Goal: Task Accomplishment & Management: Manage account settings

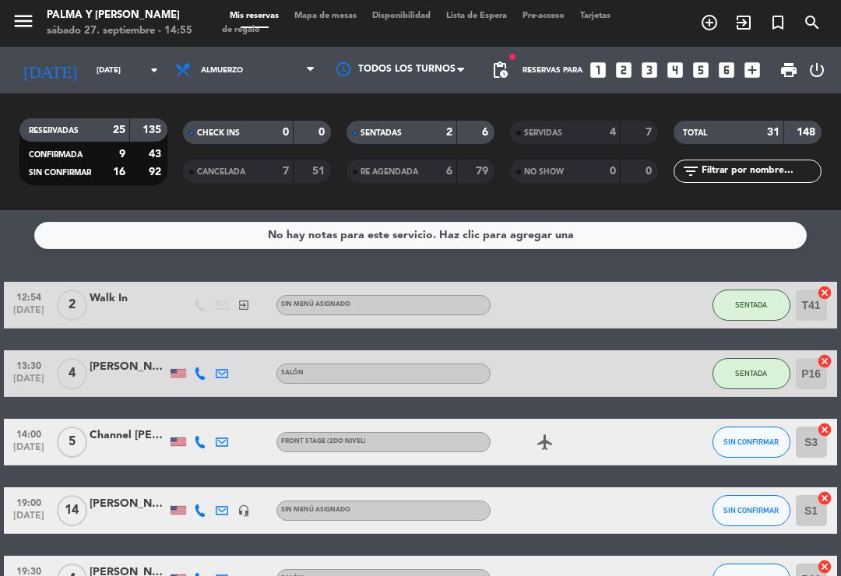
click at [129, 80] on input "[DATE]" at bounding box center [142, 70] width 107 height 24
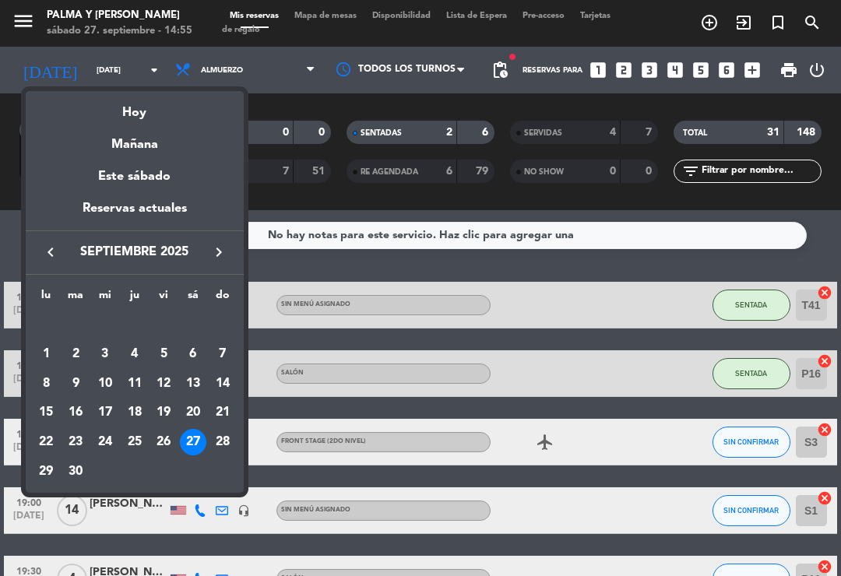
click at [346, 19] on div at bounding box center [420, 288] width 841 height 576
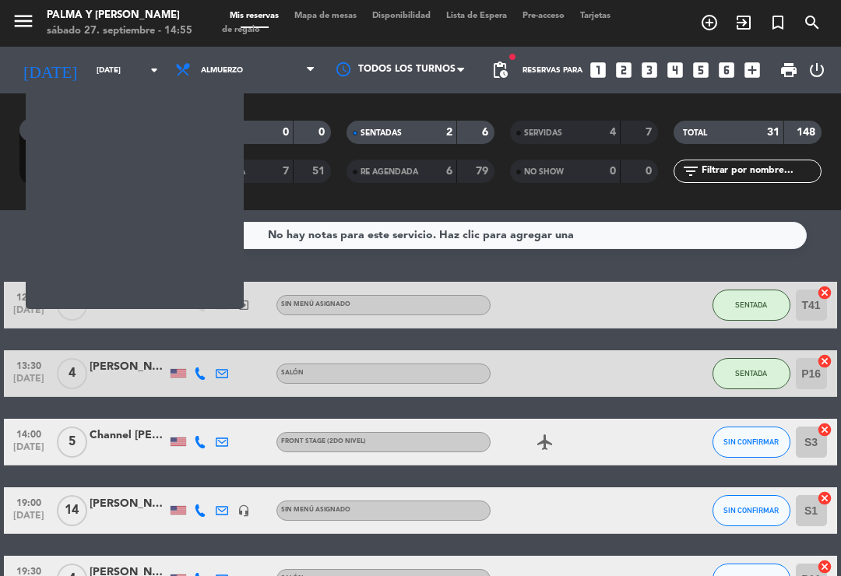
click at [326, 20] on span "Mapa de mesas" at bounding box center [326, 16] width 78 height 9
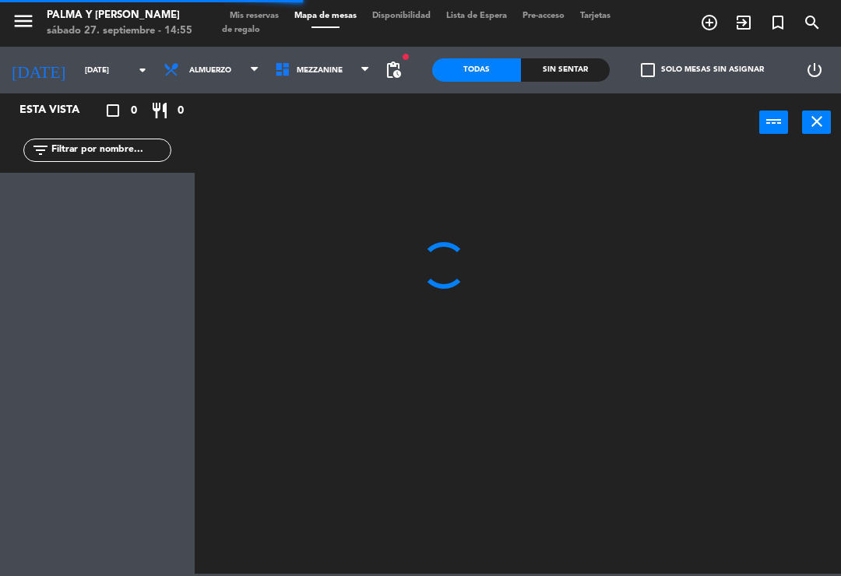
click at [259, 18] on span "Mis reservas" at bounding box center [254, 16] width 65 height 9
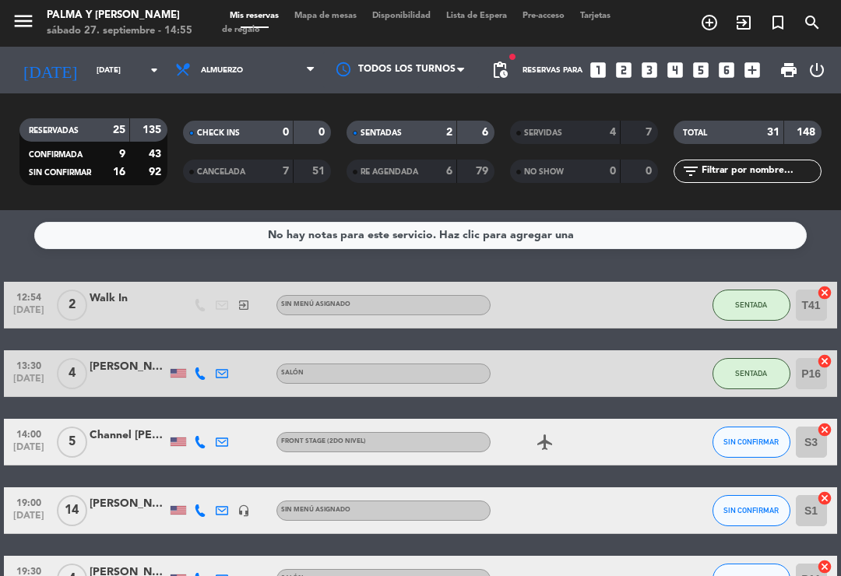
click at [319, 20] on span "Mapa de mesas" at bounding box center [326, 16] width 78 height 9
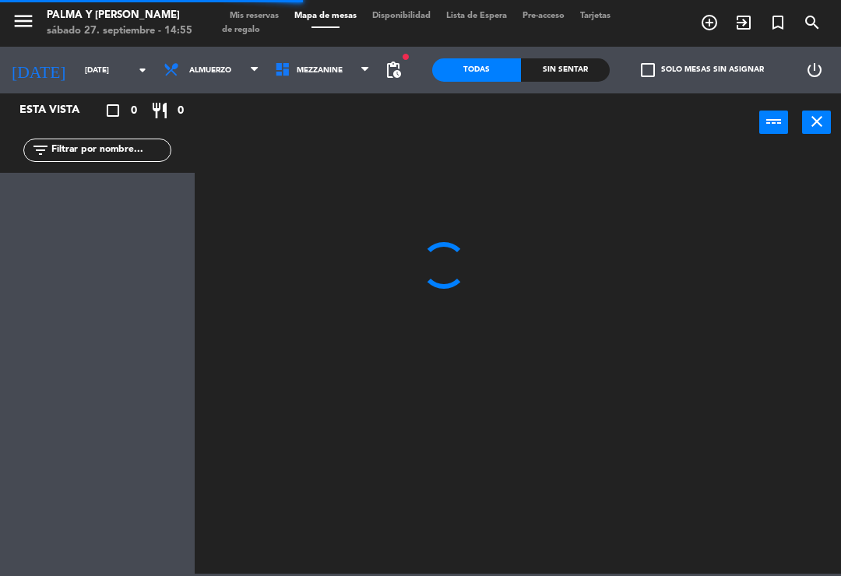
click at [77, 64] on input "[DATE]" at bounding box center [130, 70] width 107 height 24
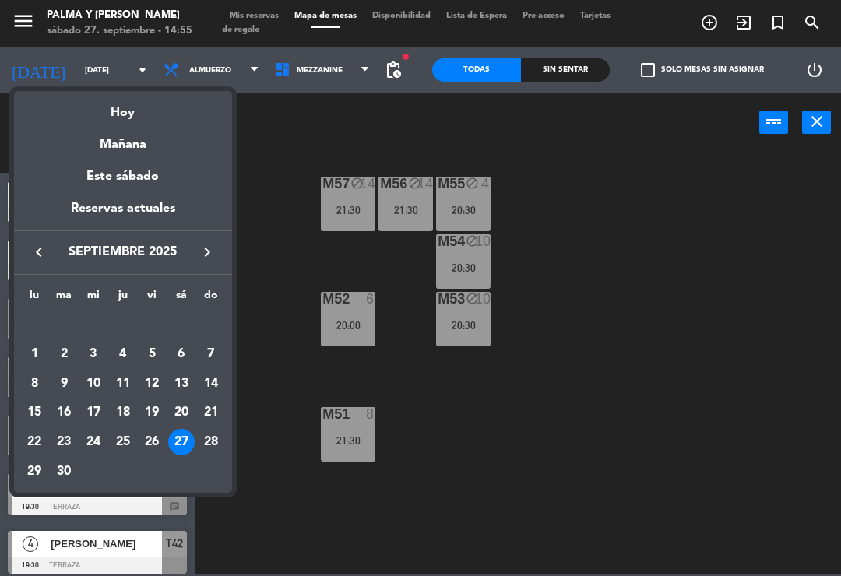
click at [160, 440] on div "26" at bounding box center [152, 442] width 26 height 26
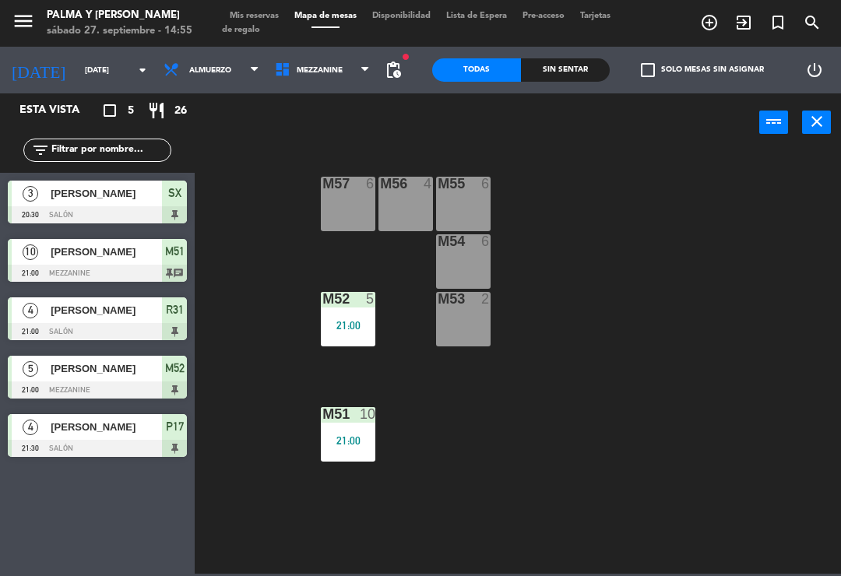
click at [345, 324] on div "21:00" at bounding box center [348, 325] width 55 height 11
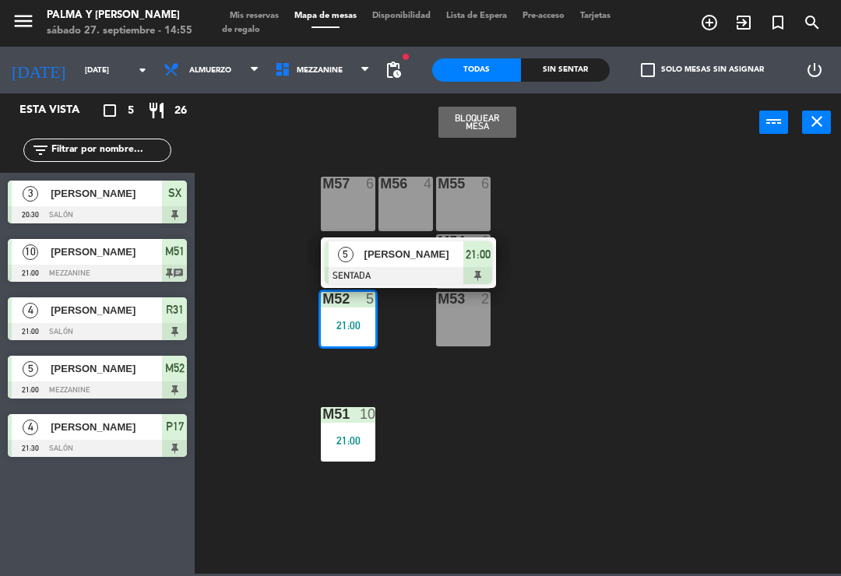
click at [438, 292] on div "M53" at bounding box center [438, 299] width 1 height 14
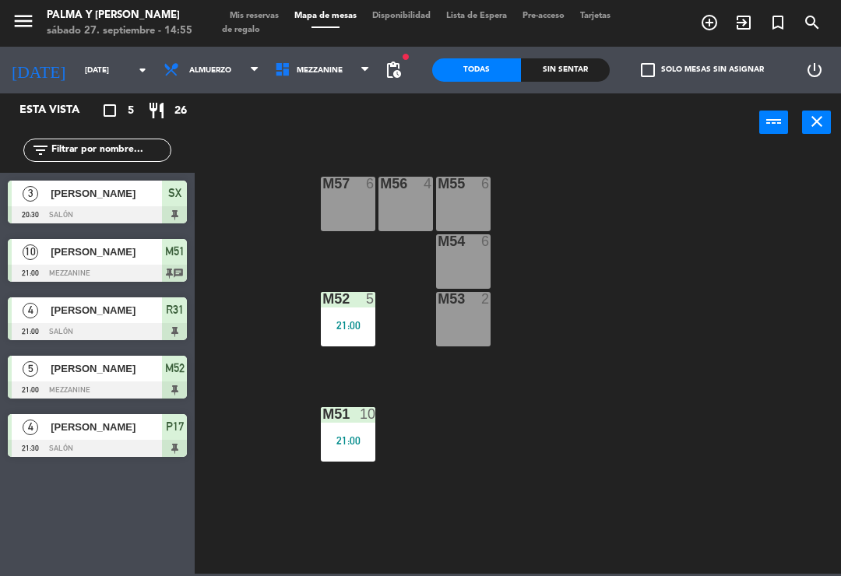
click at [685, 207] on div "M57 6 M56 4 M55 6 M54 6 M52 5 21:00 M53 2 M51 10 21:00" at bounding box center [522, 362] width 638 height 424
click at [344, 303] on div at bounding box center [349, 299] width 26 height 14
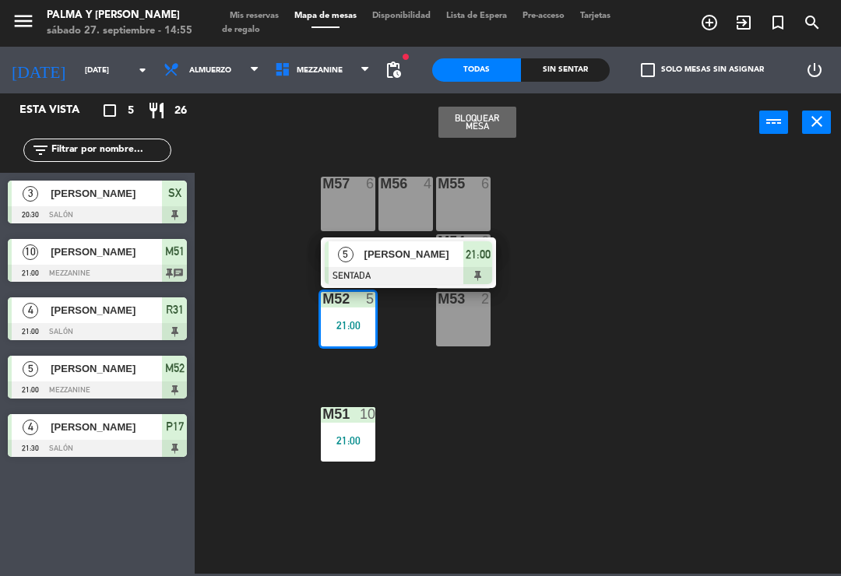
click at [416, 255] on span "[PERSON_NAME]" at bounding box center [414, 254] width 100 height 16
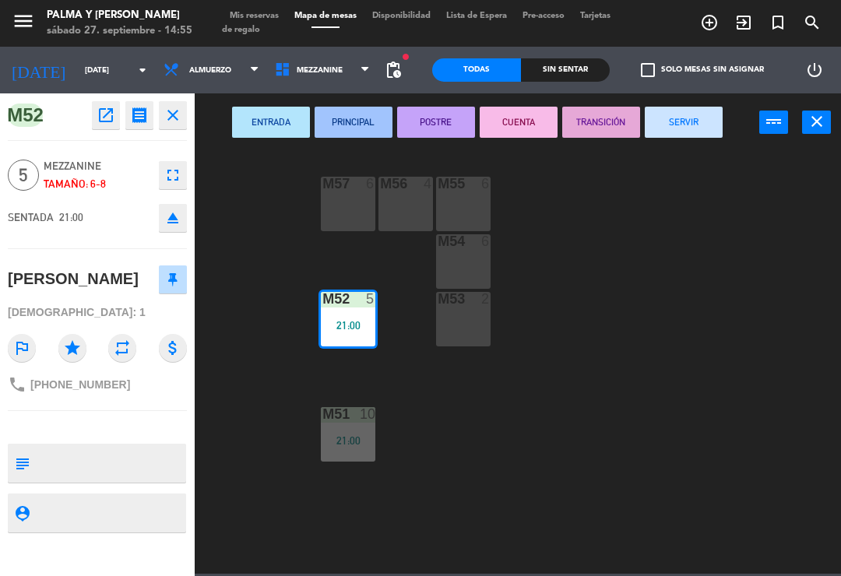
click at [639, 121] on button "TRANSICIÓN" at bounding box center [601, 122] width 78 height 31
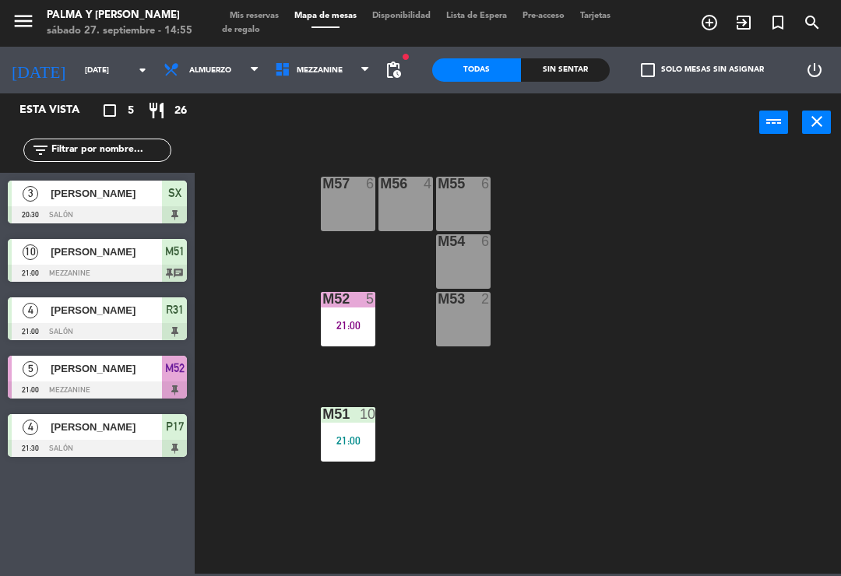
click at [360, 334] on div "M52 5 21:00" at bounding box center [348, 319] width 55 height 55
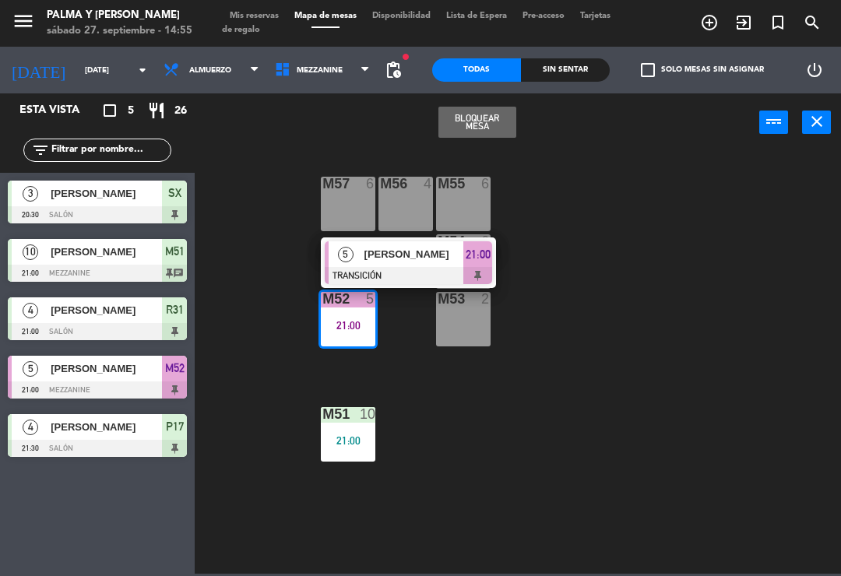
click at [397, 308] on div "M57 6 M56 4 M55 6 M54 6 M52 5 21:00 5 [PERSON_NAME] TRANSICIÓN 21:00 M53 2 M51 …" at bounding box center [522, 362] width 638 height 424
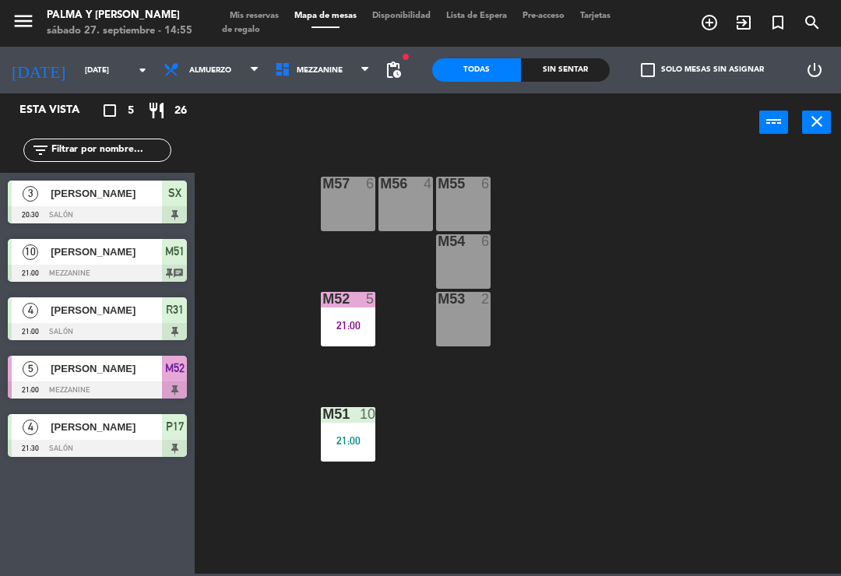
click at [345, 335] on div "M52 5 21:00" at bounding box center [348, 319] width 55 height 55
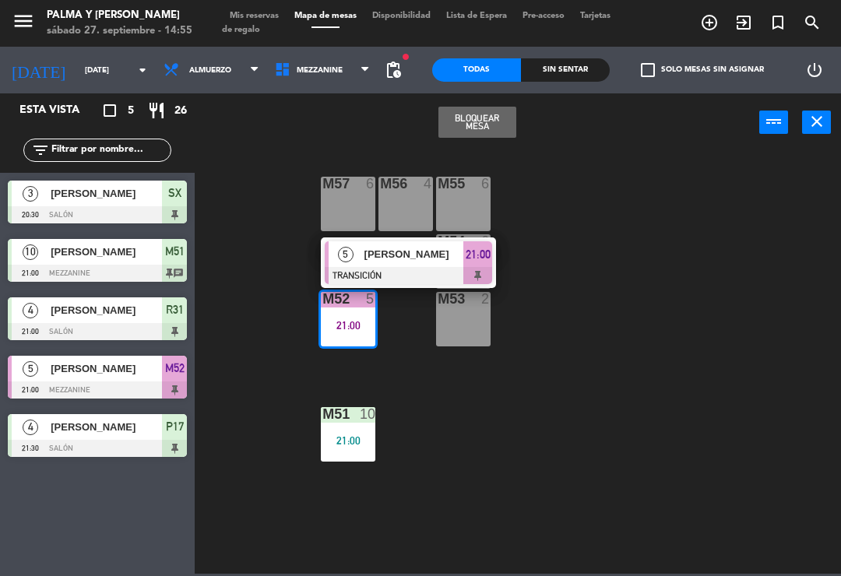
click at [424, 263] on div "[PERSON_NAME]" at bounding box center [413, 254] width 101 height 26
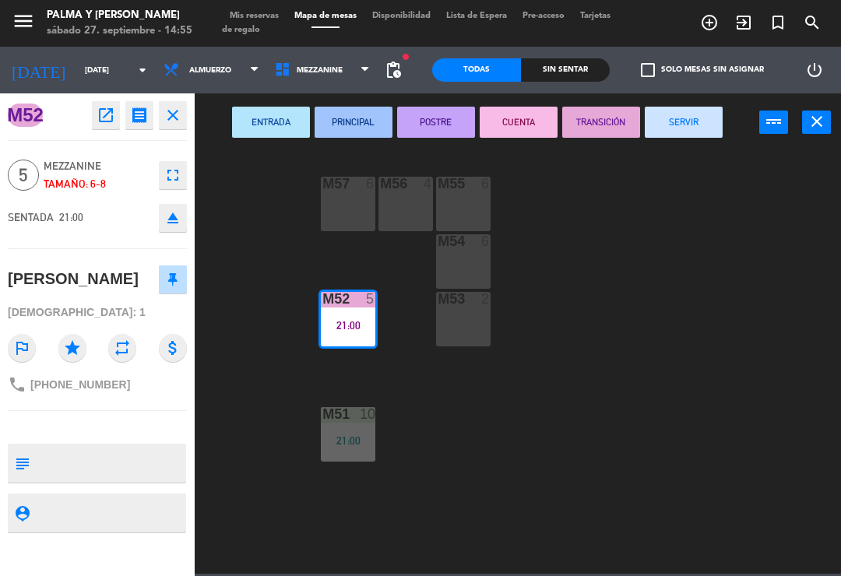
click at [693, 121] on button "SERVIR" at bounding box center [684, 122] width 78 height 31
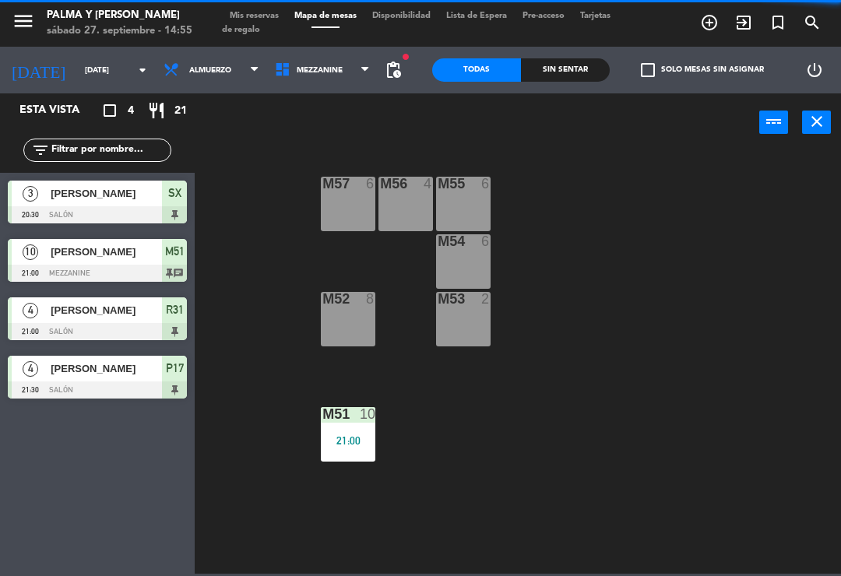
click at [345, 449] on div "M51 10 21:00" at bounding box center [348, 434] width 55 height 55
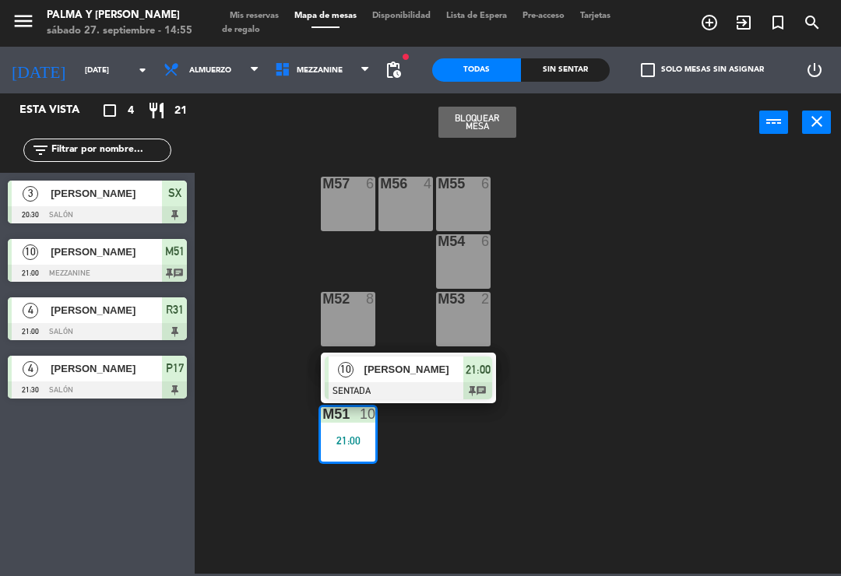
click at [405, 368] on span "[PERSON_NAME]" at bounding box center [414, 369] width 100 height 16
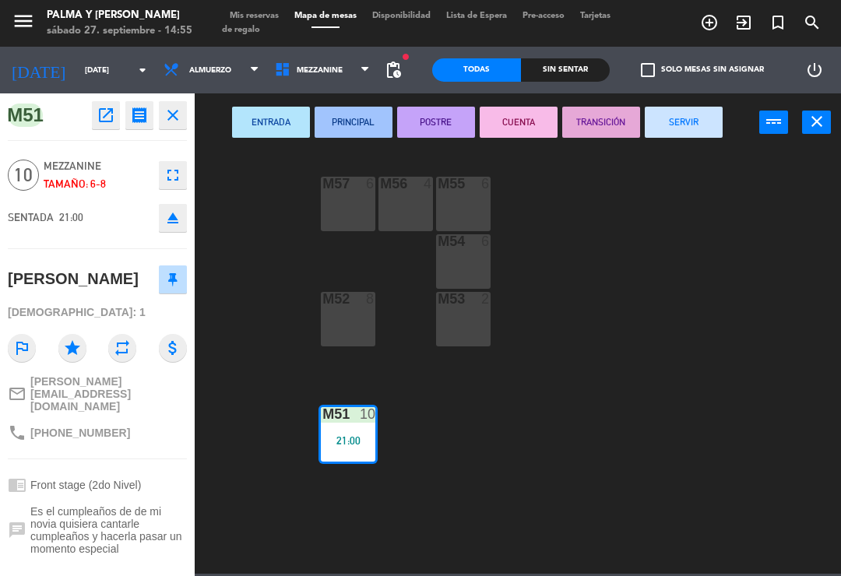
click at [702, 115] on button "SERVIR" at bounding box center [684, 122] width 78 height 31
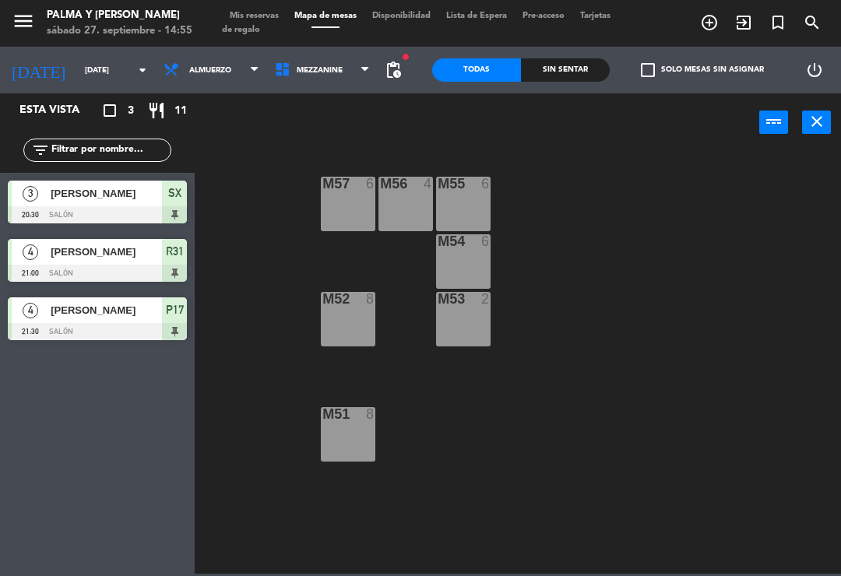
click at [129, 199] on span "[PERSON_NAME]" at bounding box center [106, 193] width 111 height 16
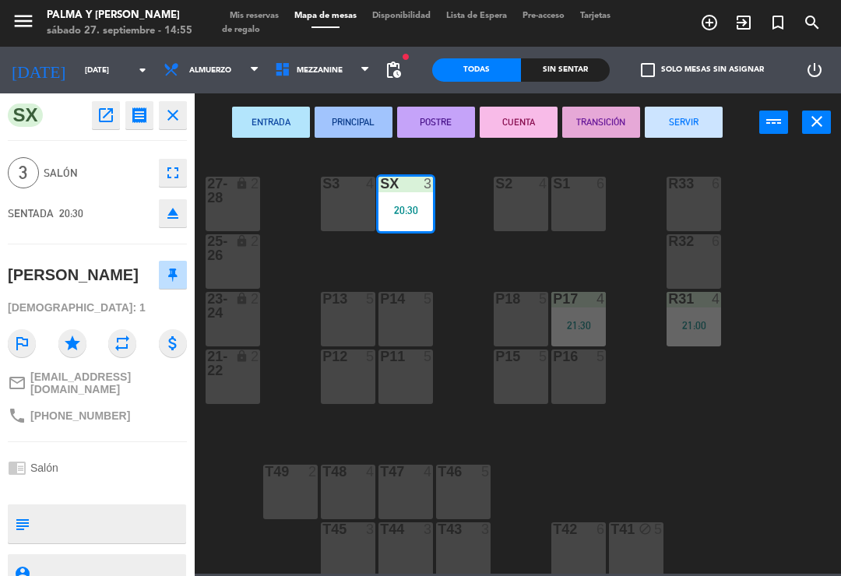
click at [665, 124] on button "SERVIR" at bounding box center [684, 122] width 78 height 31
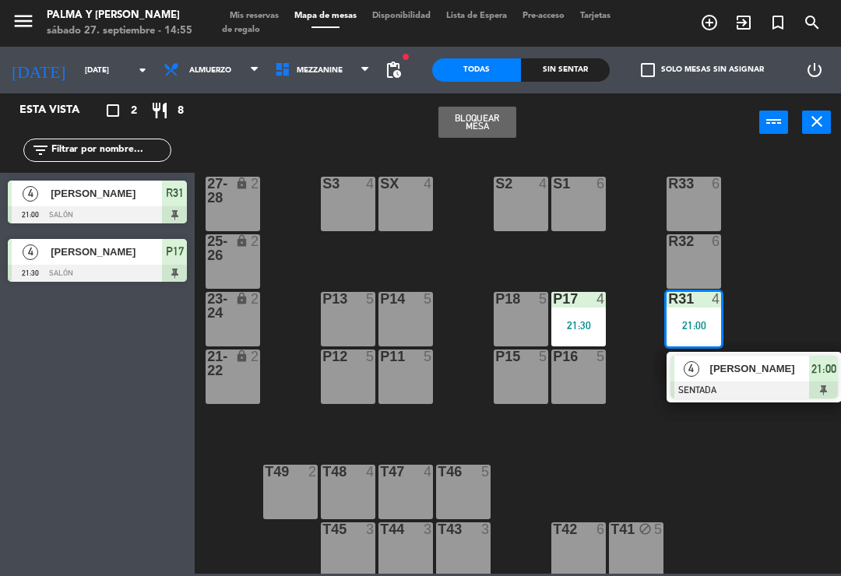
click at [748, 372] on span "[PERSON_NAME]" at bounding box center [760, 369] width 100 height 16
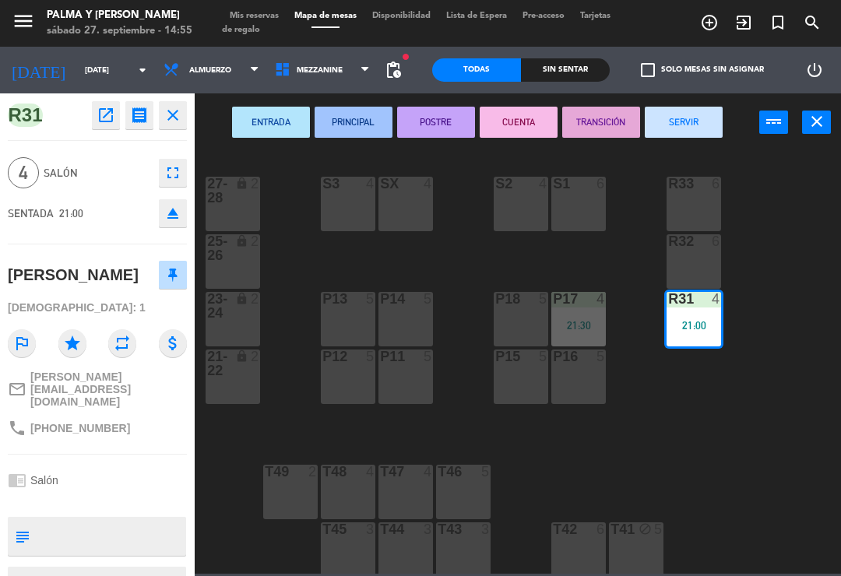
click at [697, 107] on button "SERVIR" at bounding box center [684, 122] width 78 height 31
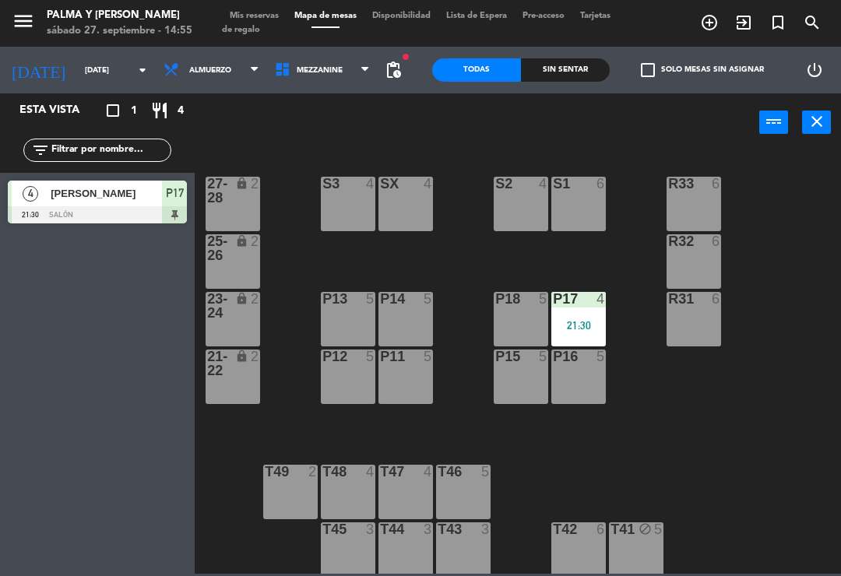
click at [583, 324] on div "21:30" at bounding box center [578, 325] width 55 height 11
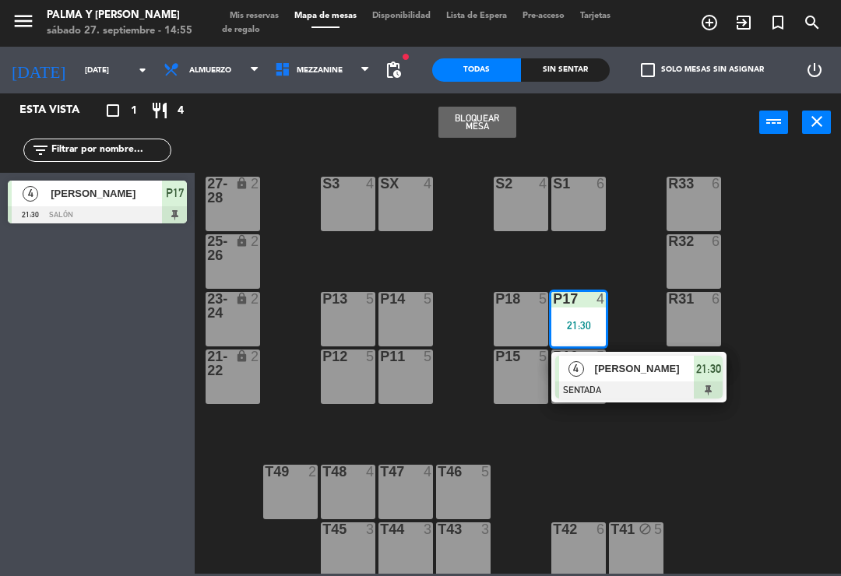
click at [616, 376] on span "[PERSON_NAME]" at bounding box center [645, 369] width 100 height 16
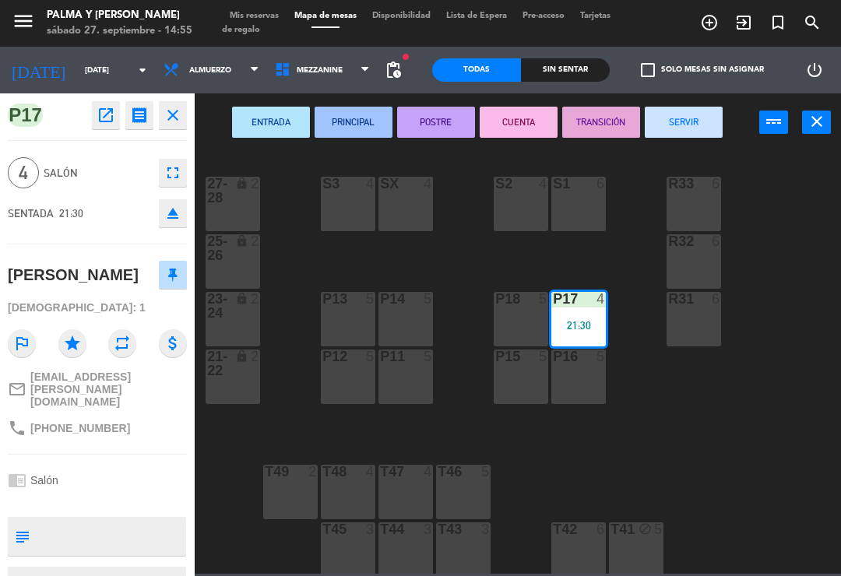
click at [713, 111] on button "SERVIR" at bounding box center [684, 122] width 78 height 31
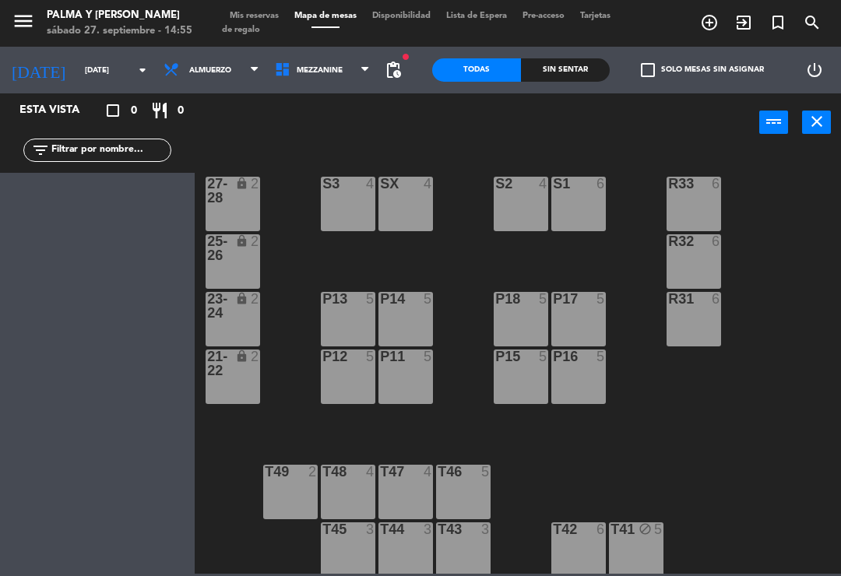
click at [95, 71] on input "[DATE]" at bounding box center [130, 70] width 107 height 24
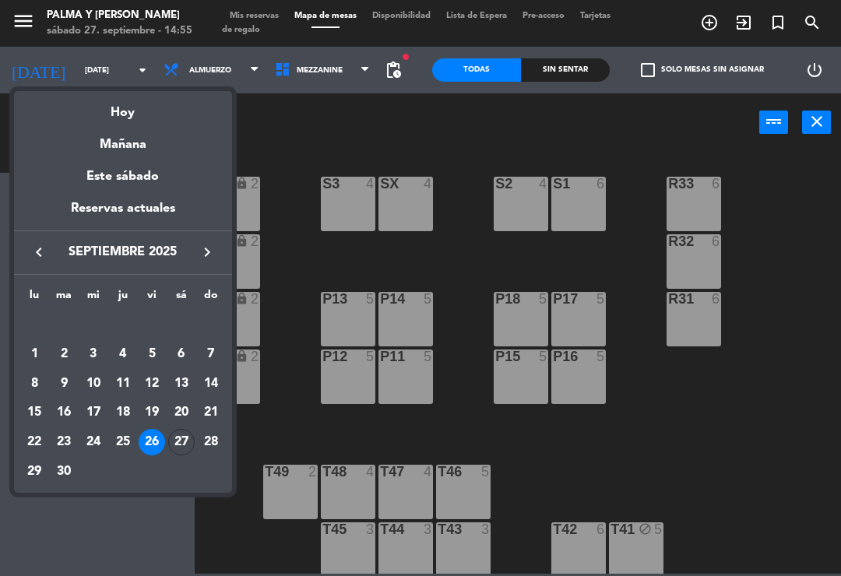
click at [181, 445] on div "27" at bounding box center [181, 442] width 26 height 26
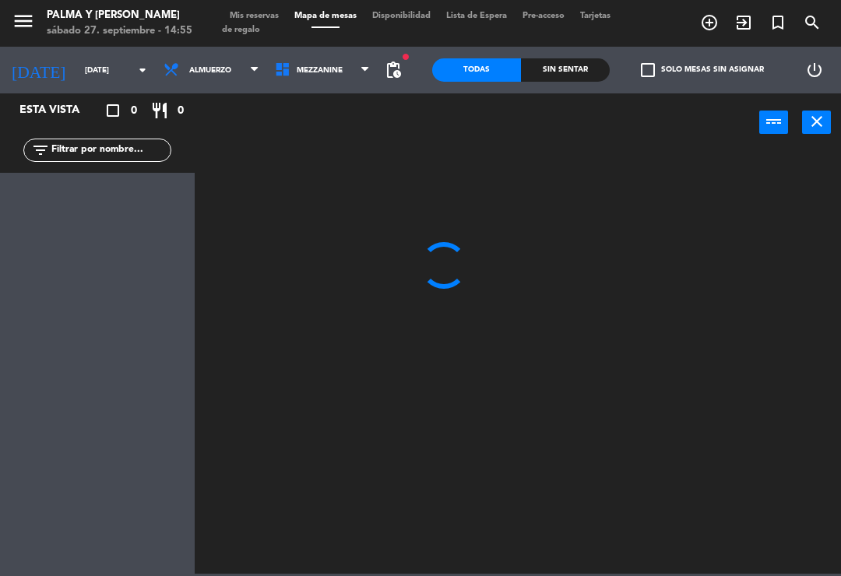
type input "[DATE]"
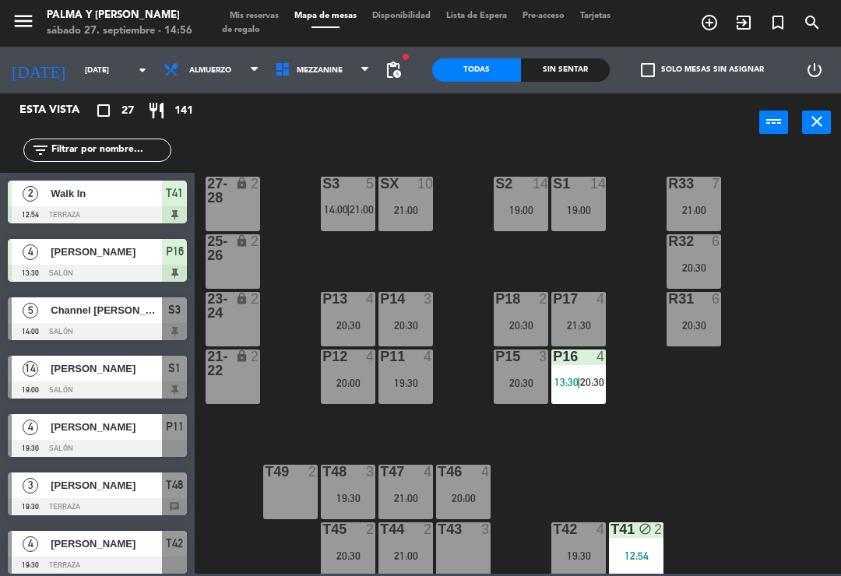
click at [266, 7] on div "menu Palma y [PERSON_NAME][DATE] 27. septiembre - 14:56 Mis reservas Mapa de me…" at bounding box center [420, 23] width 841 height 47
click at [268, 12] on span "Mis reservas" at bounding box center [254, 16] width 65 height 9
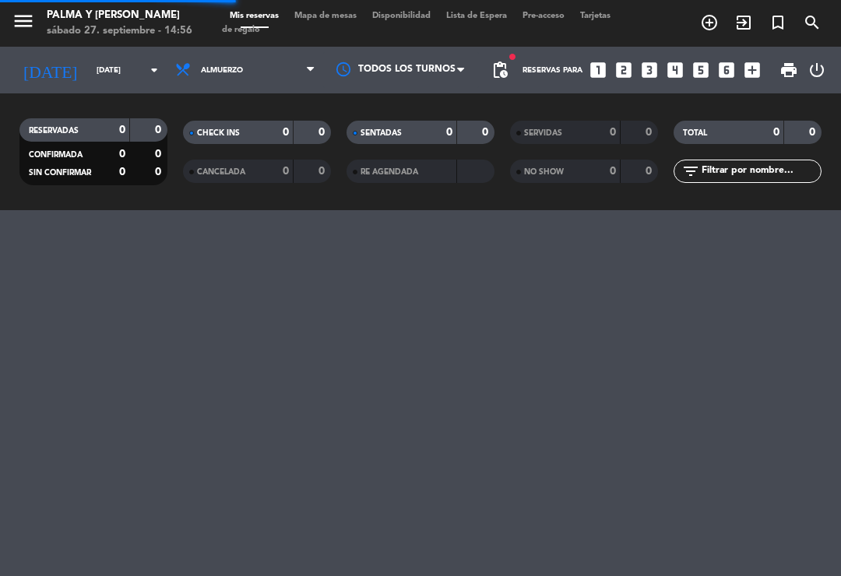
click at [273, 18] on span "Mis reservas" at bounding box center [254, 16] width 65 height 9
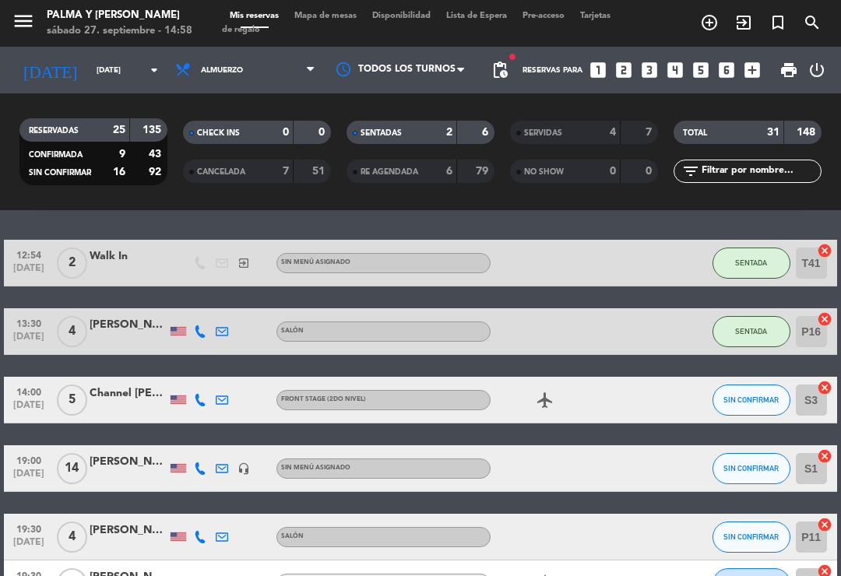
scroll to position [44, 0]
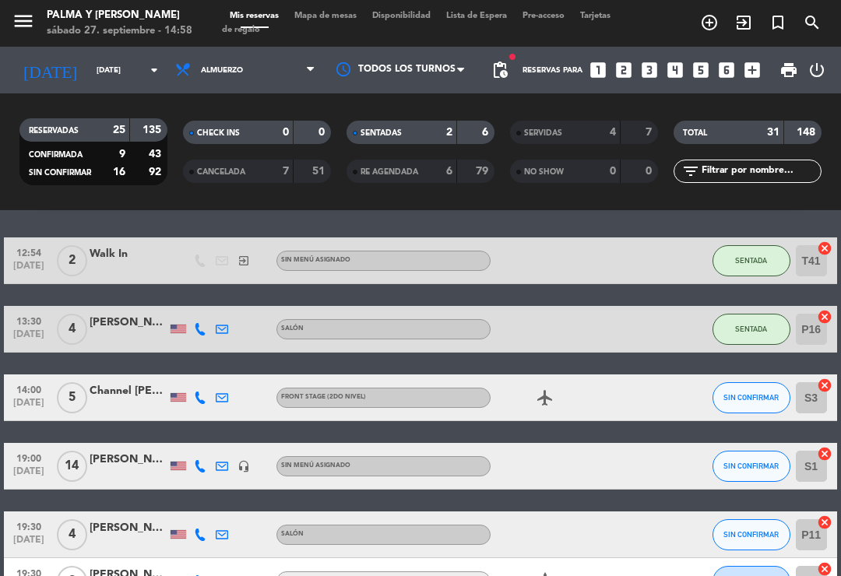
click at [331, 13] on span "Mapa de mesas" at bounding box center [326, 16] width 78 height 9
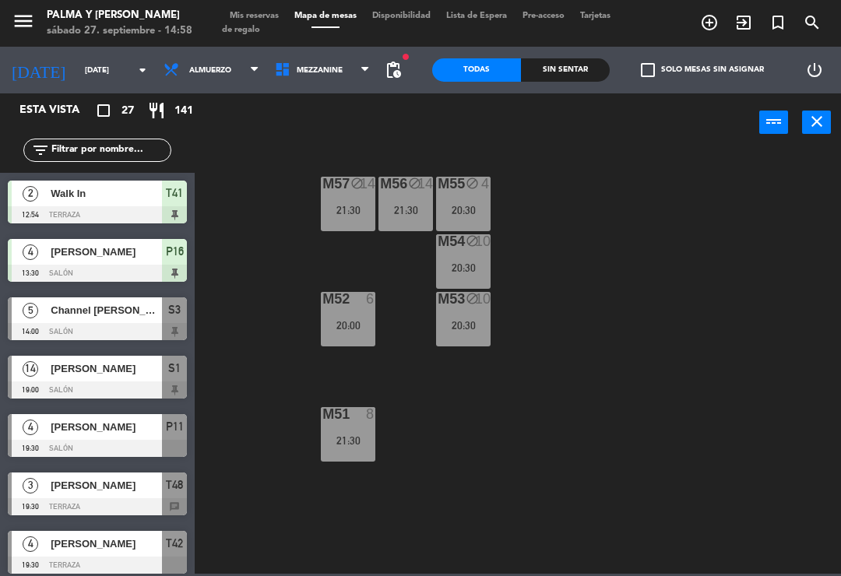
click at [773, 238] on div "M57 block 14 21:30 M56 block 14 21:30 M55 block 4 20:30 M54 block 10 20:30 M52 …" at bounding box center [522, 362] width 638 height 424
click at [354, 76] on span "Mezzanine" at bounding box center [322, 70] width 111 height 34
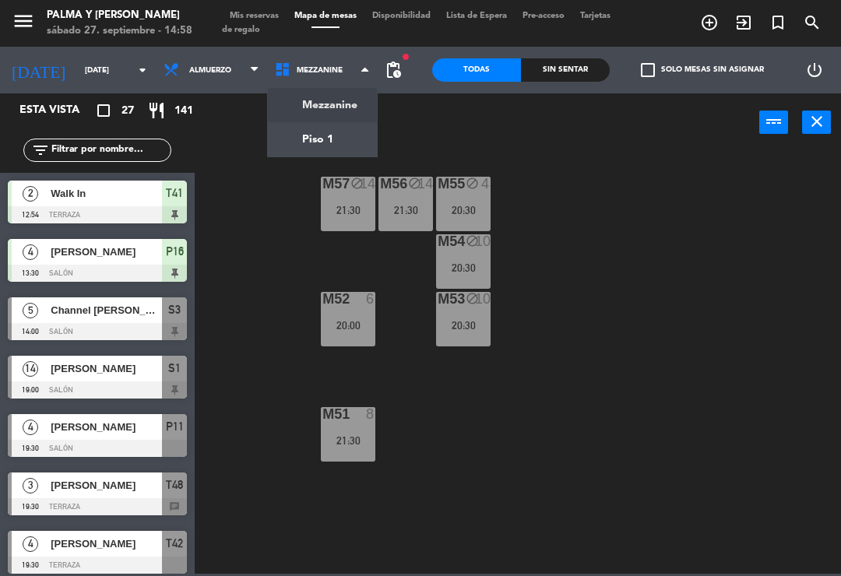
click at [336, 118] on ng-component "menu Palma y [PERSON_NAME][DATE] 27. septiembre - 14:58 Mis reservas Mapa de me…" at bounding box center [420, 287] width 841 height 574
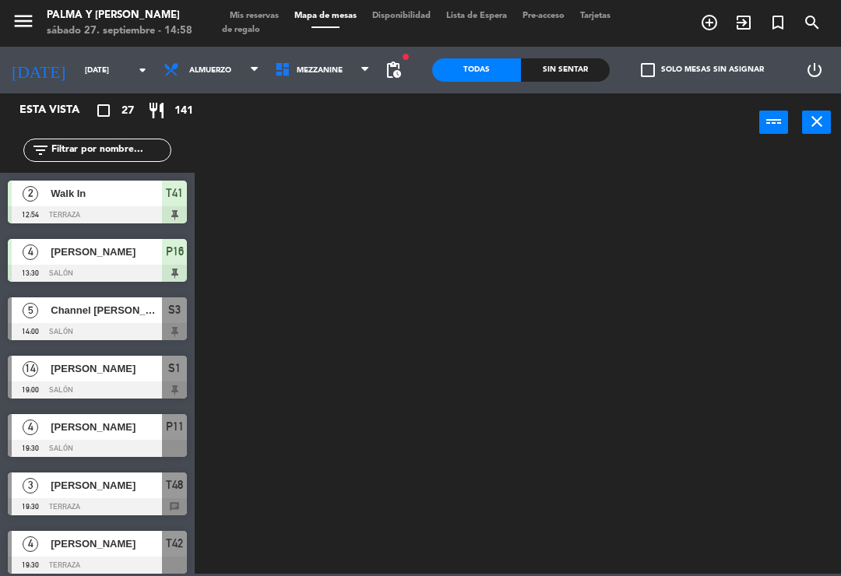
click at [329, 75] on span "Mezzanine" at bounding box center [320, 70] width 46 height 9
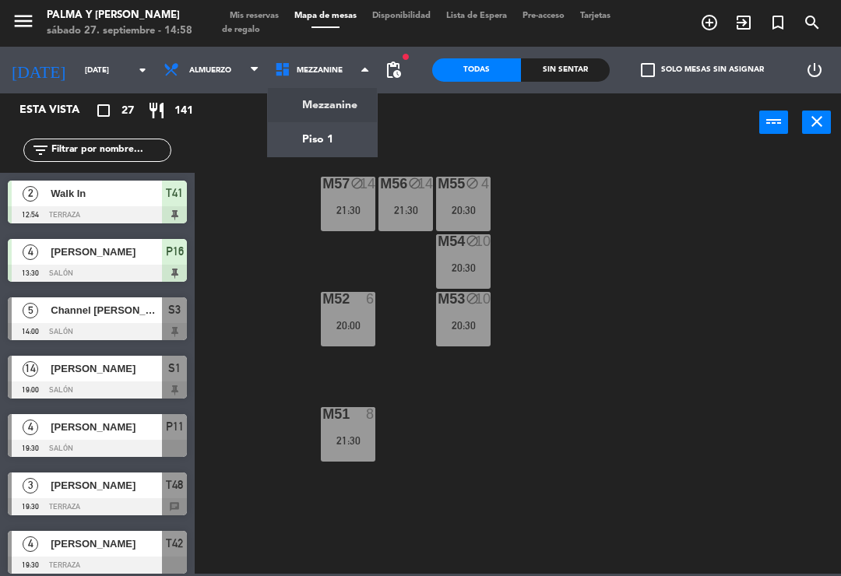
click at [326, 147] on ng-component "menu Palma y [PERSON_NAME][DATE] 27. septiembre - 14:58 Mis reservas Mapa de me…" at bounding box center [420, 287] width 841 height 574
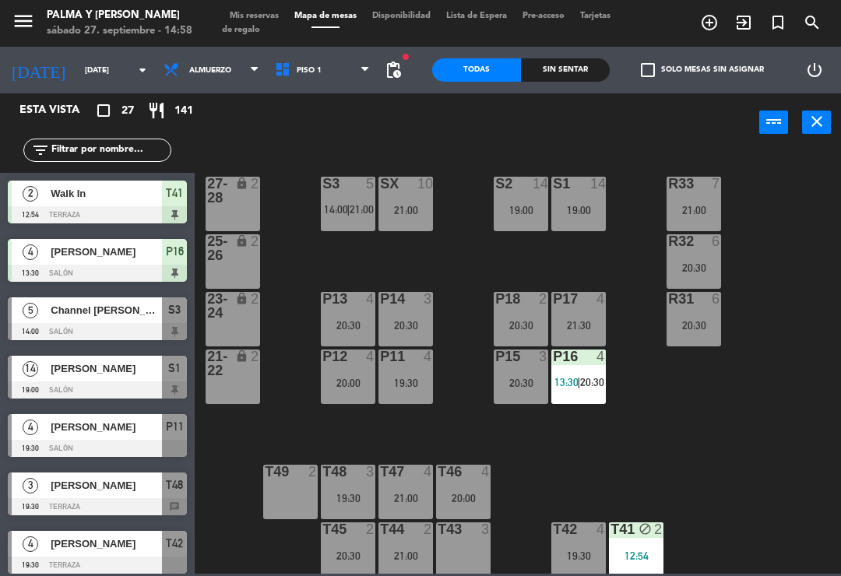
click at [150, 329] on div at bounding box center [97, 331] width 179 height 17
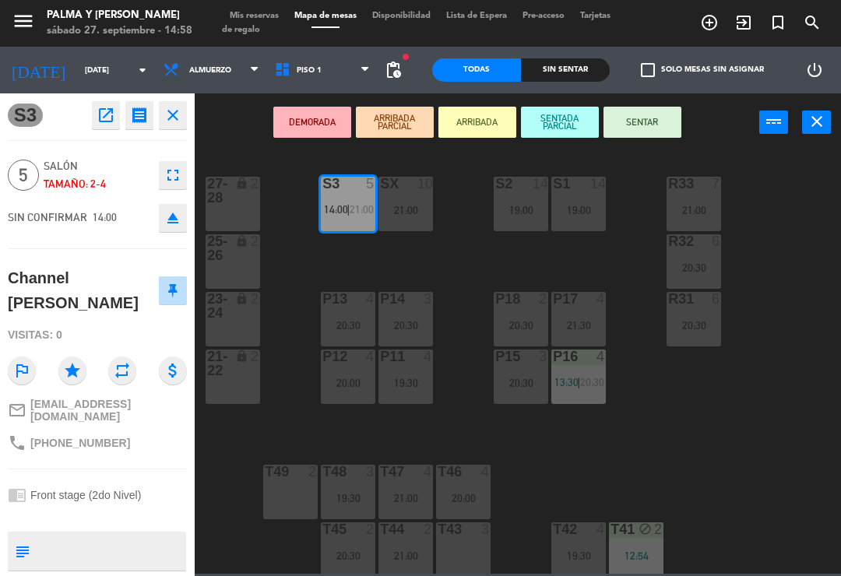
click at [129, 535] on textarea at bounding box center [110, 551] width 149 height 33
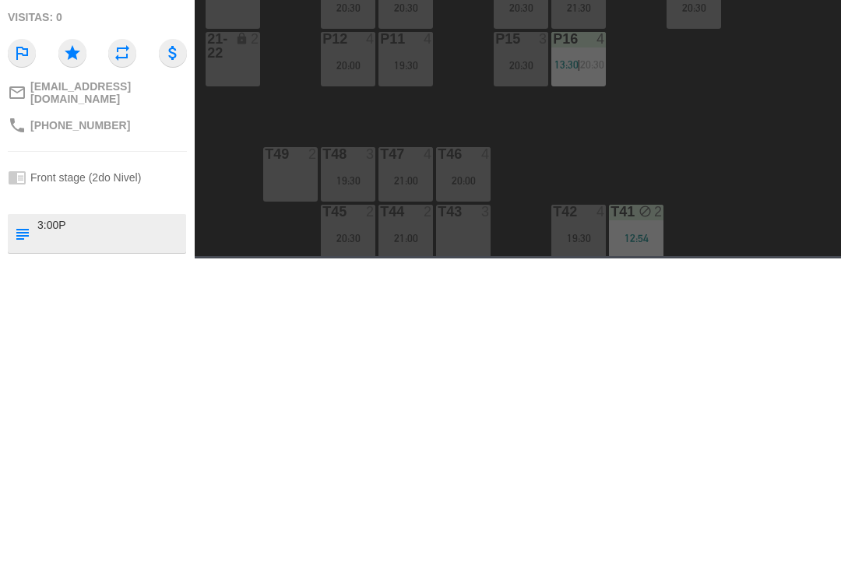
type textarea "3:00PM"
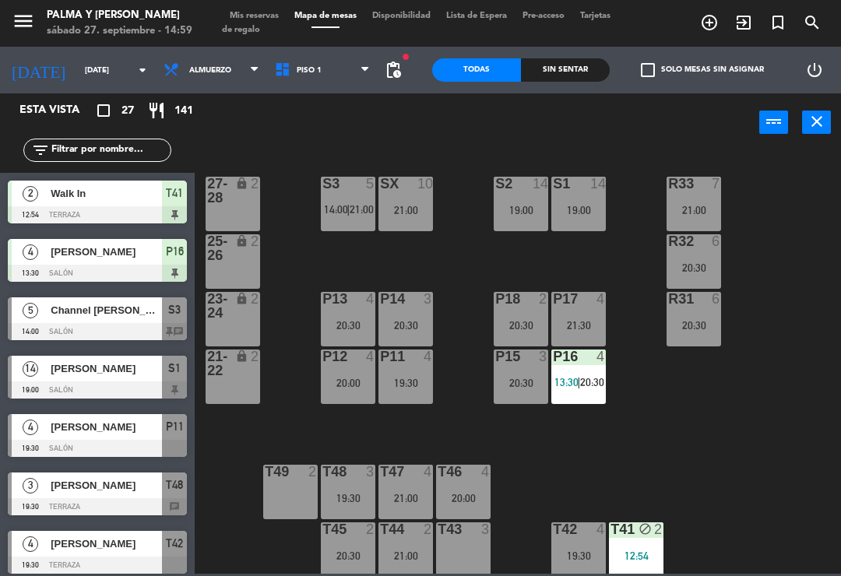
click at [132, 380] on div "[PERSON_NAME]" at bounding box center [105, 369] width 113 height 26
click at [80, 421] on span "[PERSON_NAME]" at bounding box center [106, 427] width 111 height 16
click at [101, 502] on div at bounding box center [97, 506] width 179 height 17
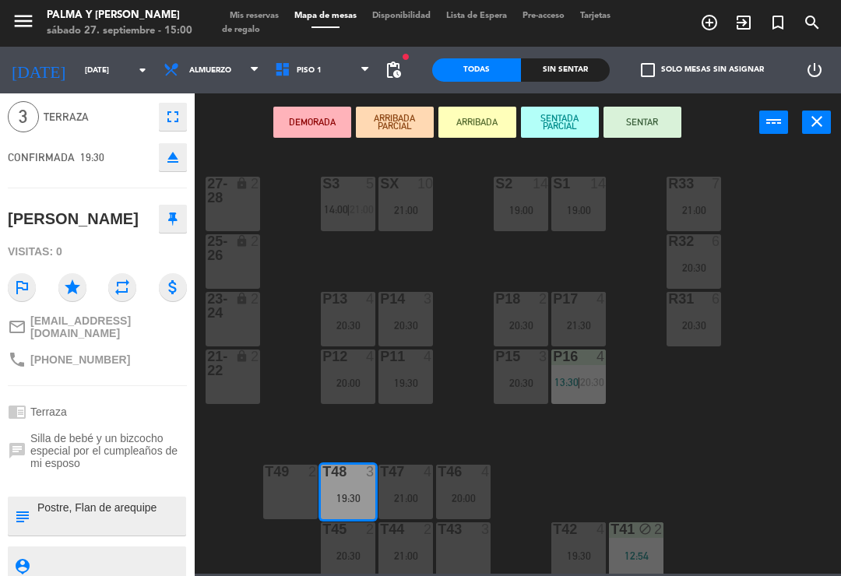
scroll to position [60, 0]
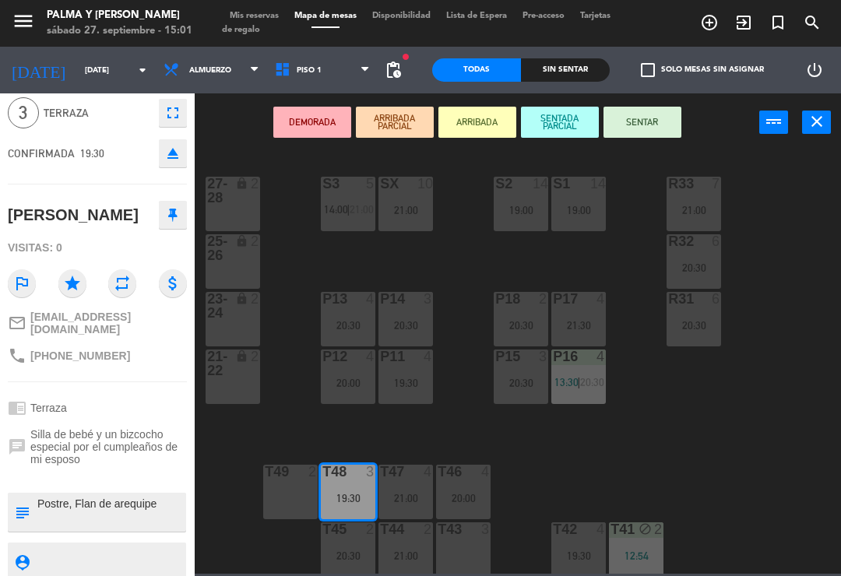
click at [171, 111] on icon "fullscreen" at bounding box center [173, 113] width 19 height 19
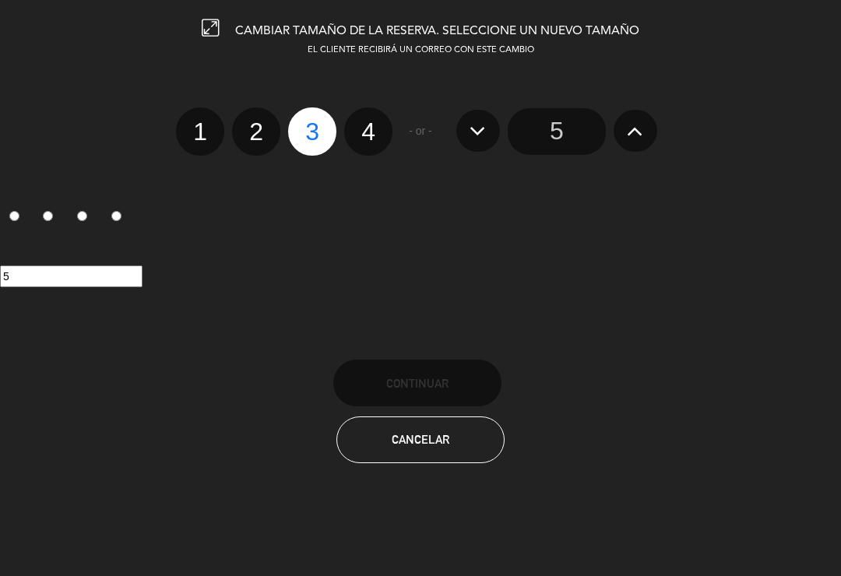
click at [369, 124] on label "4" at bounding box center [368, 131] width 48 height 48
click at [369, 123] on input "4" at bounding box center [366, 118] width 10 height 10
radio input "true"
radio input "false"
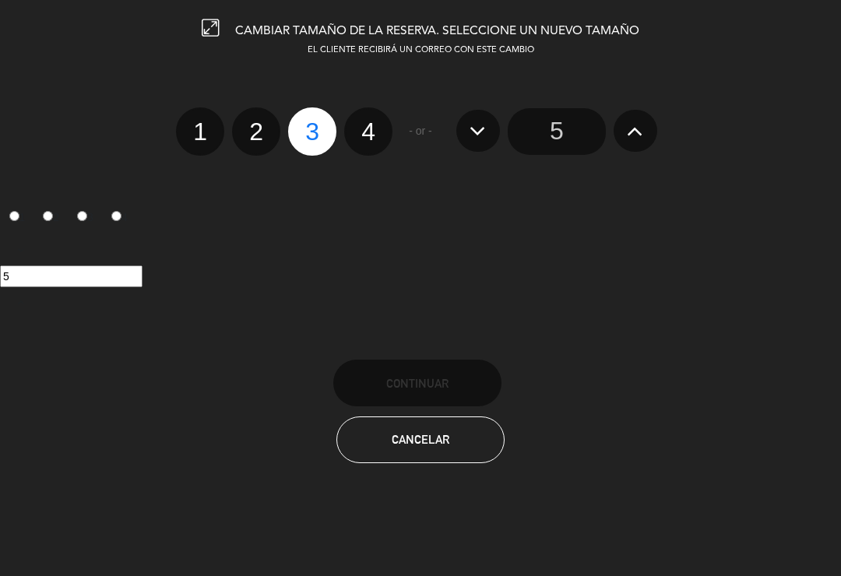
radio input "false"
radio input "true"
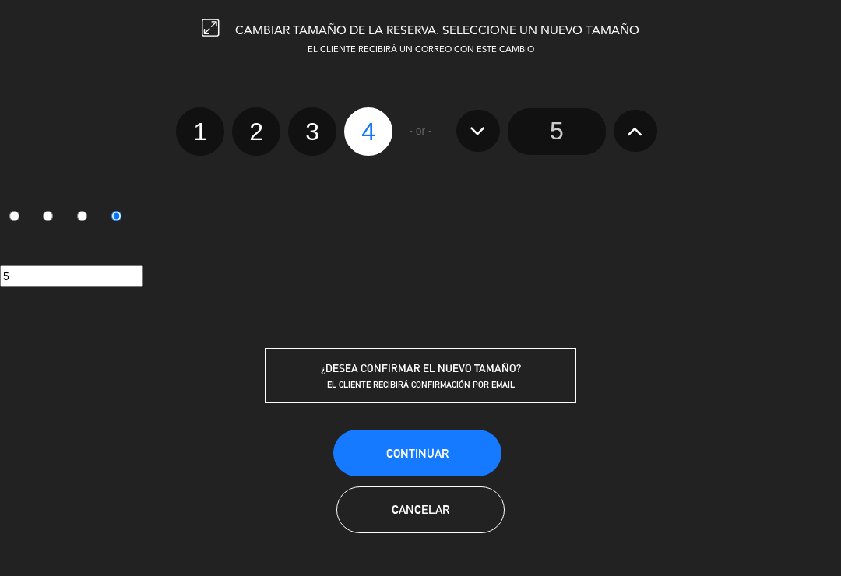
click at [431, 459] on span "Continuar" at bounding box center [417, 453] width 62 height 13
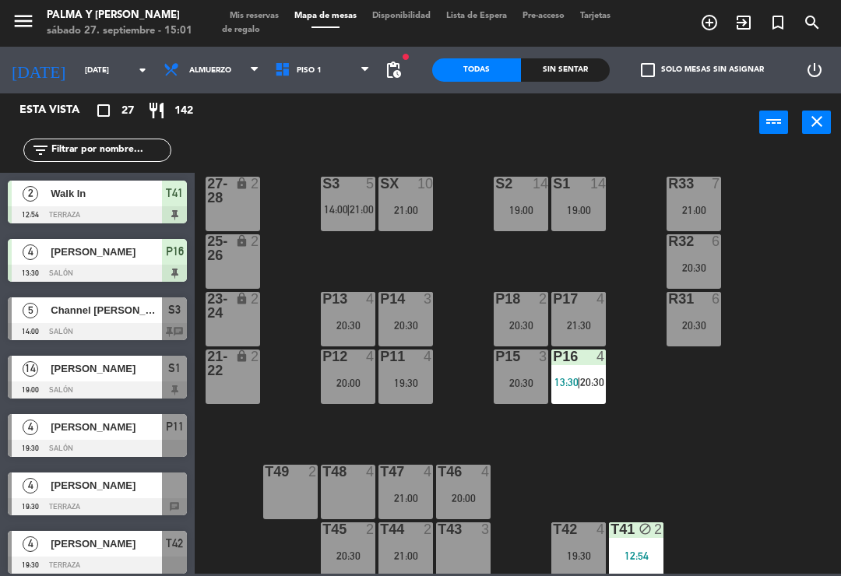
click at [112, 498] on div at bounding box center [97, 506] width 179 height 17
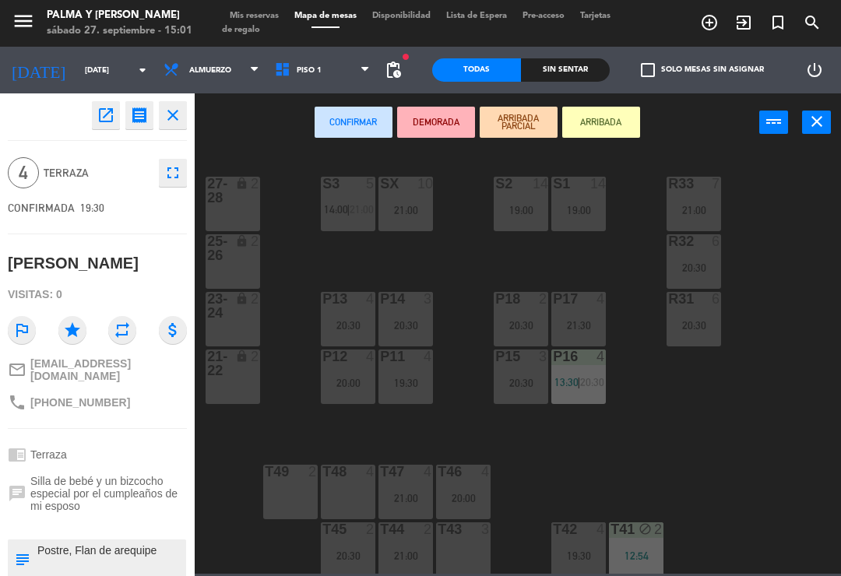
click at [339, 495] on div "T48 4" at bounding box center [348, 492] width 55 height 55
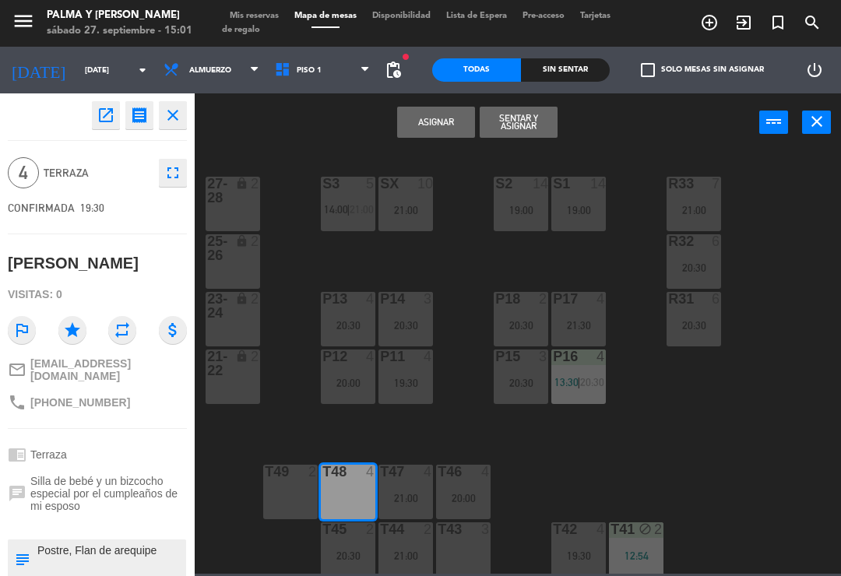
click at [431, 120] on button "Asignar" at bounding box center [436, 122] width 78 height 31
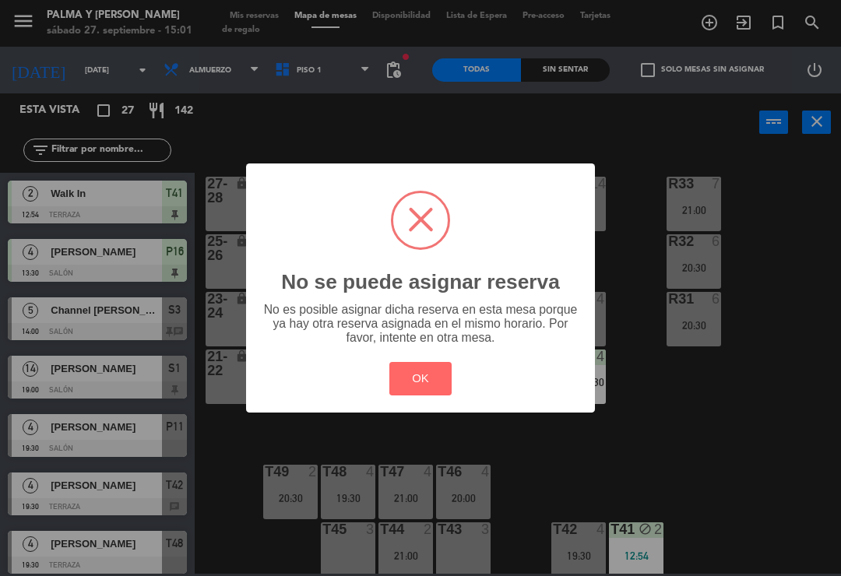
click at [424, 379] on button "OK" at bounding box center [420, 378] width 63 height 33
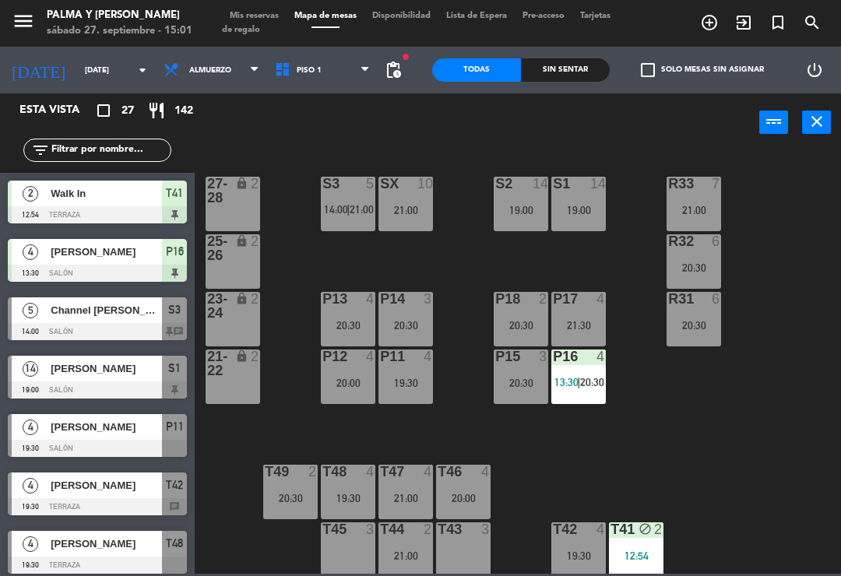
click at [690, 484] on div "R33 7 21:00 S1 14 19:00 S2 14 19:00 S3 5 14:00 | 21:00 SX 10 21:00 27-28 lock 2…" at bounding box center [522, 362] width 638 height 424
click at [352, 497] on div "19:30" at bounding box center [348, 498] width 55 height 11
click at [643, 465] on div "R33 7 21:00 S1 14 19:00 S2 14 19:00 S3 5 14:00 | 21:00 SX 10 21:00 27-28 lock 2…" at bounding box center [522, 362] width 638 height 424
click at [450, 505] on div "T46 4 20:00" at bounding box center [463, 492] width 55 height 55
click at [671, 464] on div "R33 7 21:00 S1 14 19:00 S2 14 19:00 S3 5 14:00 | 21:00 SX 10 21:00 27-28 lock 2…" at bounding box center [522, 362] width 638 height 424
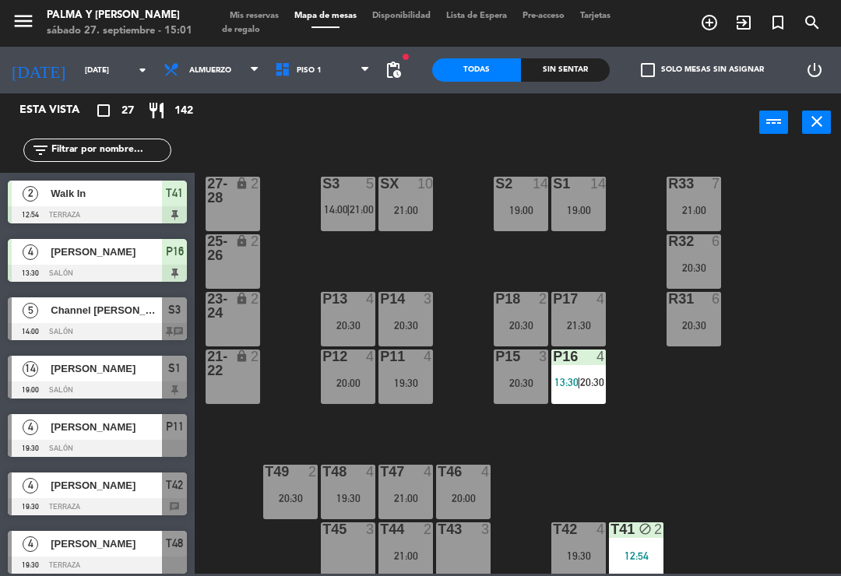
click at [382, 496] on div "21:00" at bounding box center [405, 498] width 55 height 11
click at [664, 473] on div "R33 7 21:00 S1 14 19:00 S2 14 19:00 S3 5 14:00 | 21:00 SX 10 21:00 27-28 lock 2…" at bounding box center [522, 362] width 638 height 424
click at [576, 566] on div "T42 4 19:30" at bounding box center [578, 550] width 55 height 55
click at [776, 410] on div "R33 7 21:00 S1 14 19:00 S2 14 19:00 S3 5 14:00 | 21:00 SX 10 21:00 27-28 lock 2…" at bounding box center [522, 362] width 638 height 424
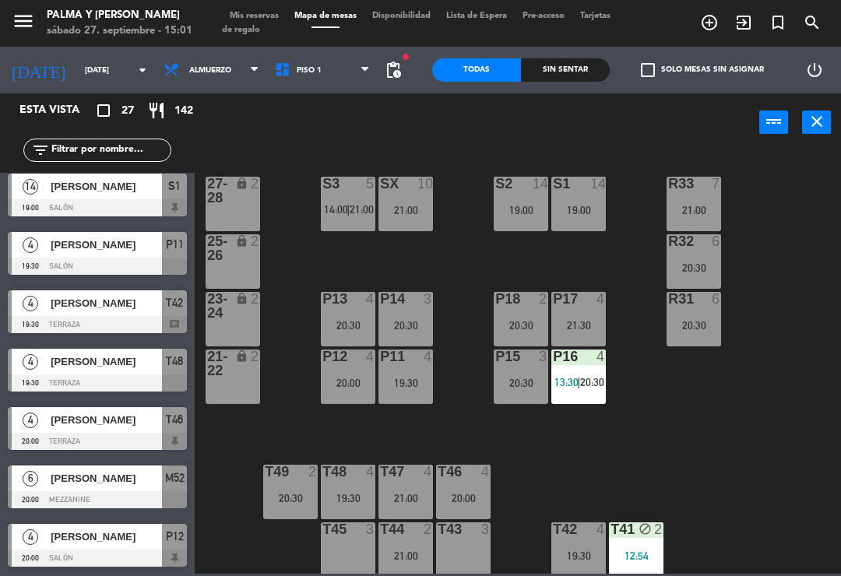
scroll to position [184, 0]
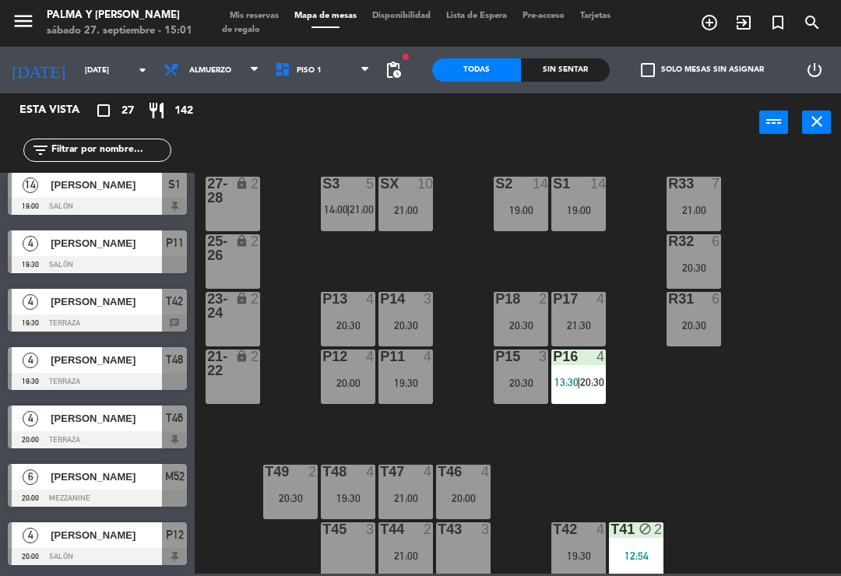
click at [133, 318] on div at bounding box center [97, 323] width 179 height 17
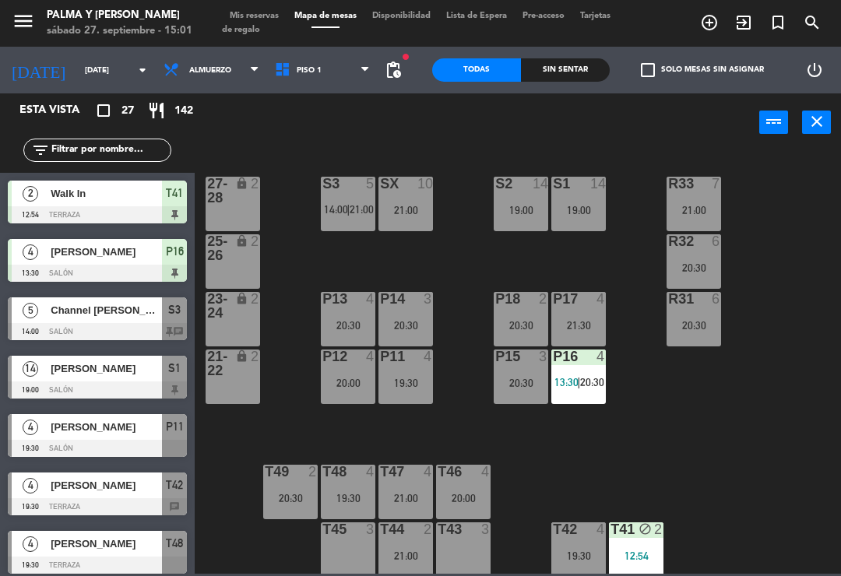
click at [114, 308] on span "Channel [PERSON_NAME]" at bounding box center [106, 310] width 111 height 16
click at [104, 496] on div "[PERSON_NAME]" at bounding box center [105, 486] width 113 height 26
click at [104, 534] on div "[PERSON_NAME]" at bounding box center [105, 544] width 113 height 26
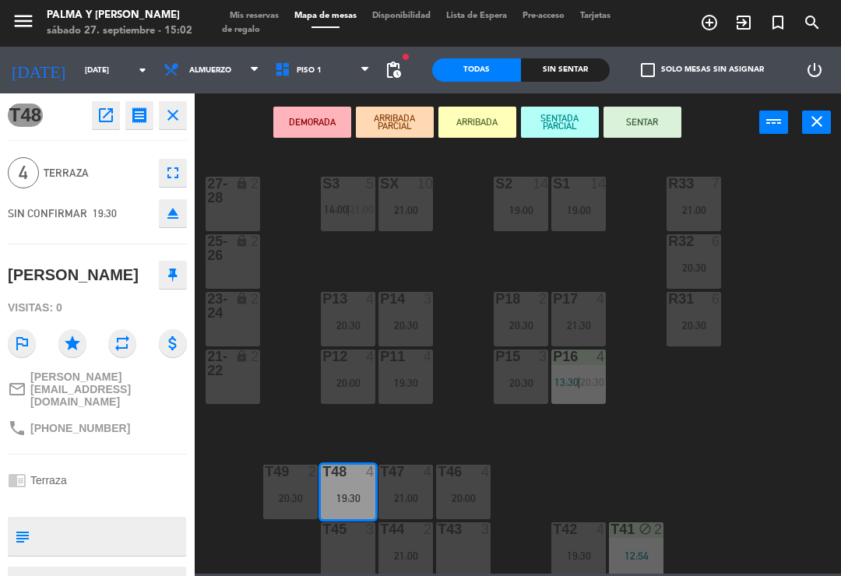
click at [99, 113] on icon "open_in_new" at bounding box center [106, 115] width 19 height 19
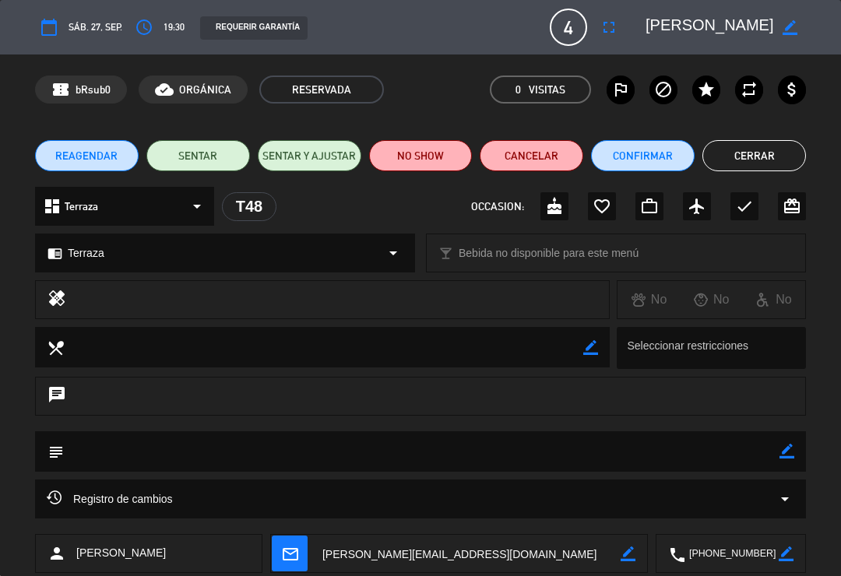
click at [138, 501] on span "Registro de cambios" at bounding box center [110, 499] width 126 height 19
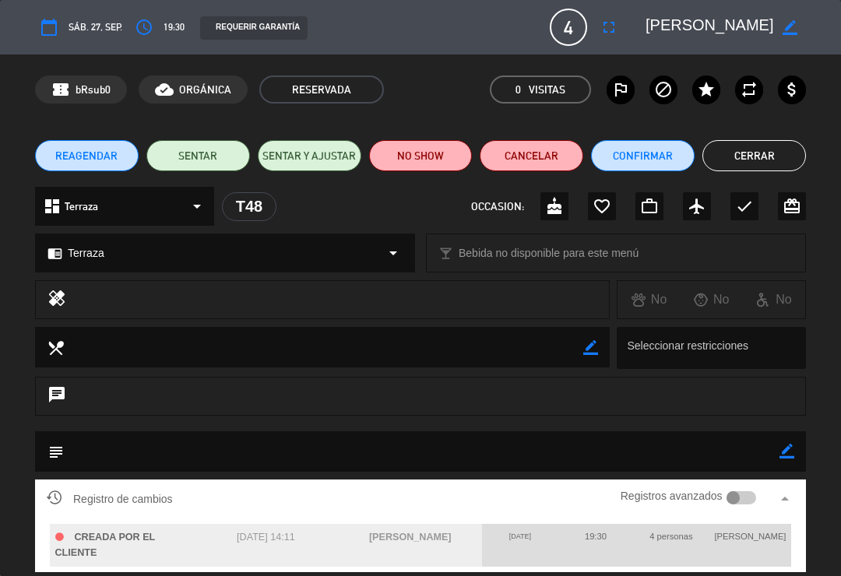
scroll to position [0, 0]
click at [776, 153] on button "Cerrar" at bounding box center [754, 155] width 104 height 31
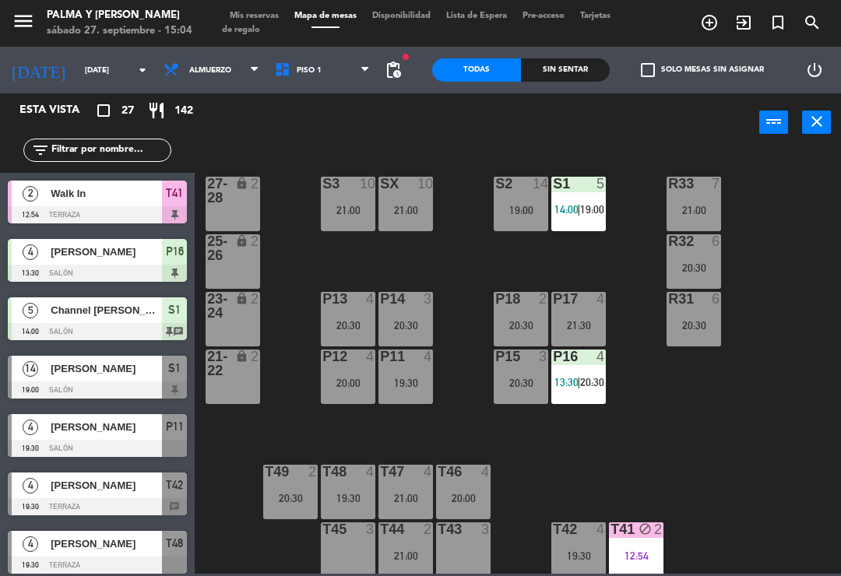
click at [333, 85] on span "Piso 1" at bounding box center [322, 70] width 111 height 34
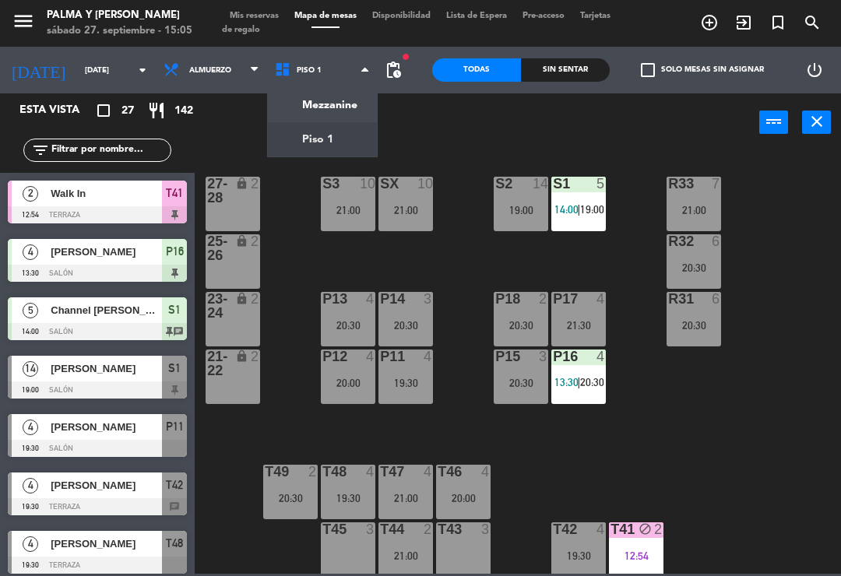
click at [342, 153] on ng-component "menu Palma y [PERSON_NAME][DATE] 27. septiembre - 15:05 Mis reservas Mapa de me…" at bounding box center [420, 287] width 841 height 574
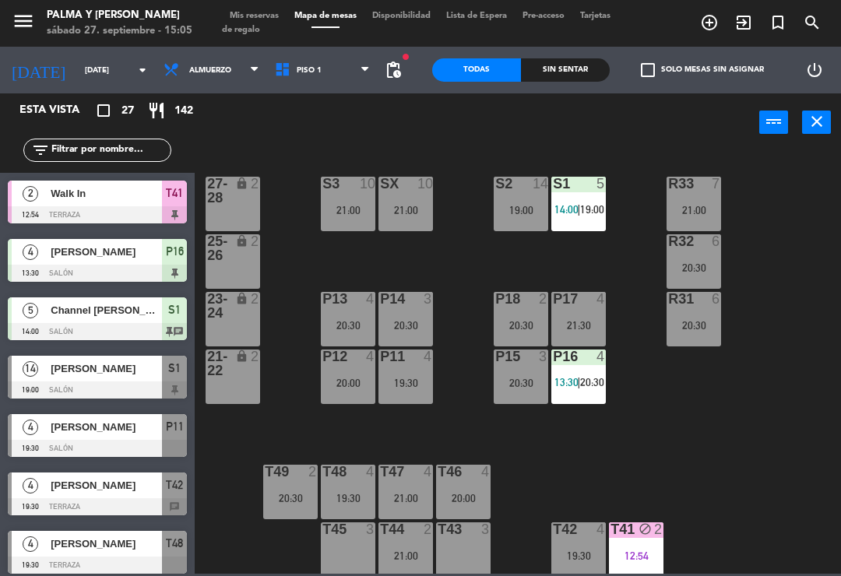
click at [340, 75] on span "Piso 1" at bounding box center [322, 70] width 111 height 34
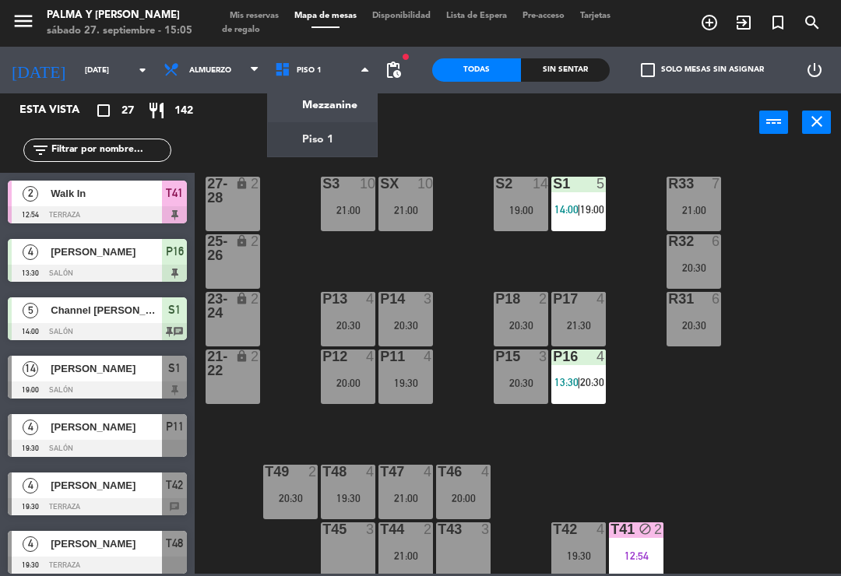
click at [333, 99] on ng-component "menu Palma y [PERSON_NAME][DATE] 27. septiembre - 15:05 Mis reservas Mapa de me…" at bounding box center [420, 287] width 841 height 574
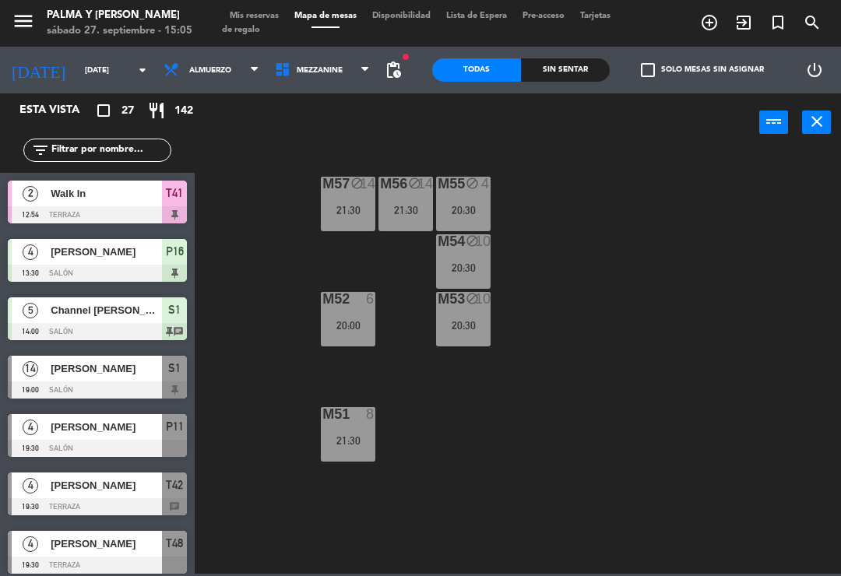
click at [357, 62] on span "Mezzanine" at bounding box center [322, 70] width 111 height 34
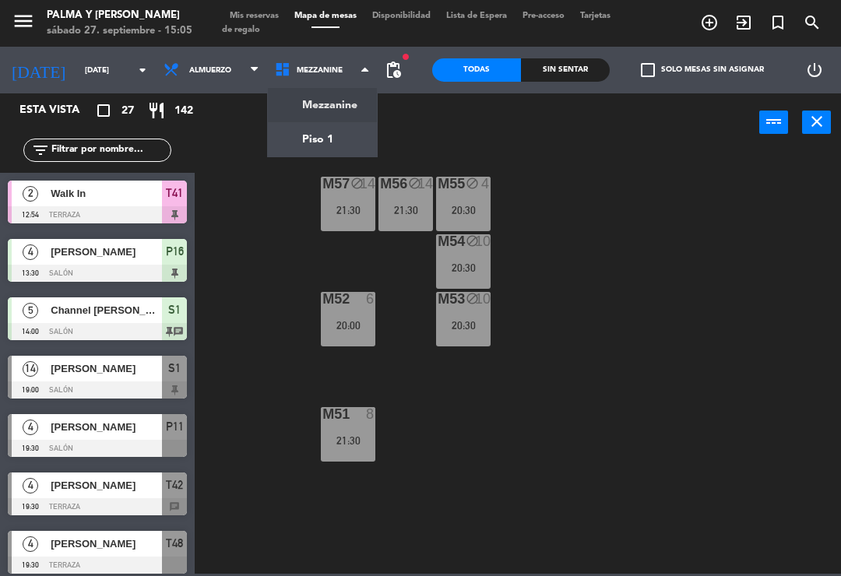
click at [331, 132] on ng-component "menu Palma y [PERSON_NAME][DATE] 27. septiembre - 15:05 Mis reservas Mapa de me…" at bounding box center [420, 287] width 841 height 574
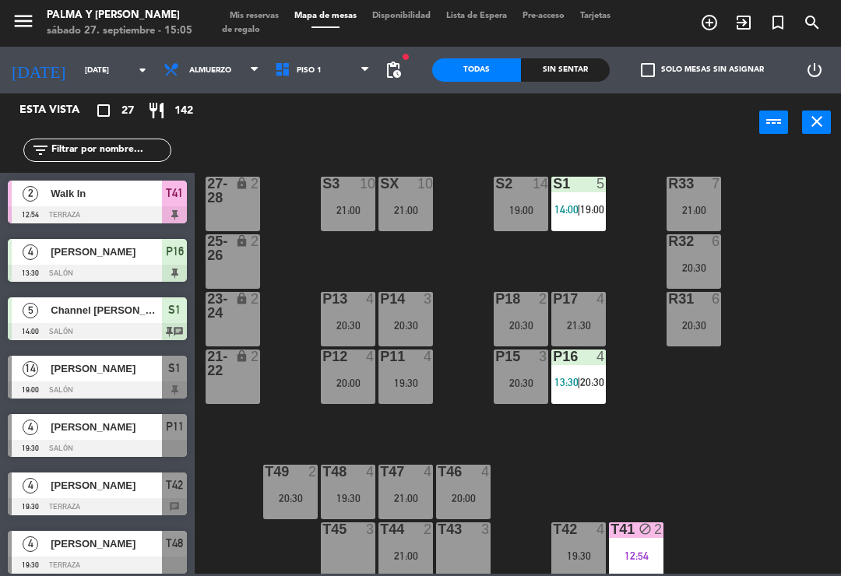
click at [224, 276] on div "25-26 lock 2" at bounding box center [233, 261] width 55 height 55
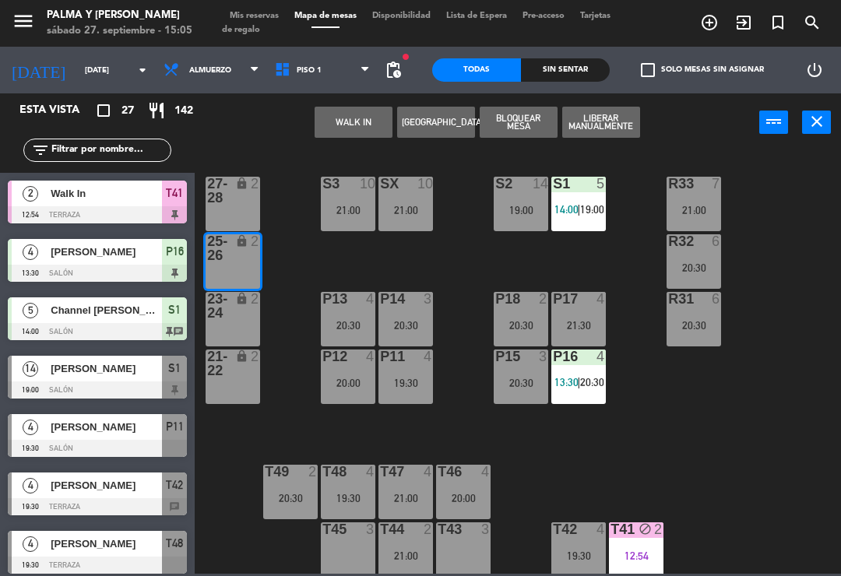
click at [439, 123] on button "[GEOGRAPHIC_DATA]" at bounding box center [436, 122] width 78 height 31
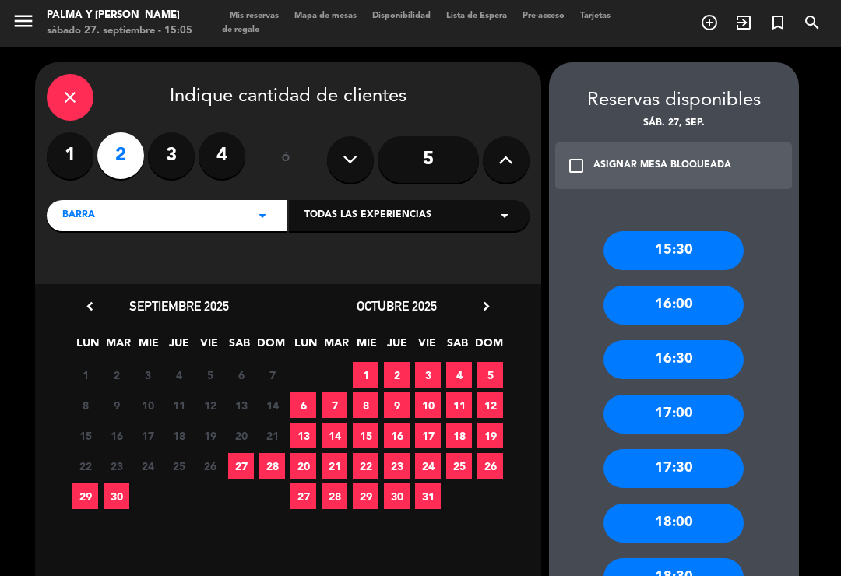
click at [241, 466] on span "27" at bounding box center [241, 466] width 26 height 26
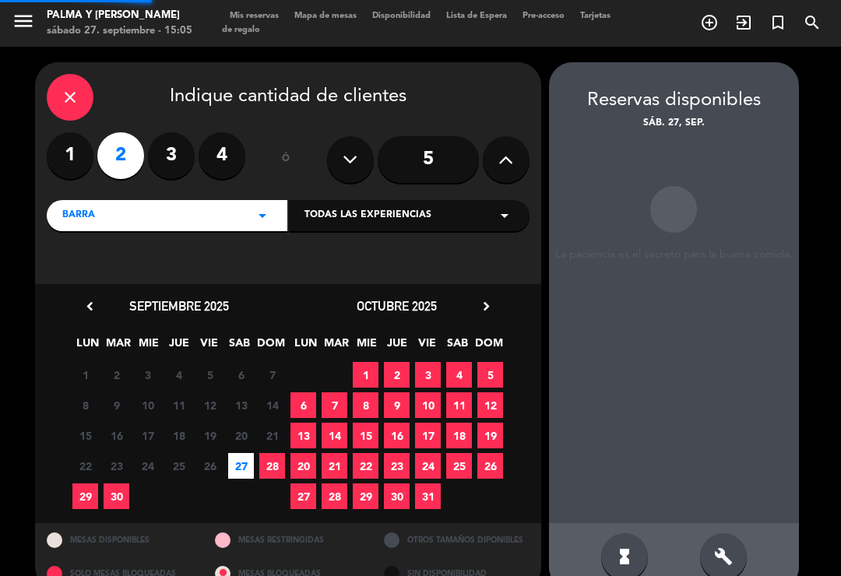
scroll to position [5, 0]
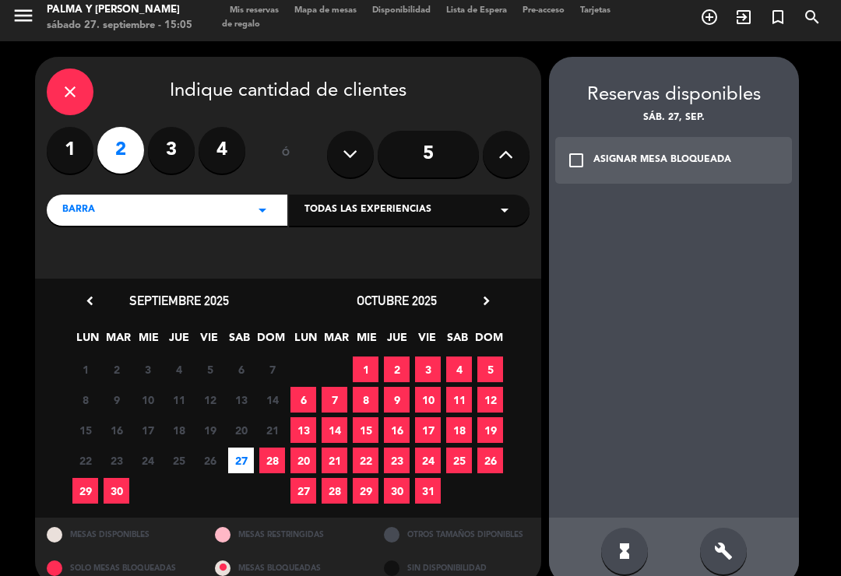
click at [653, 156] on div "ASIGNAR MESA BLOQUEADA" at bounding box center [662, 161] width 138 height 16
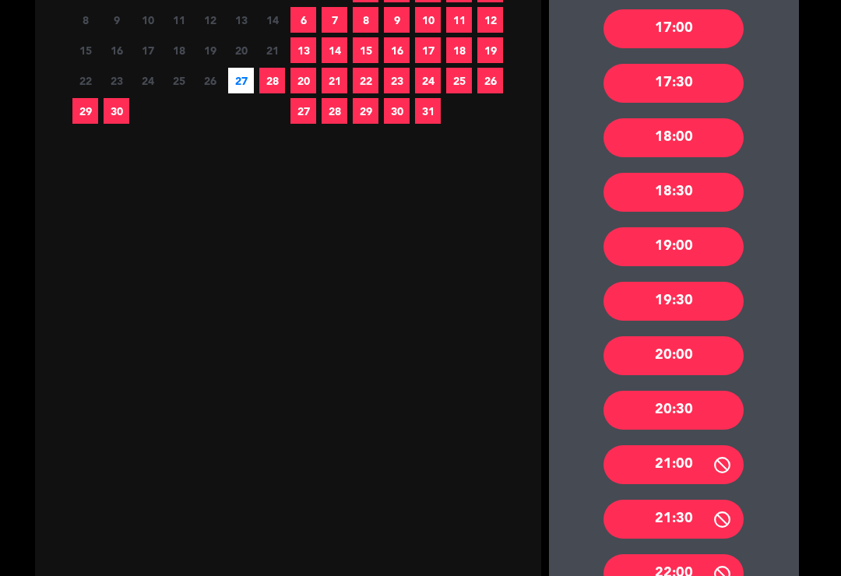
scroll to position [424, 0]
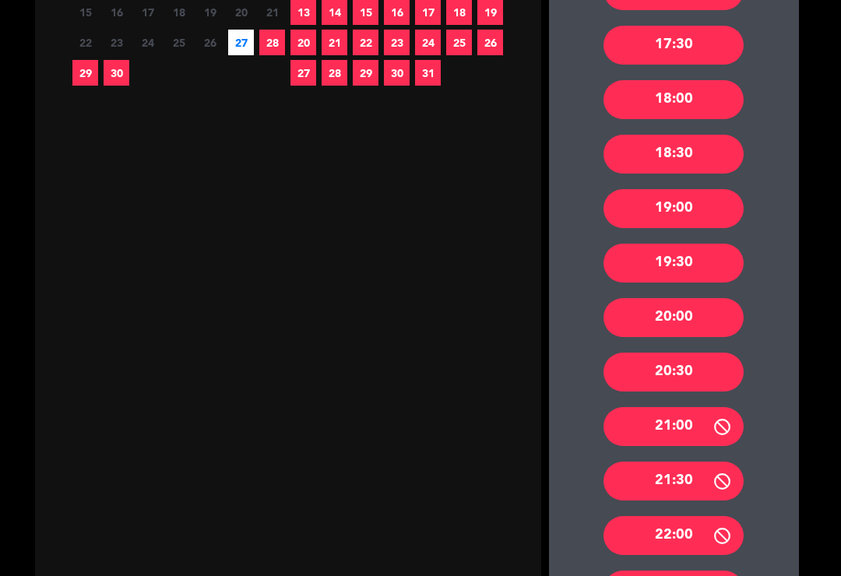
click at [706, 424] on div "21:00" at bounding box center [674, 426] width 140 height 39
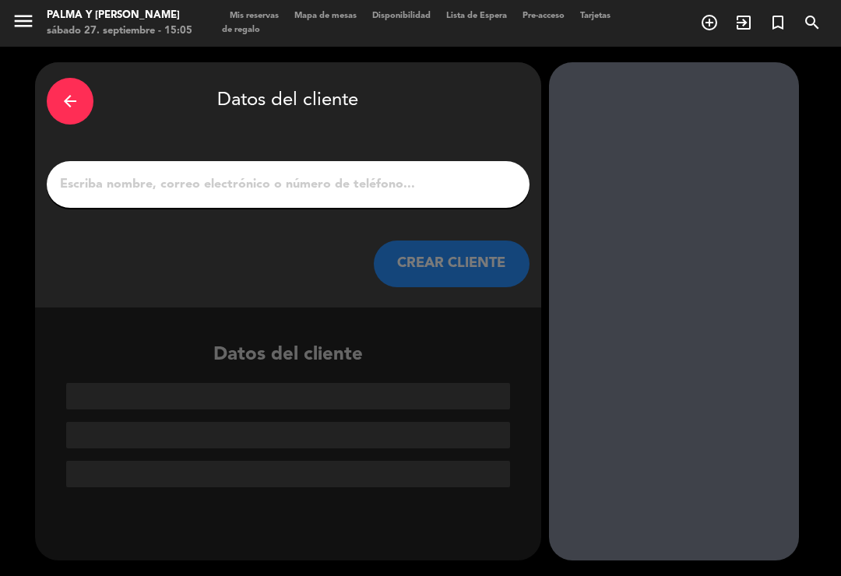
scroll to position [0, 0]
click at [466, 179] on input "1" at bounding box center [287, 185] width 459 height 22
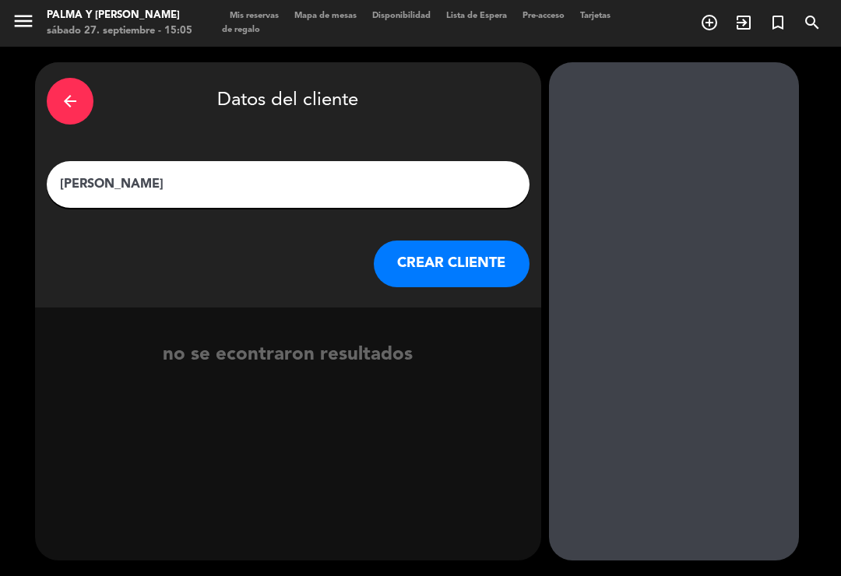
type input "[PERSON_NAME]"
click at [459, 268] on button "CREAR CLIENTE" at bounding box center [452, 264] width 156 height 47
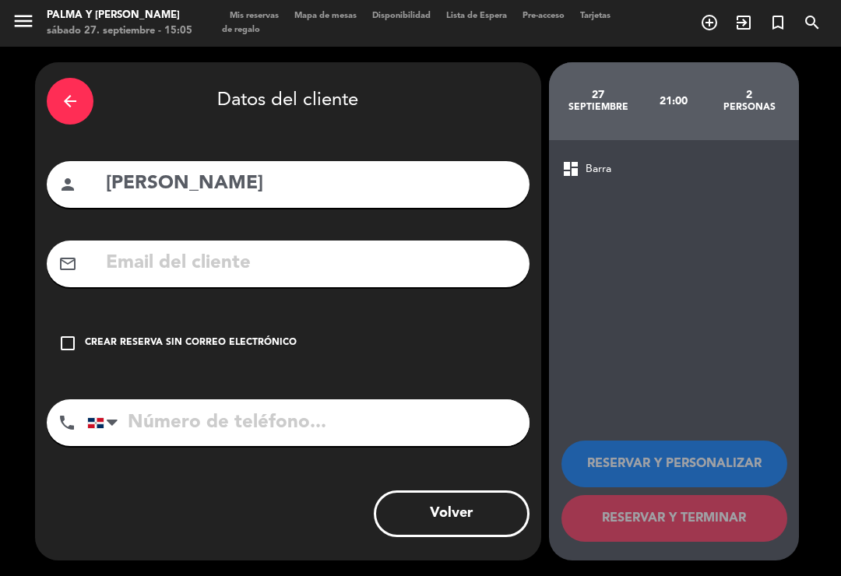
click at [287, 331] on div "check_box_outline_blank Crear reserva sin correo electrónico" at bounding box center [288, 343] width 483 height 47
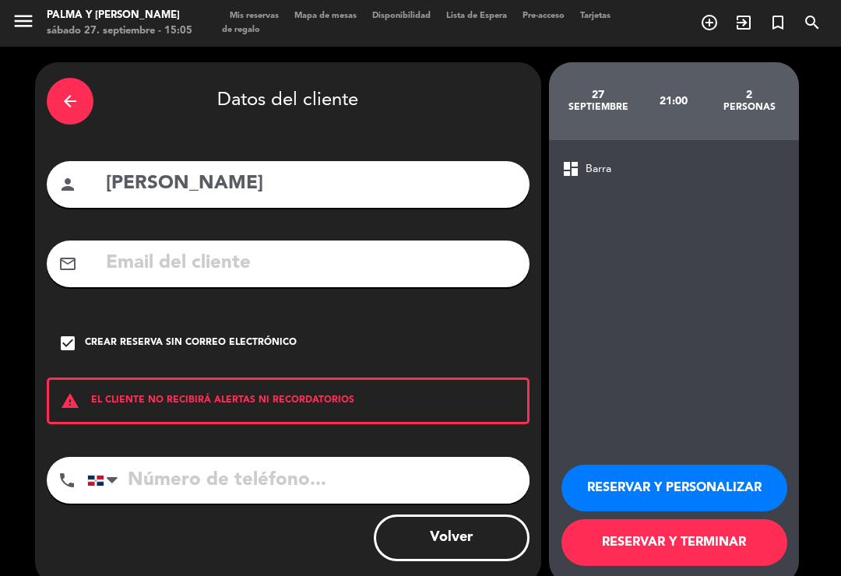
click at [238, 480] on input "tel" at bounding box center [308, 480] width 442 height 47
type input "8496269407"
click at [727, 539] on button "RESERVAR Y TERMINAR" at bounding box center [675, 542] width 226 height 47
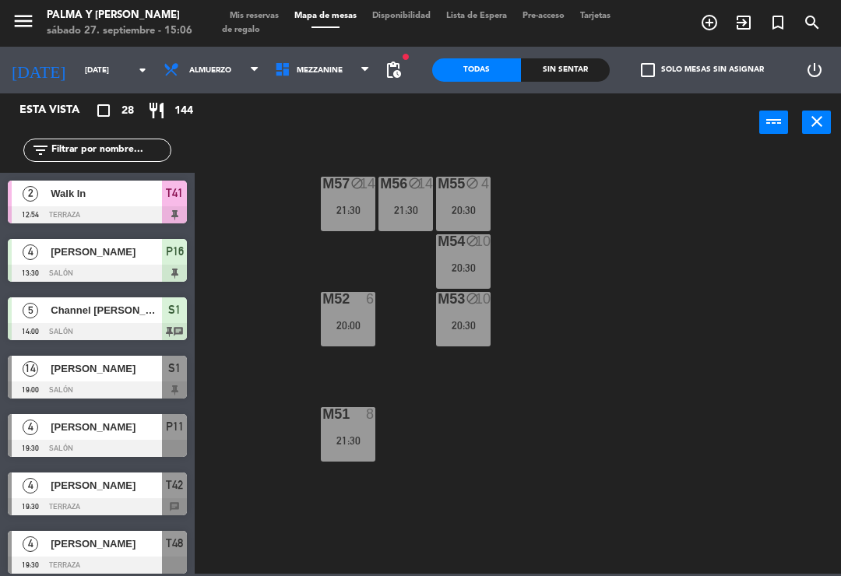
click at [812, 351] on div "M57 block 14 21:30 M56 block 14 21:30 M55 block 4 20:30 M54 block 10 20:30 M52 …" at bounding box center [522, 362] width 638 height 424
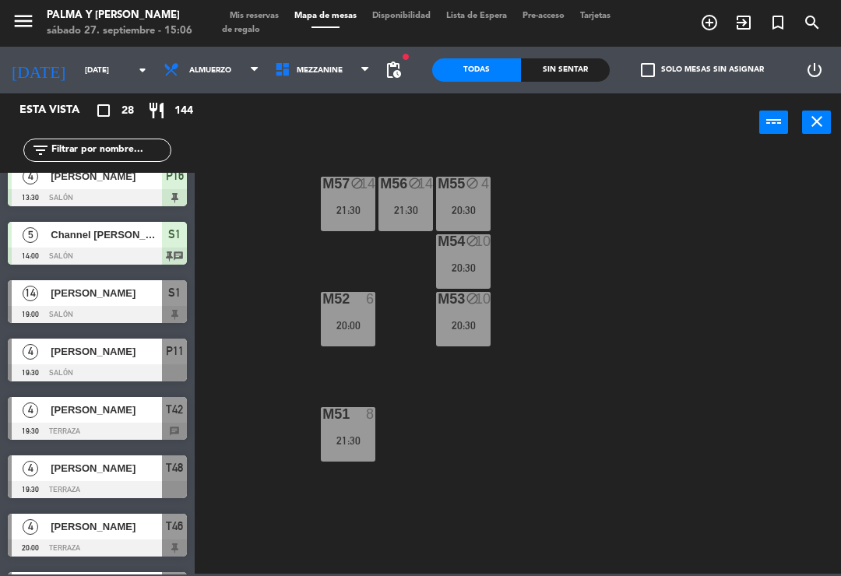
scroll to position [76, 0]
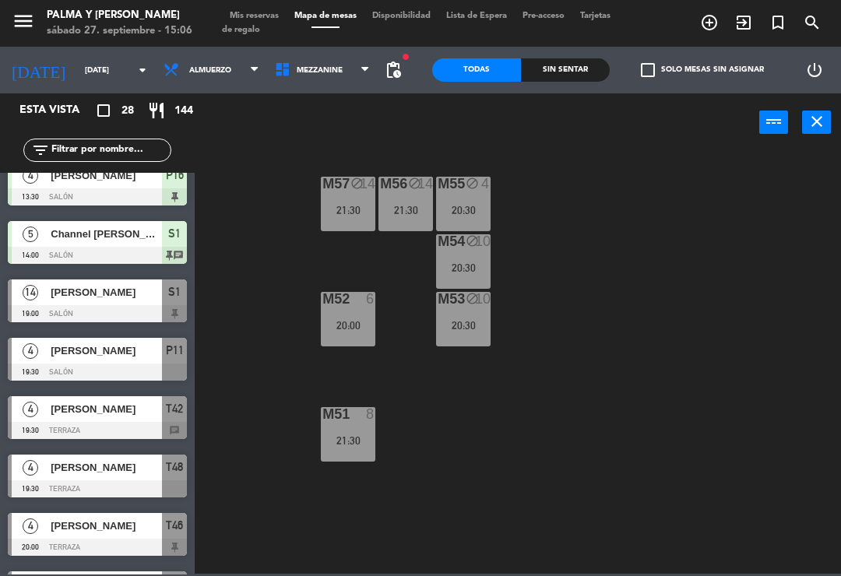
click at [112, 473] on span "[PERSON_NAME]" at bounding box center [106, 467] width 111 height 16
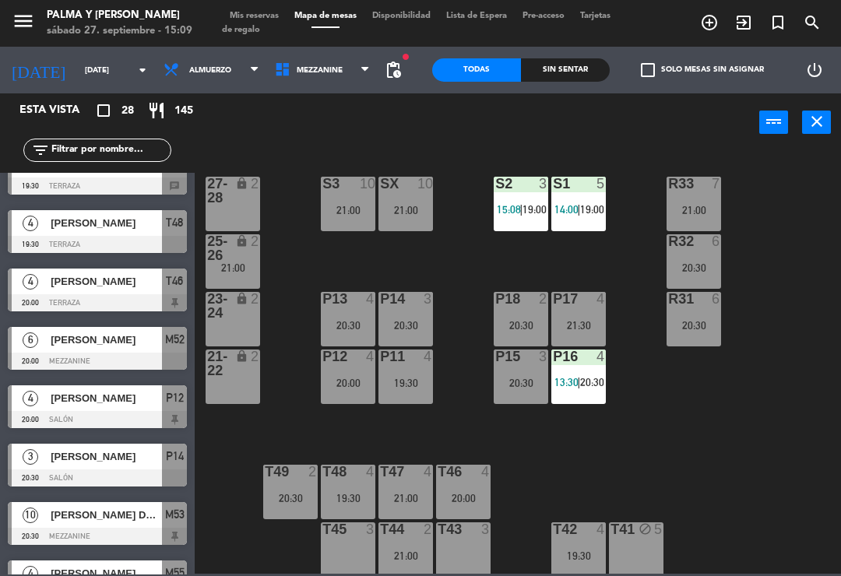
scroll to position [322, 0]
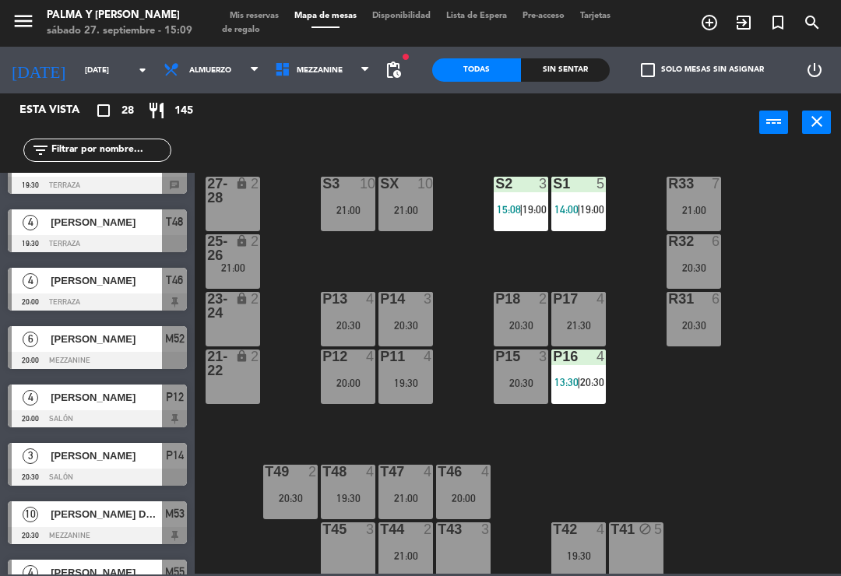
click at [71, 288] on span "[PERSON_NAME]" at bounding box center [106, 281] width 111 height 16
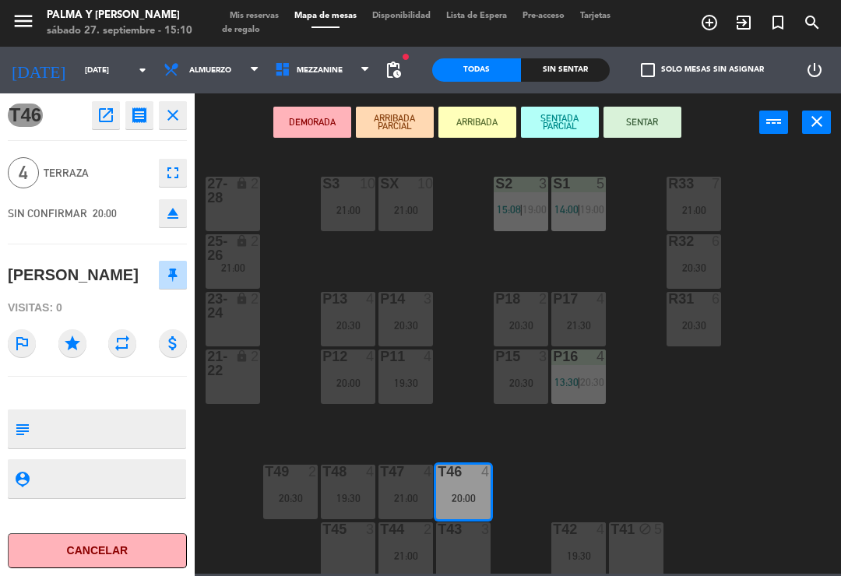
click at [94, 113] on button "open_in_new" at bounding box center [106, 115] width 28 height 28
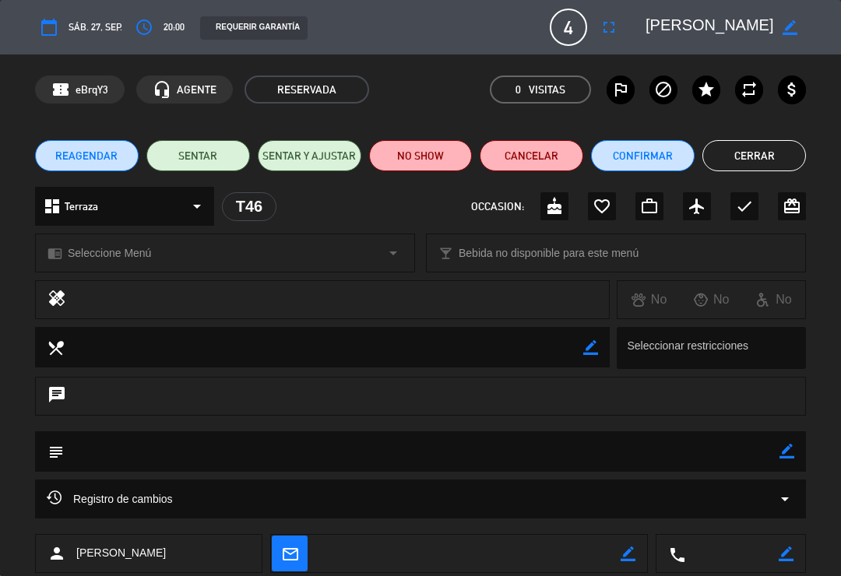
click at [100, 491] on span "Registro de cambios" at bounding box center [110, 499] width 126 height 19
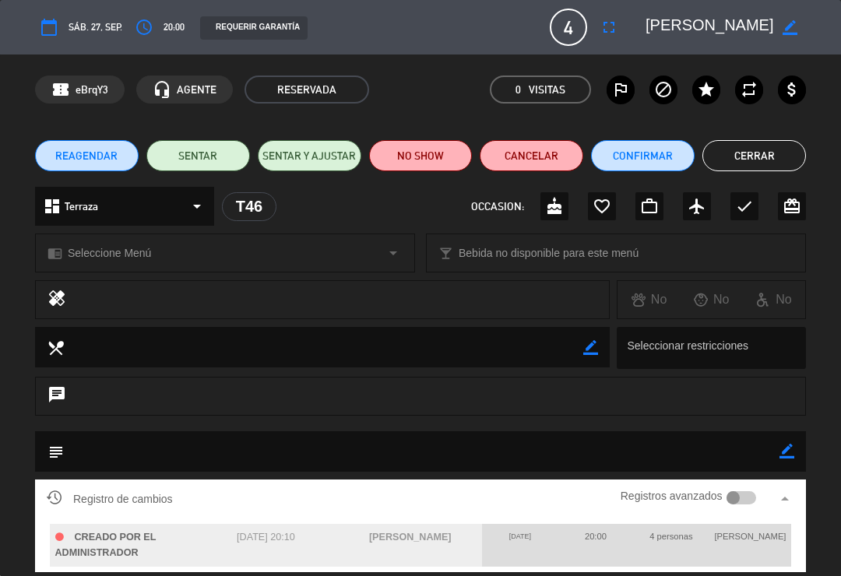
scroll to position [0, 0]
click at [791, 145] on button "Cerrar" at bounding box center [754, 155] width 104 height 31
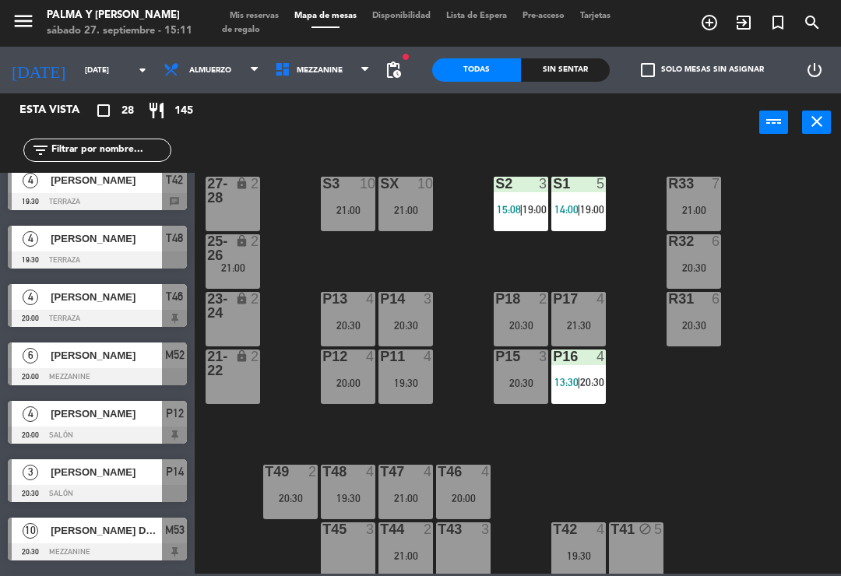
scroll to position [328, 0]
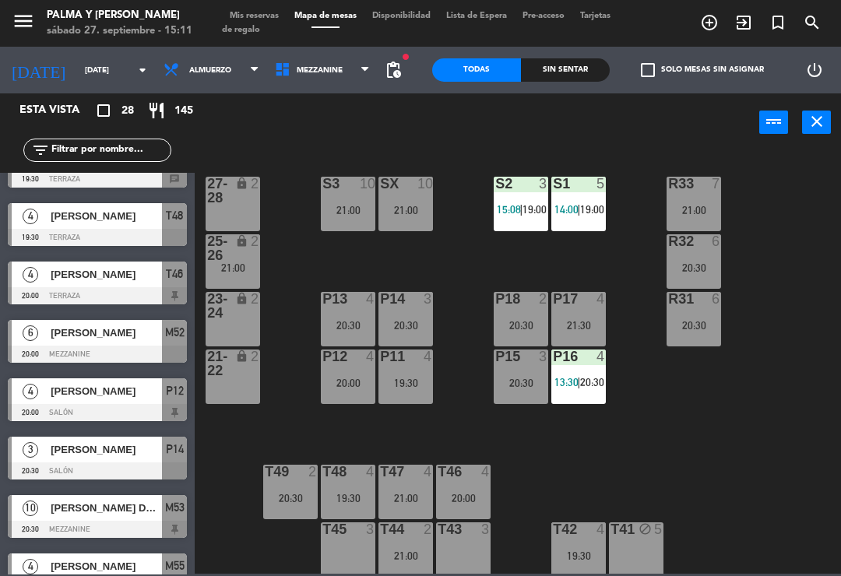
click at [133, 338] on span "[PERSON_NAME]" at bounding box center [106, 333] width 111 height 16
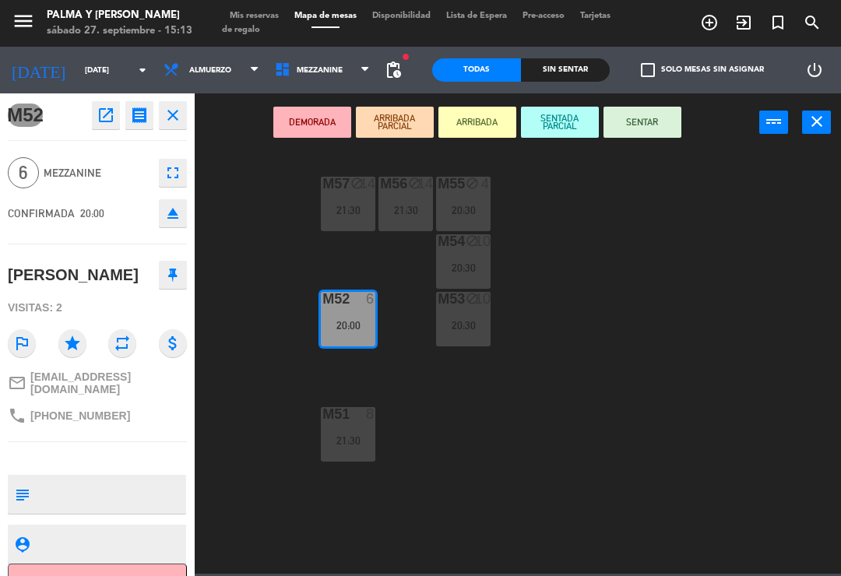
click at [104, 118] on icon "open_in_new" at bounding box center [106, 115] width 19 height 19
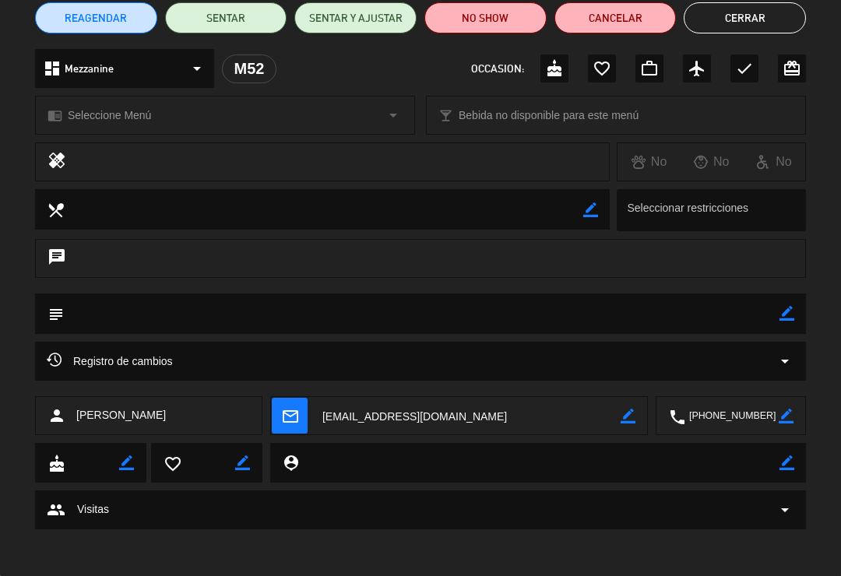
scroll to position [137, 0]
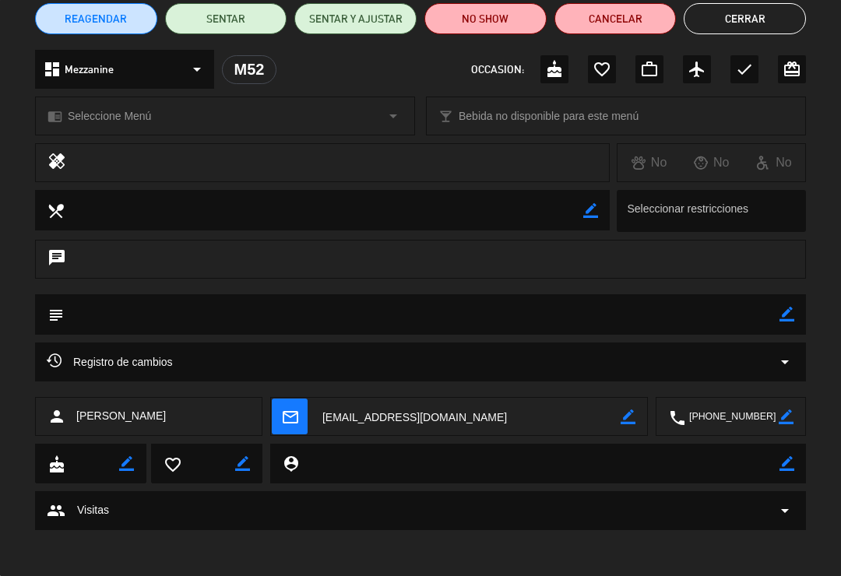
click at [494, 364] on div "Registro de cambios arrow_drop_down" at bounding box center [421, 362] width 748 height 19
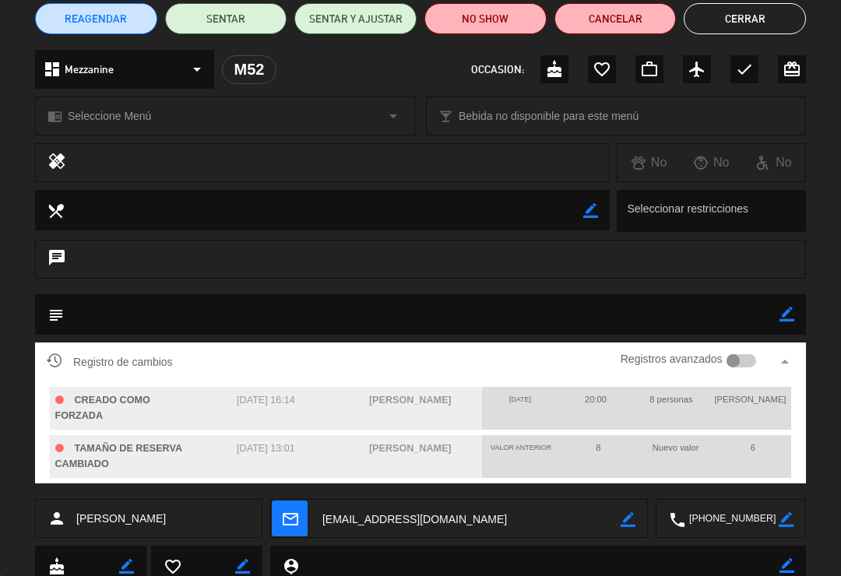
click at [531, 294] on textarea at bounding box center [422, 314] width 716 height 40
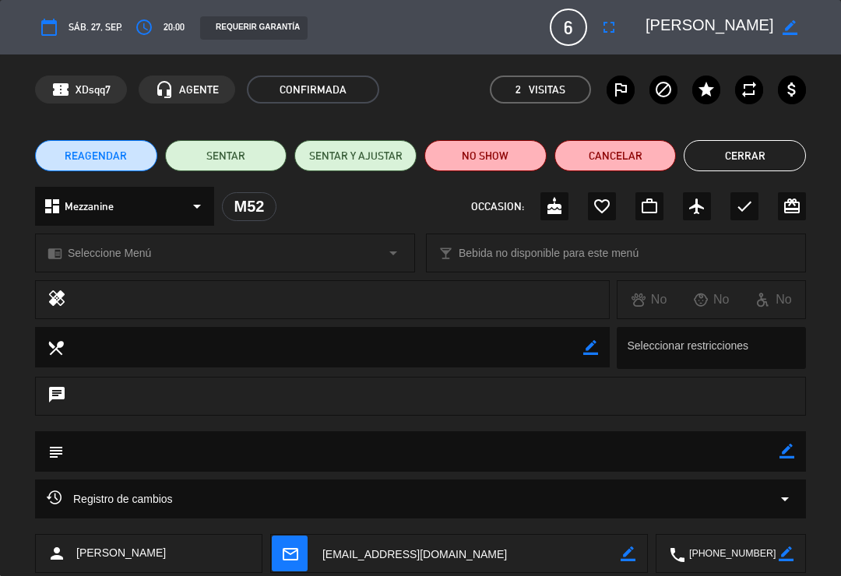
scroll to position [0, 0]
click at [757, 157] on button "Cerrar" at bounding box center [745, 155] width 122 height 31
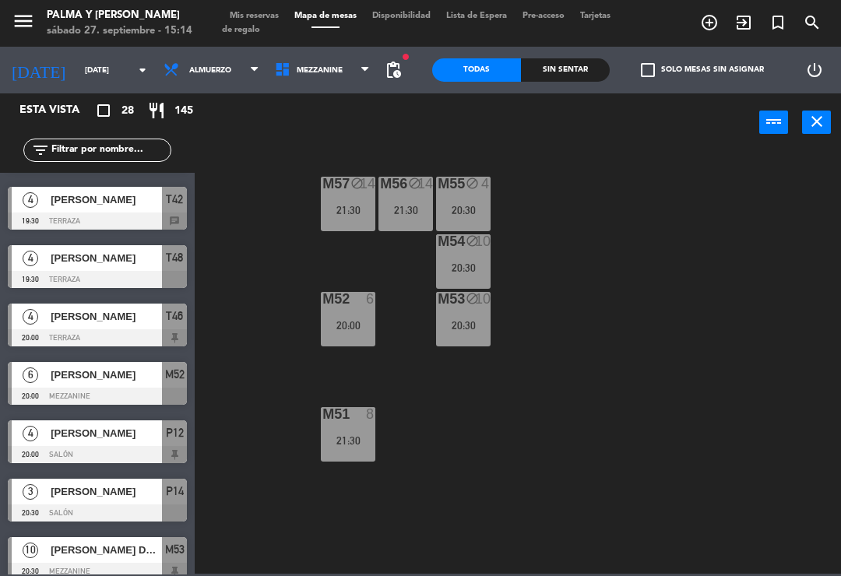
scroll to position [287, 0]
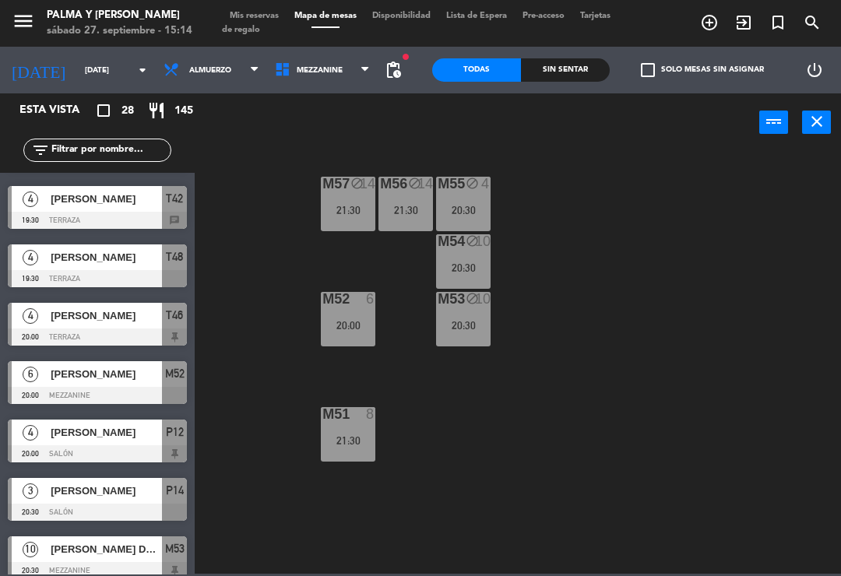
click at [126, 453] on div at bounding box center [97, 453] width 179 height 17
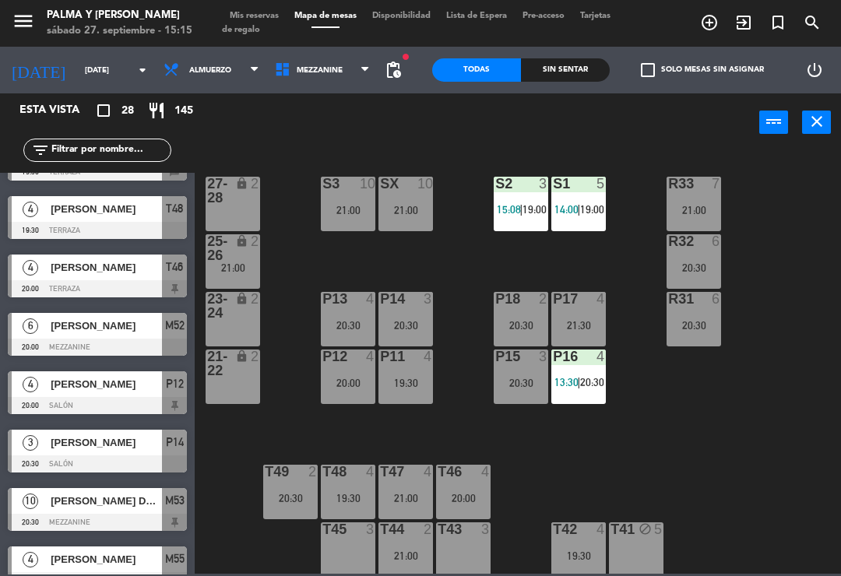
scroll to position [320, 0]
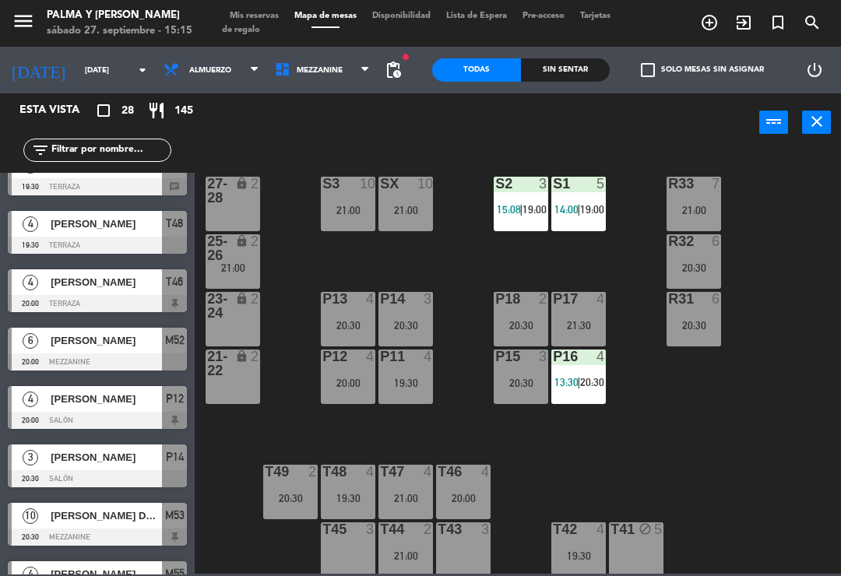
click at [260, 18] on span "Mis reservas" at bounding box center [254, 16] width 65 height 9
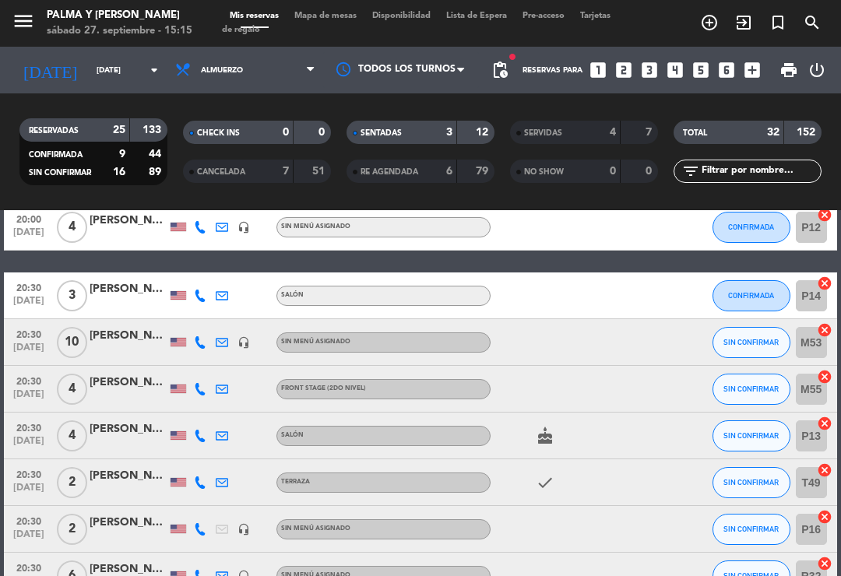
scroll to position [611, 0]
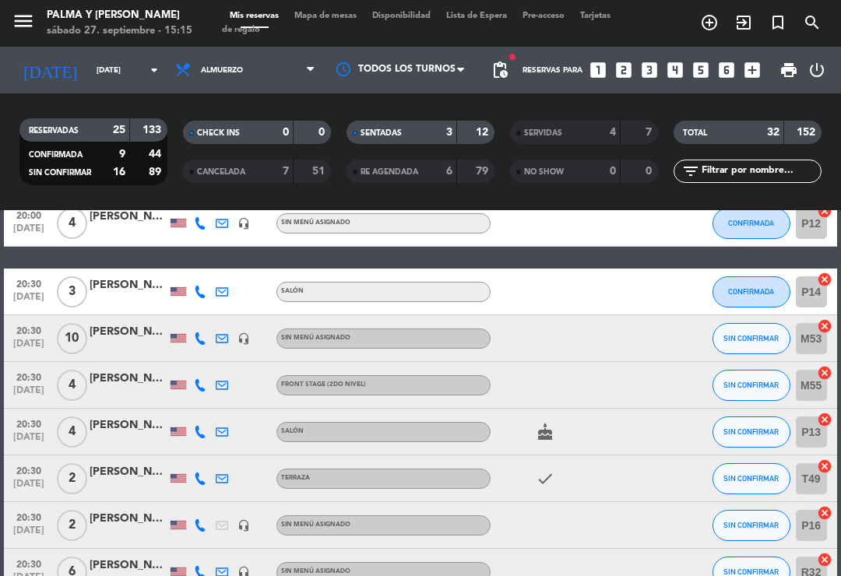
click at [203, 287] on icon at bounding box center [200, 292] width 12 height 12
click at [137, 289] on div "[PERSON_NAME]" at bounding box center [129, 285] width 78 height 18
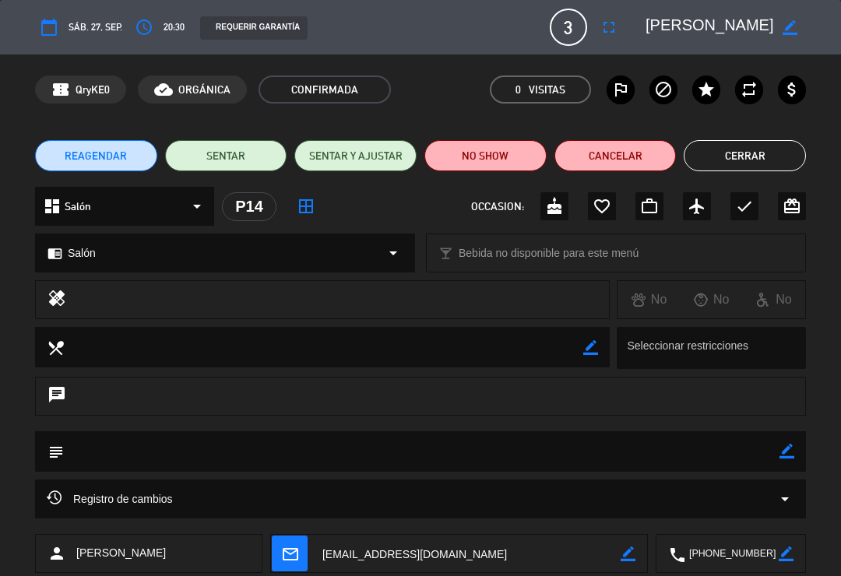
click at [341, 504] on div "Registro de cambios arrow_drop_down" at bounding box center [421, 499] width 748 height 19
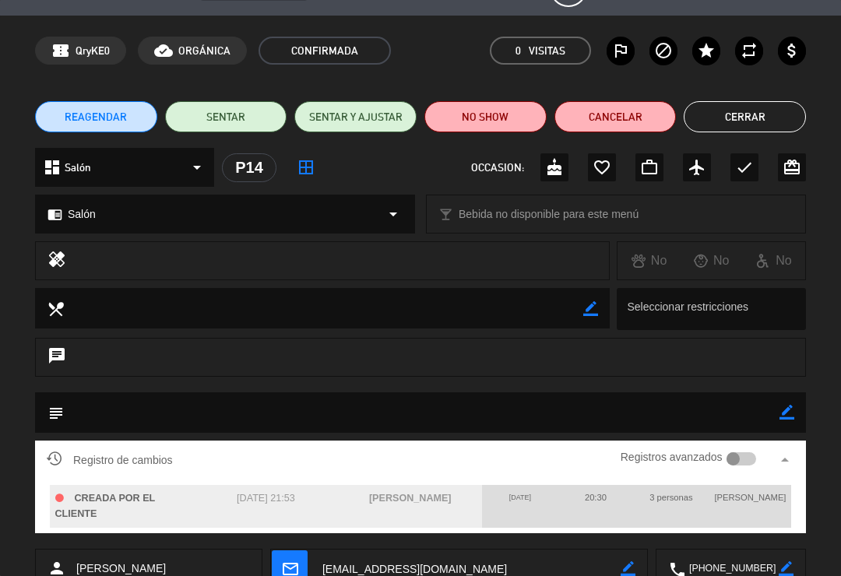
scroll to position [35, 0]
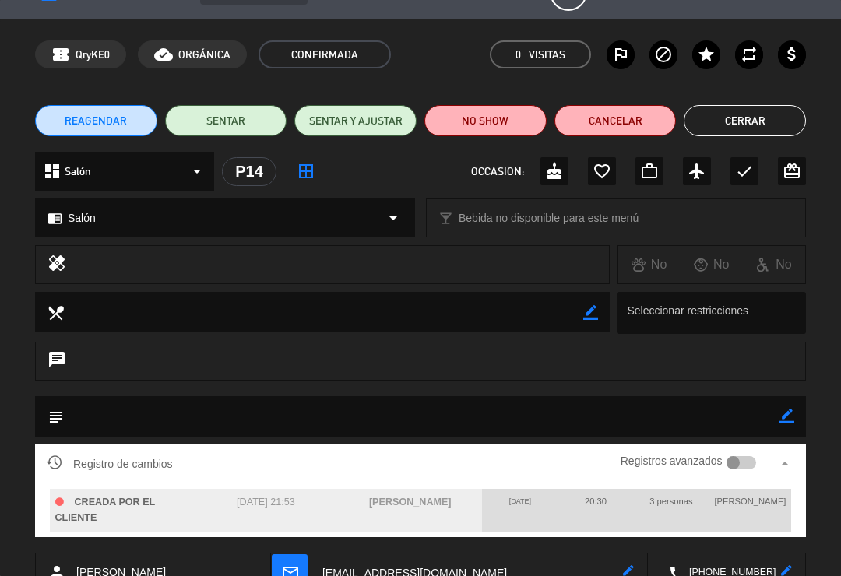
click at [745, 125] on button "Cerrar" at bounding box center [745, 120] width 122 height 31
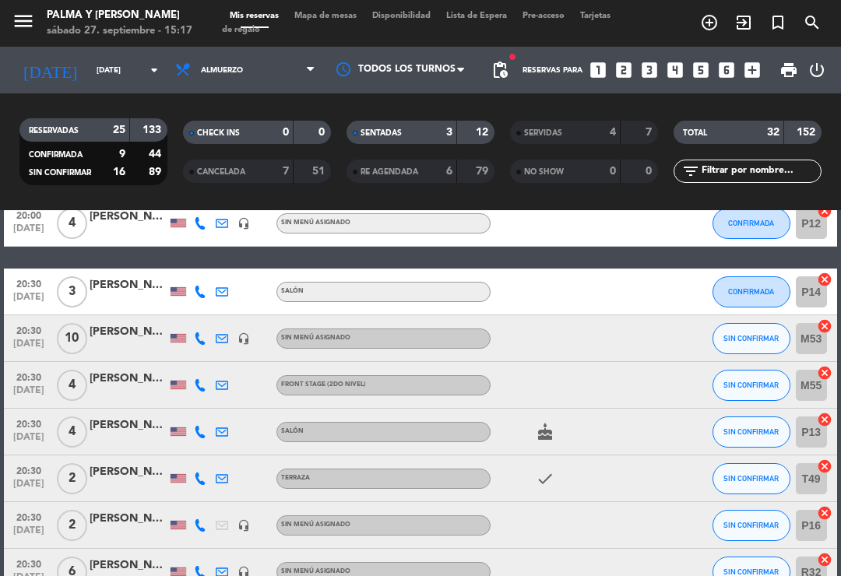
click at [137, 306] on div at bounding box center [129, 300] width 78 height 12
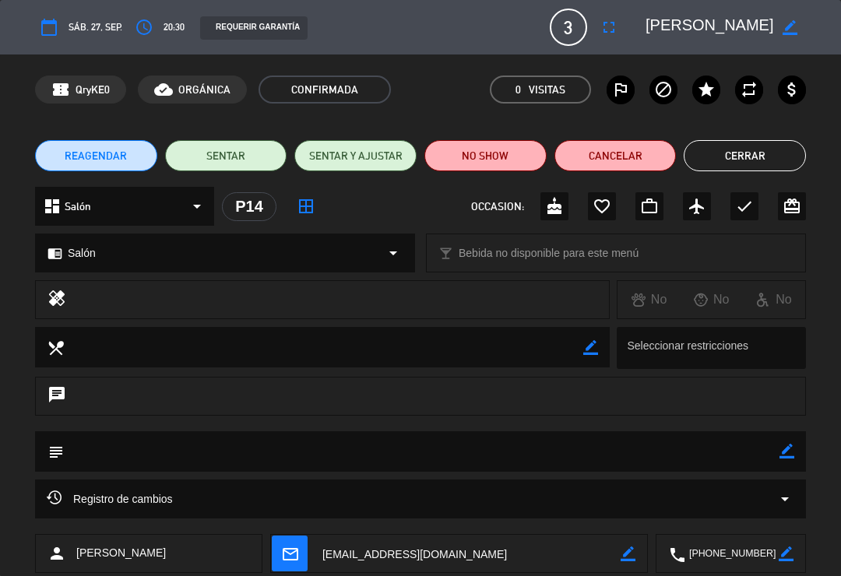
click at [787, 140] on button "Cerrar" at bounding box center [745, 155] width 122 height 31
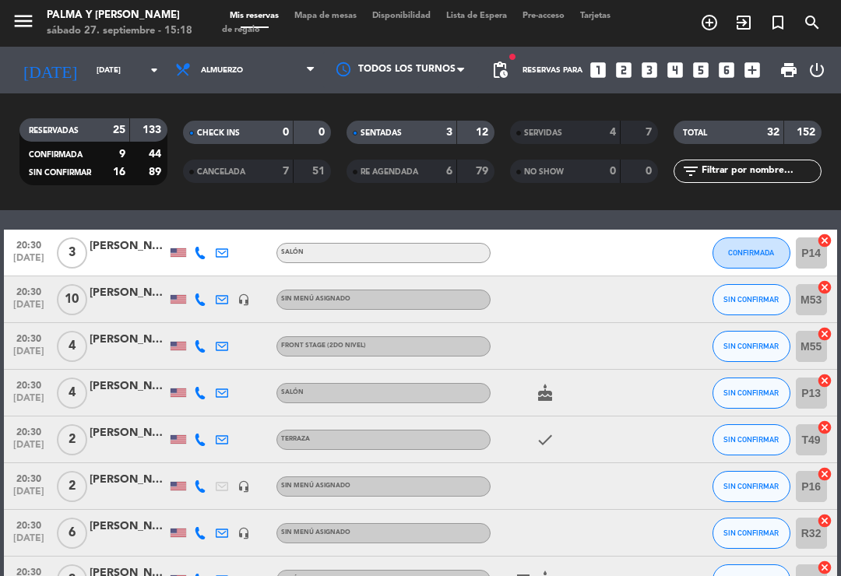
scroll to position [672, 0]
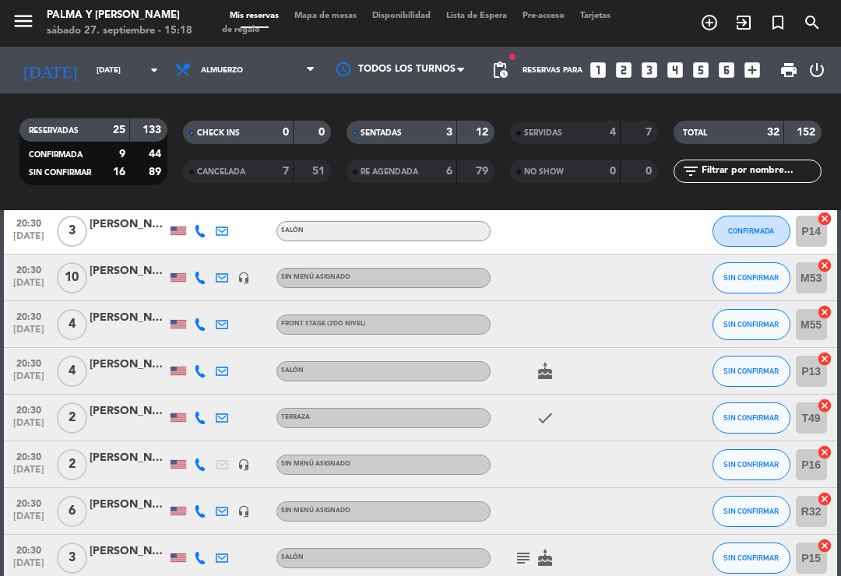
click at [195, 283] on icon at bounding box center [200, 278] width 12 height 12
click at [752, 276] on span "SIN CONFIRMAR" at bounding box center [751, 277] width 55 height 9
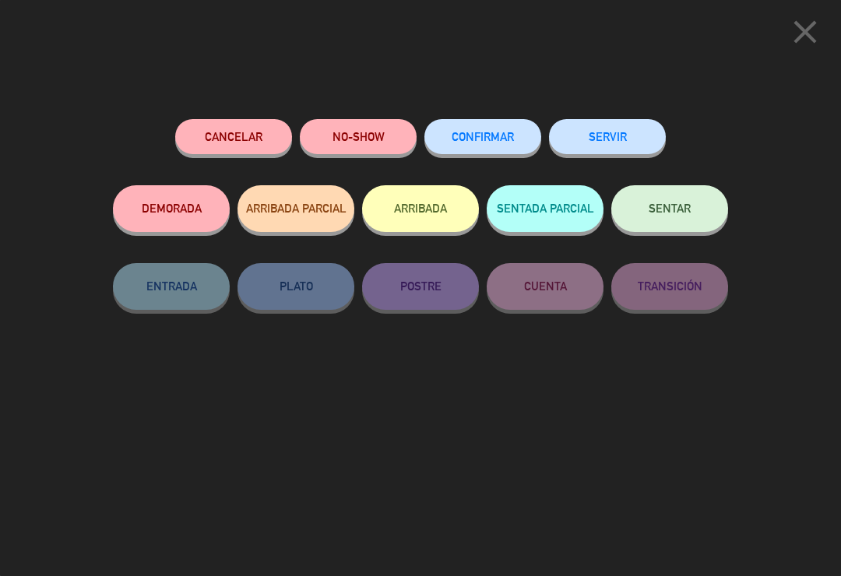
click at [502, 135] on span "CONFIRMAR" at bounding box center [483, 136] width 62 height 13
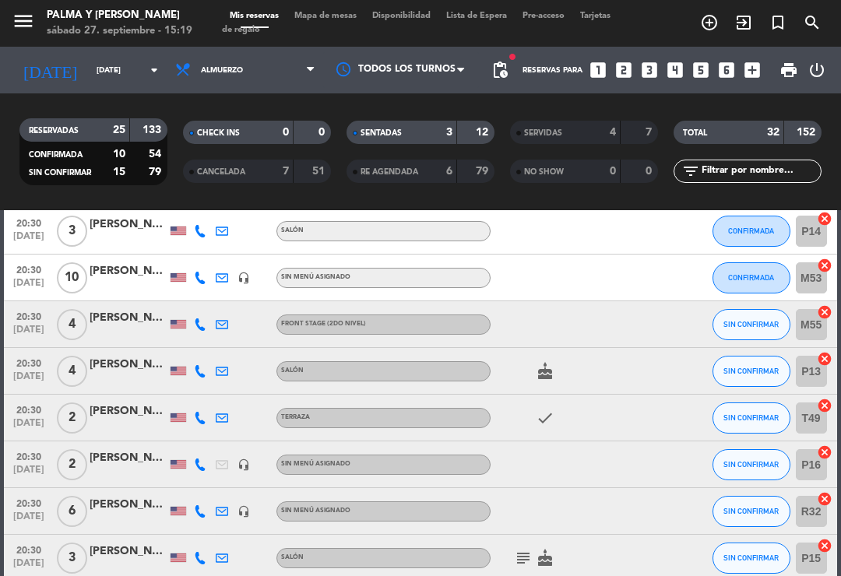
click at [211, 319] on div at bounding box center [222, 324] width 22 height 46
click at [200, 315] on div at bounding box center [200, 324] width 22 height 46
click at [199, 324] on icon at bounding box center [200, 325] width 12 height 12
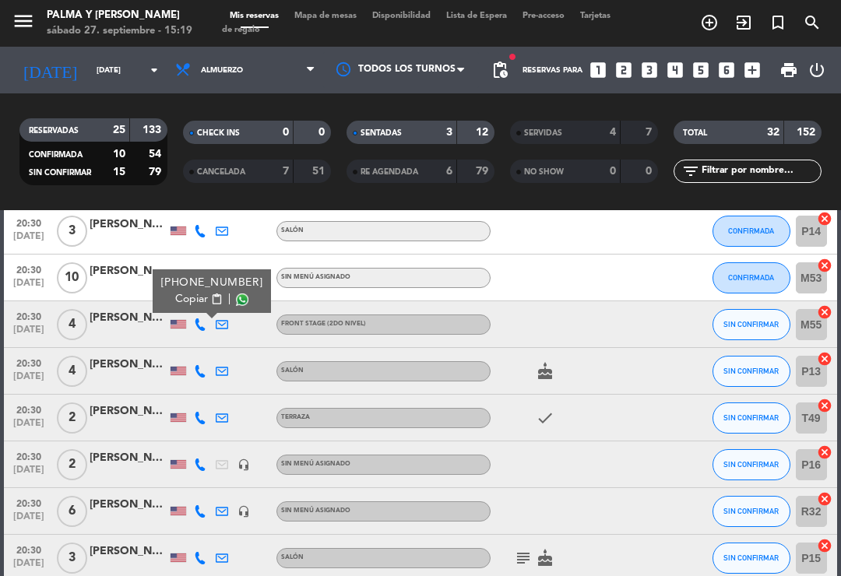
click at [185, 368] on div at bounding box center [179, 371] width 16 height 9
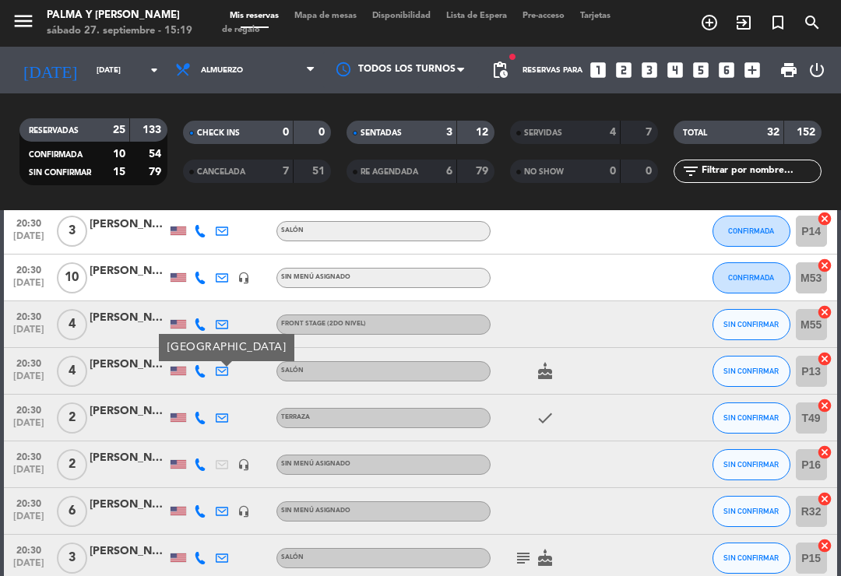
click at [206, 368] on icon at bounding box center [200, 371] width 12 height 12
click at [199, 421] on icon at bounding box center [200, 418] width 12 height 12
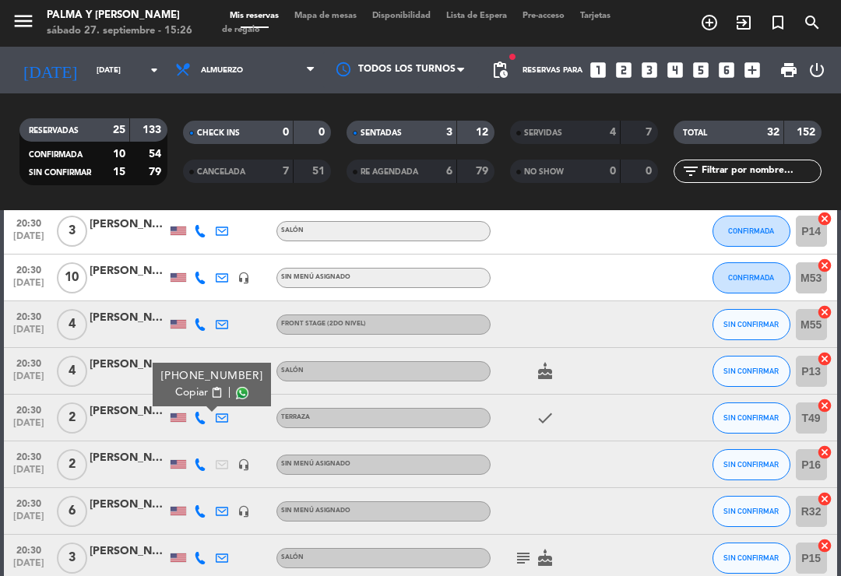
click at [203, 470] on icon at bounding box center [200, 465] width 12 height 12
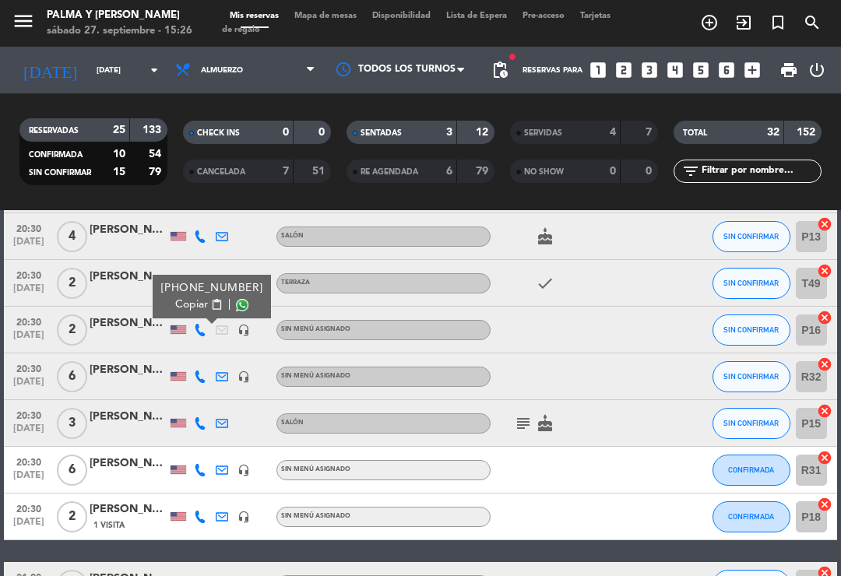
scroll to position [819, 0]
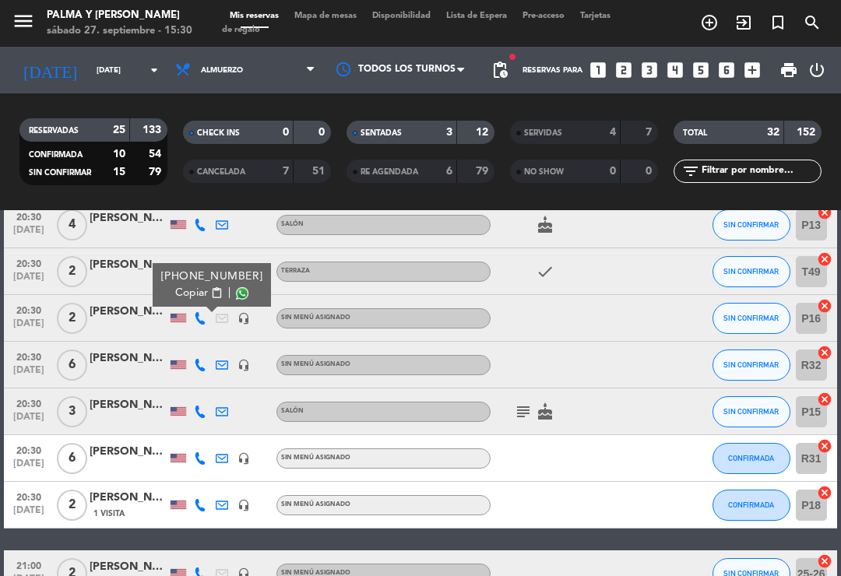
click at [209, 355] on div at bounding box center [200, 365] width 22 height 46
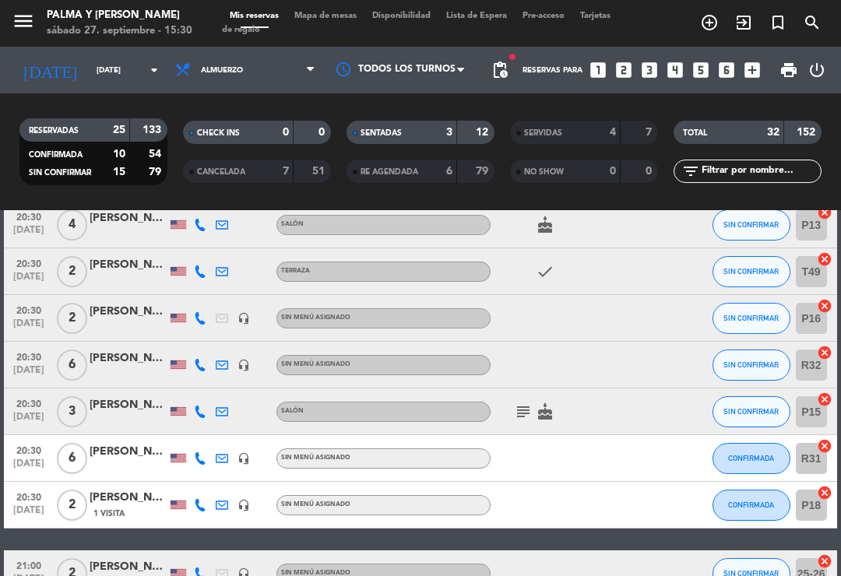
click at [202, 366] on icon at bounding box center [200, 365] width 12 height 12
click at [201, 409] on icon at bounding box center [200, 412] width 12 height 12
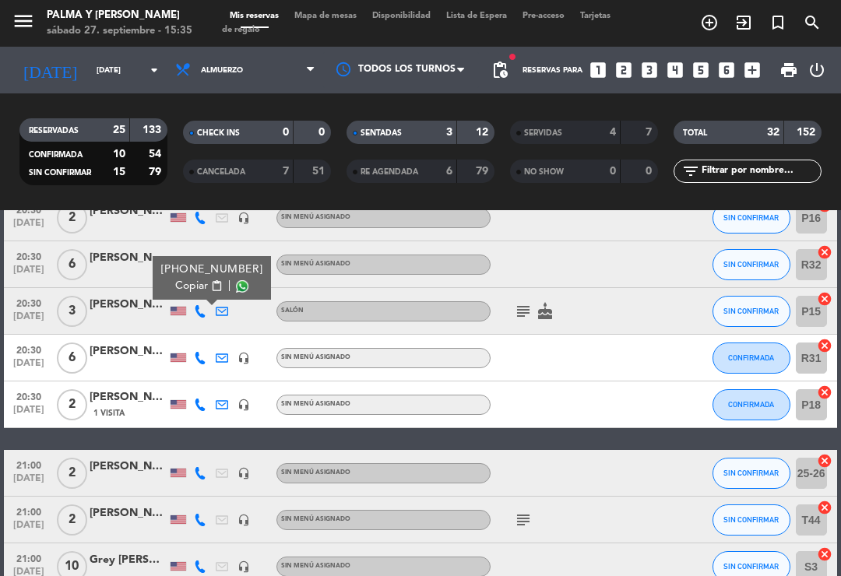
scroll to position [923, 0]
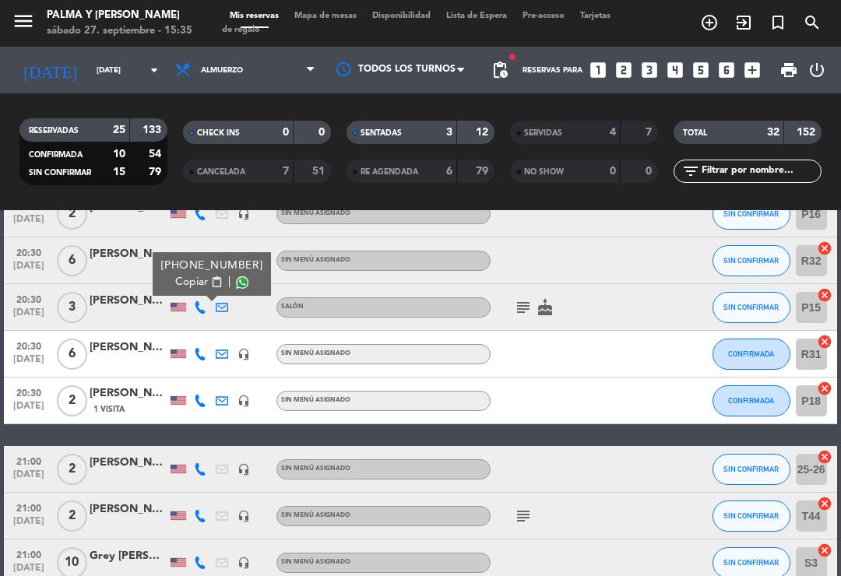
click at [202, 348] on icon at bounding box center [200, 354] width 12 height 12
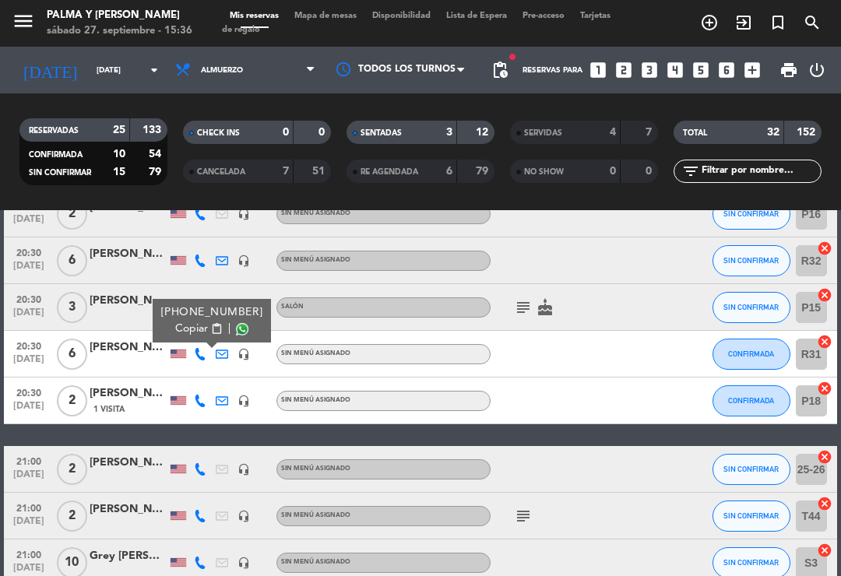
click at [206, 401] on icon at bounding box center [200, 401] width 12 height 12
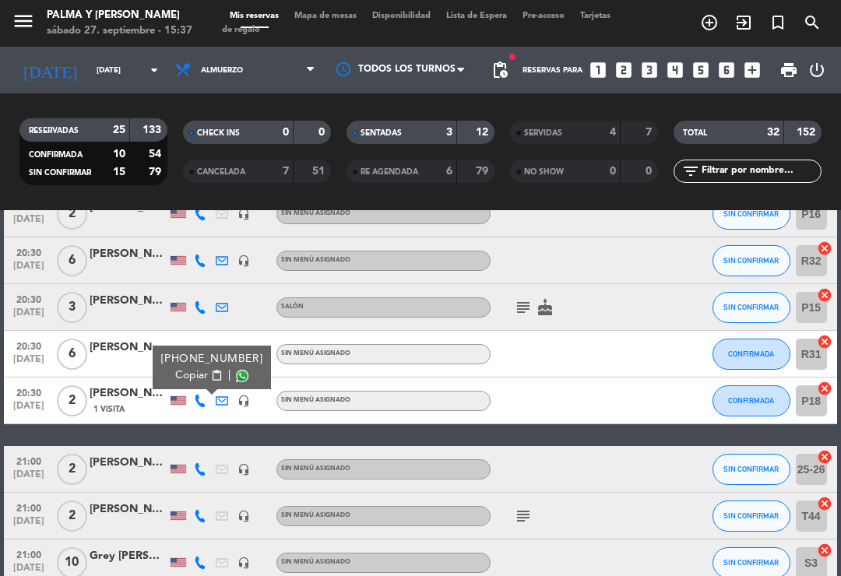
click at [110, 400] on div "[PERSON_NAME]" at bounding box center [129, 394] width 78 height 18
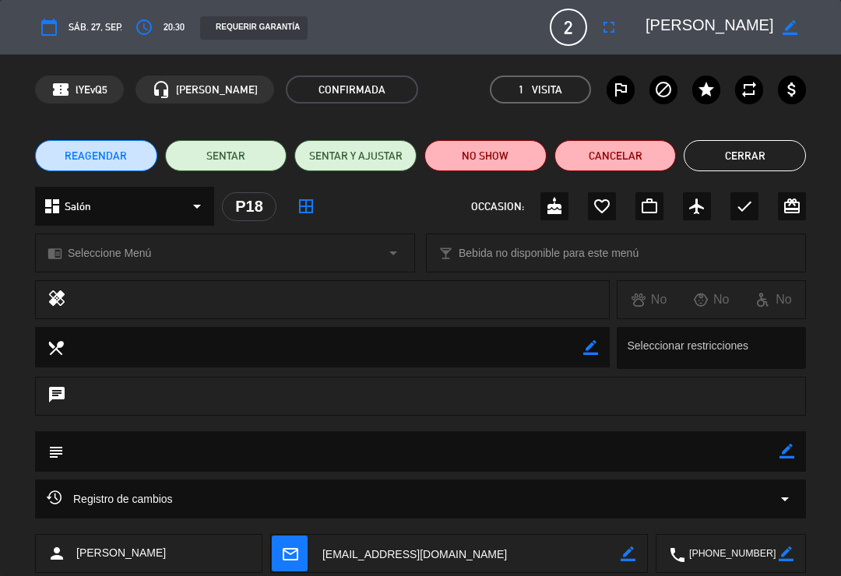
click at [759, 157] on button "Cerrar" at bounding box center [745, 155] width 122 height 31
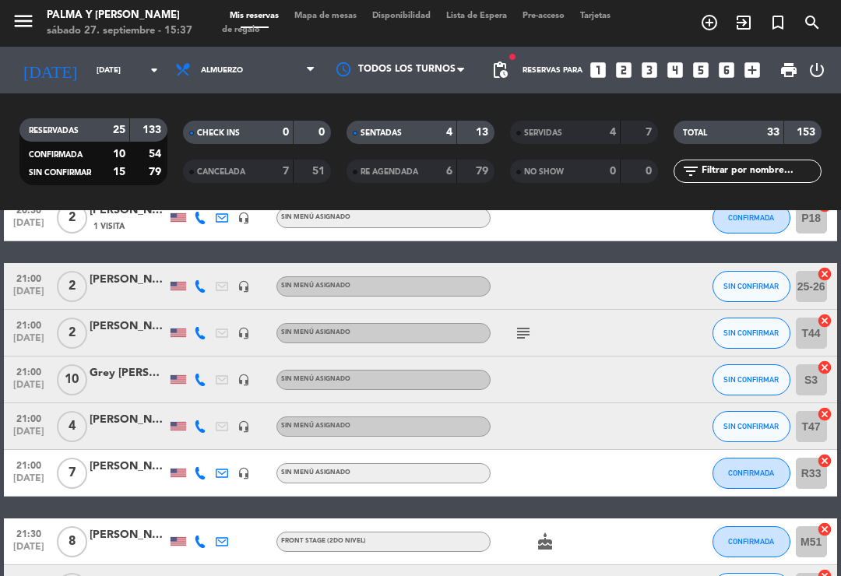
scroll to position [1181, 0]
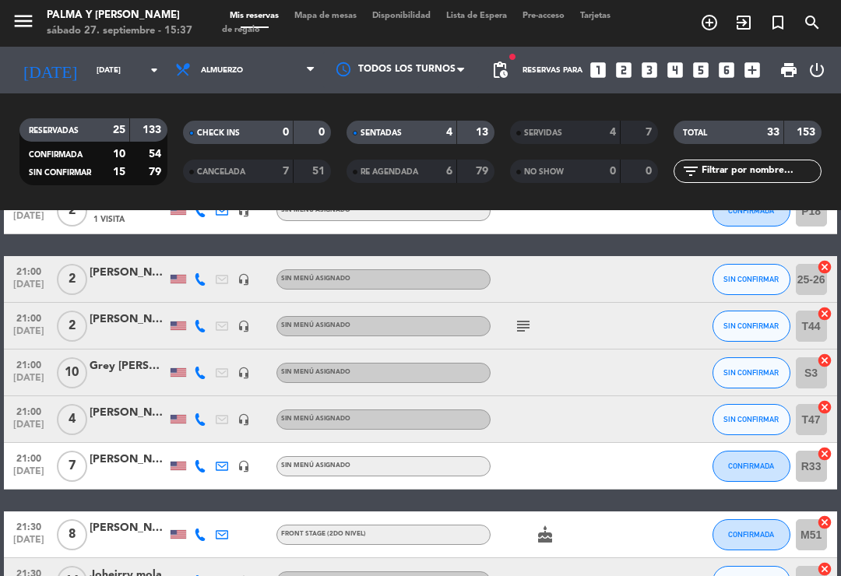
click at [196, 283] on icon at bounding box center [200, 279] width 12 height 12
click at [125, 276] on div "[PERSON_NAME]" at bounding box center [129, 273] width 78 height 18
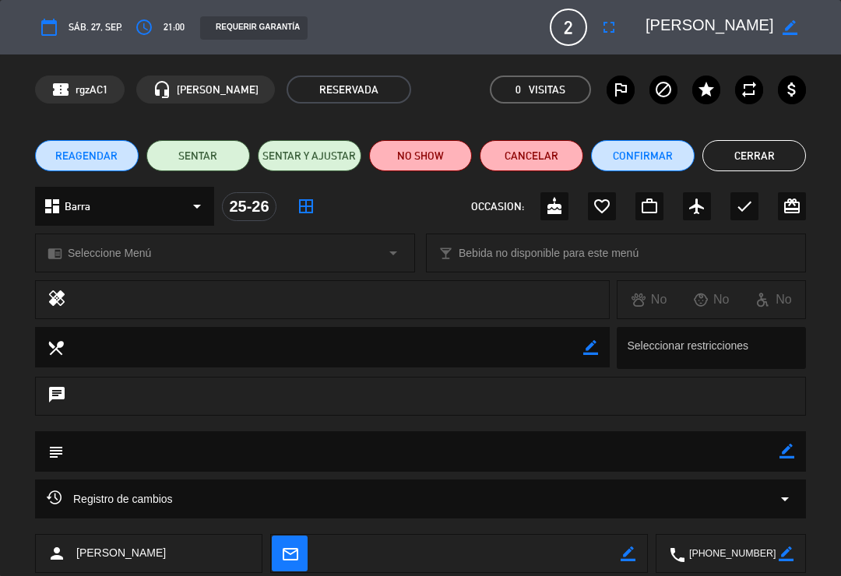
click at [780, 159] on button "Cerrar" at bounding box center [754, 155] width 104 height 31
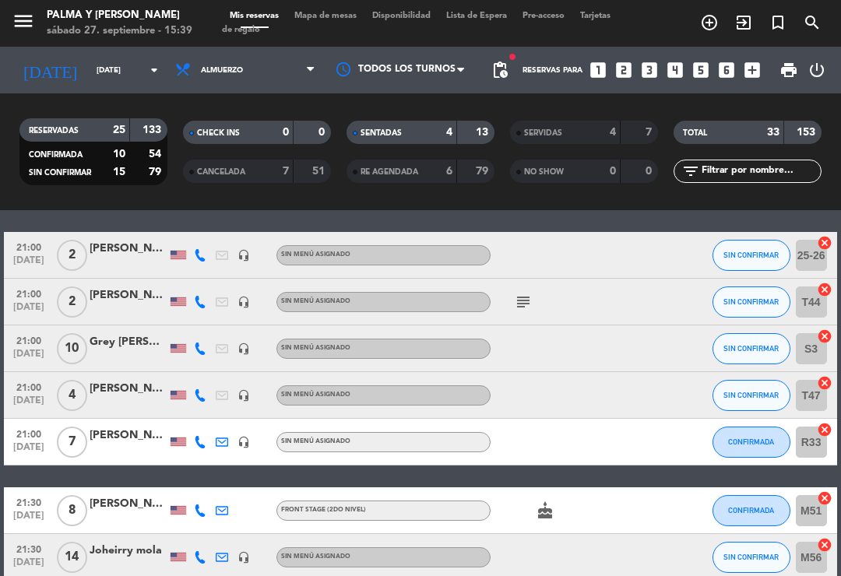
scroll to position [1207, 0]
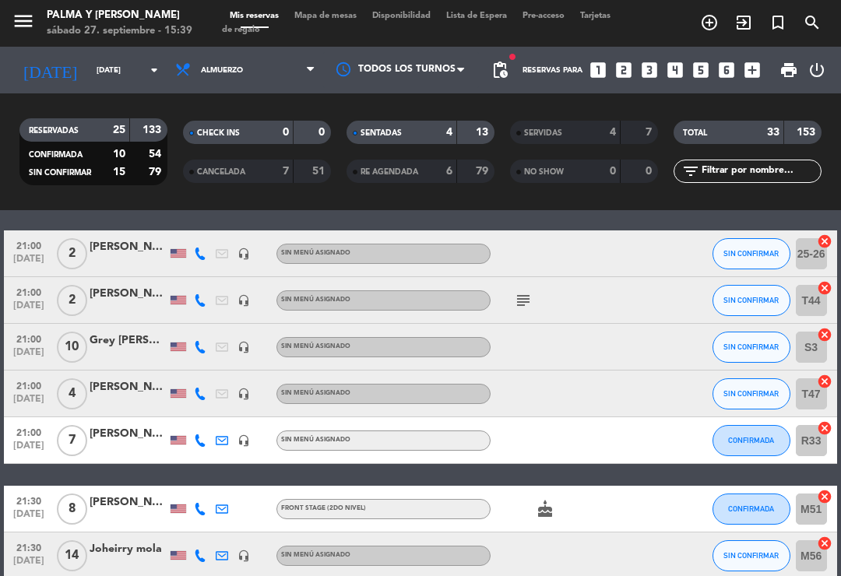
click at [206, 301] on icon at bounding box center [200, 300] width 12 height 12
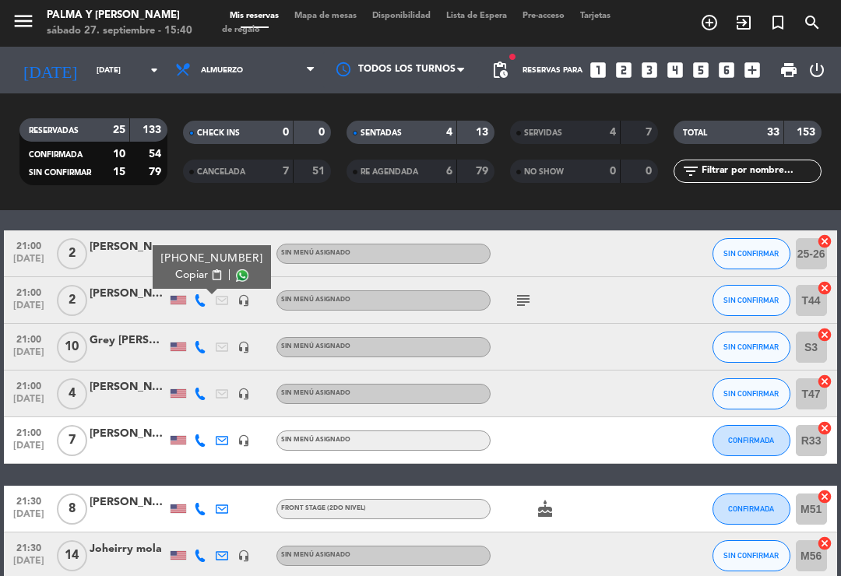
click at [116, 293] on div "[PERSON_NAME]" at bounding box center [129, 294] width 78 height 18
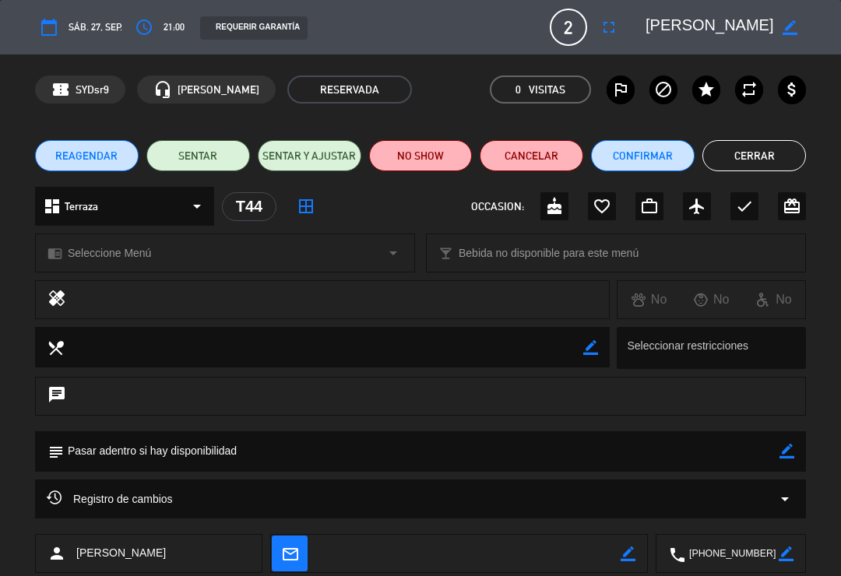
click at [769, 156] on button "Cerrar" at bounding box center [754, 155] width 104 height 31
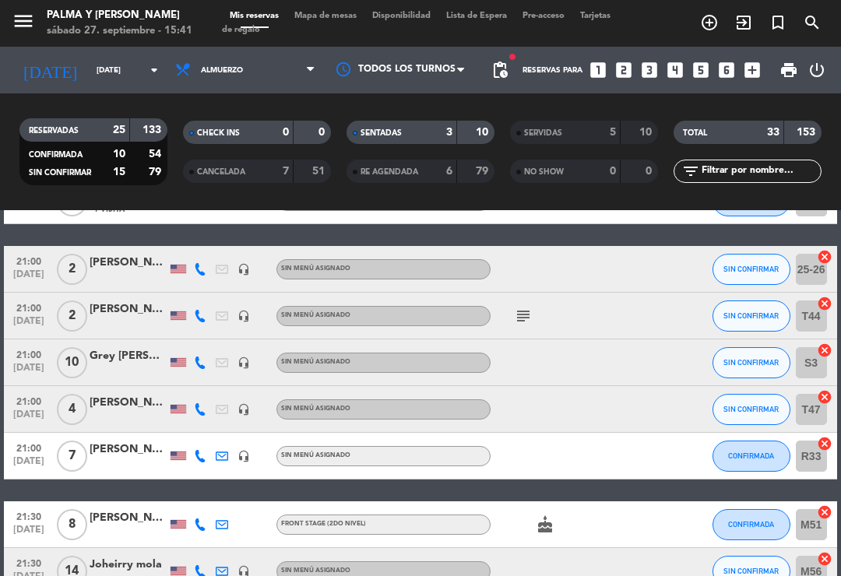
scroll to position [1126, 0]
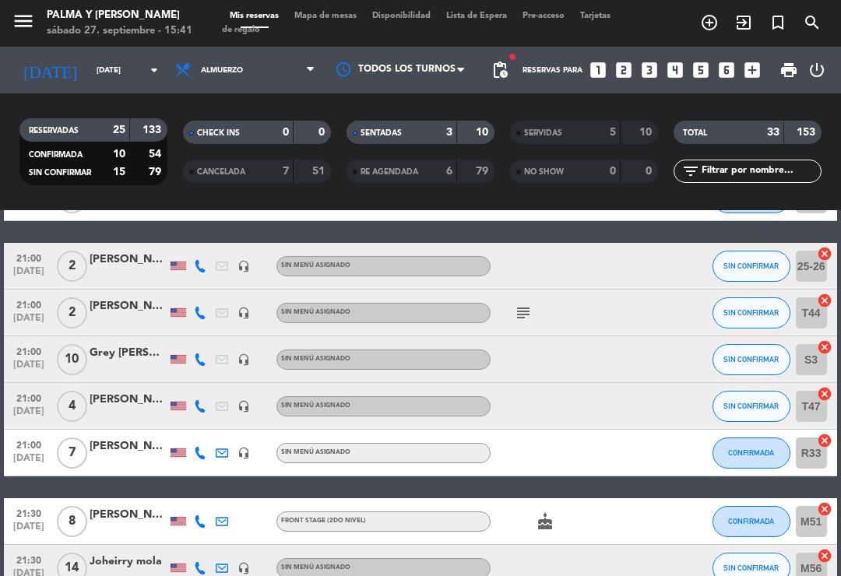
click at [519, 316] on icon "subject" at bounding box center [523, 313] width 19 height 19
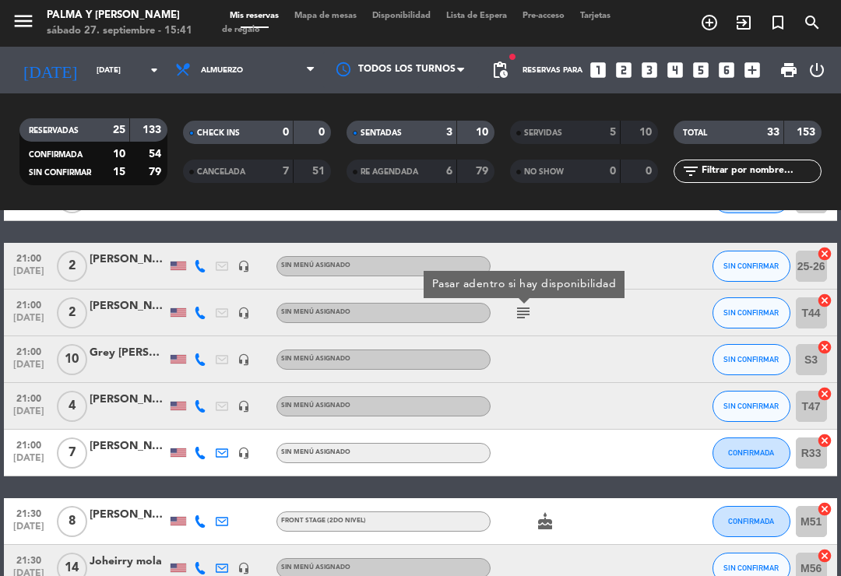
click at [203, 359] on icon at bounding box center [200, 360] width 12 height 12
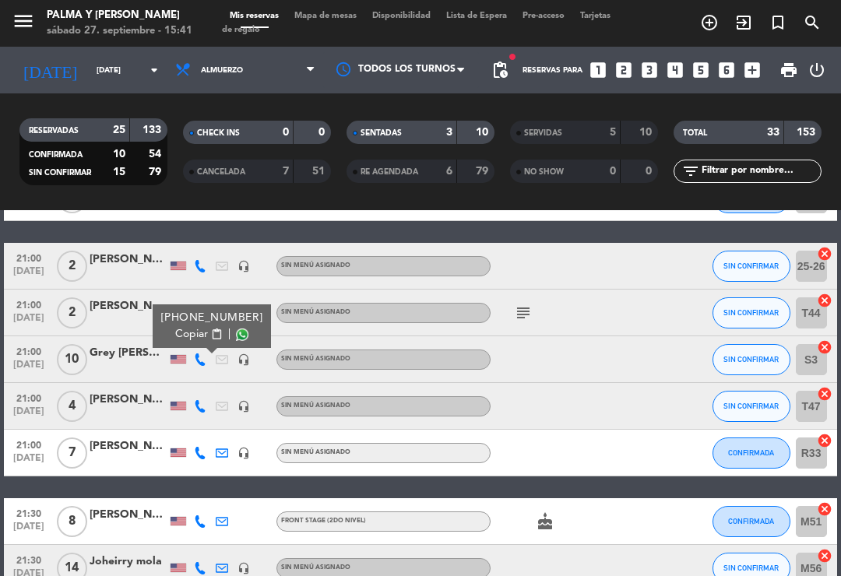
click at [199, 402] on icon at bounding box center [200, 406] width 12 height 12
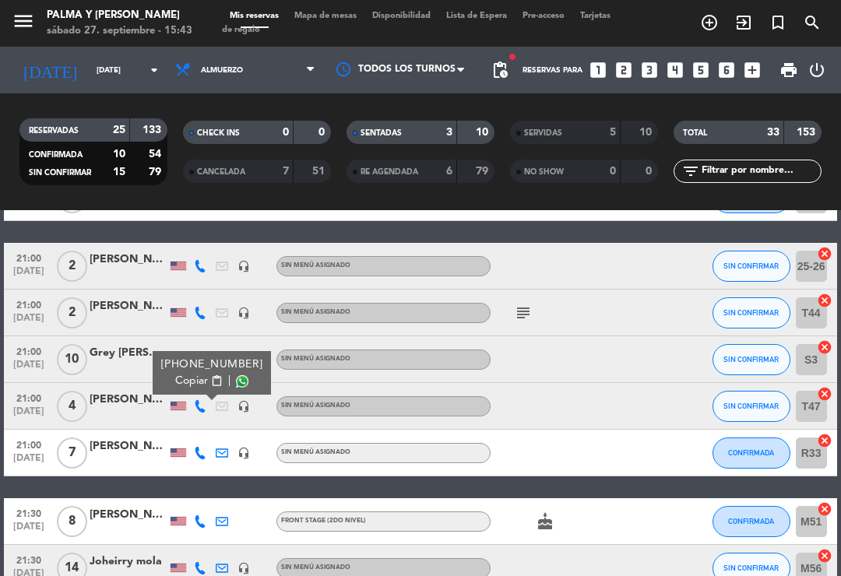
click at [198, 458] on icon at bounding box center [200, 453] width 12 height 12
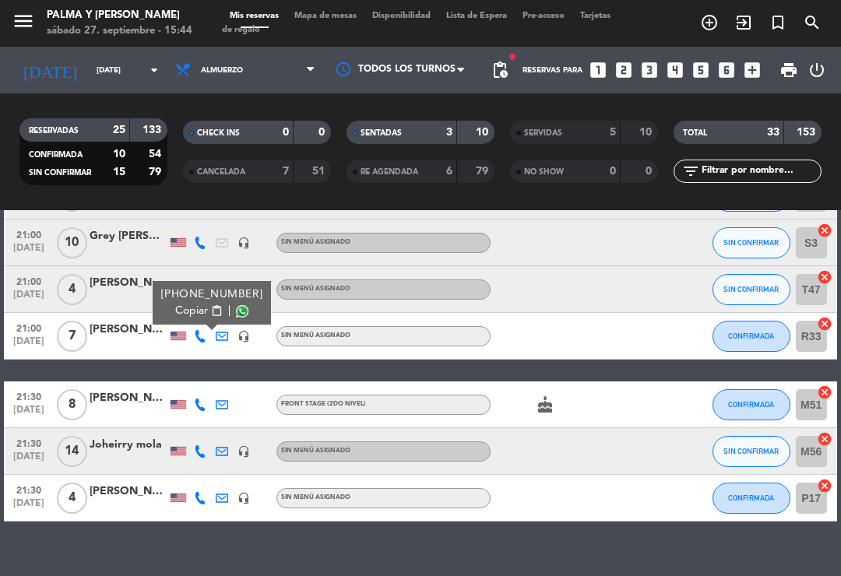
scroll to position [1242, 0]
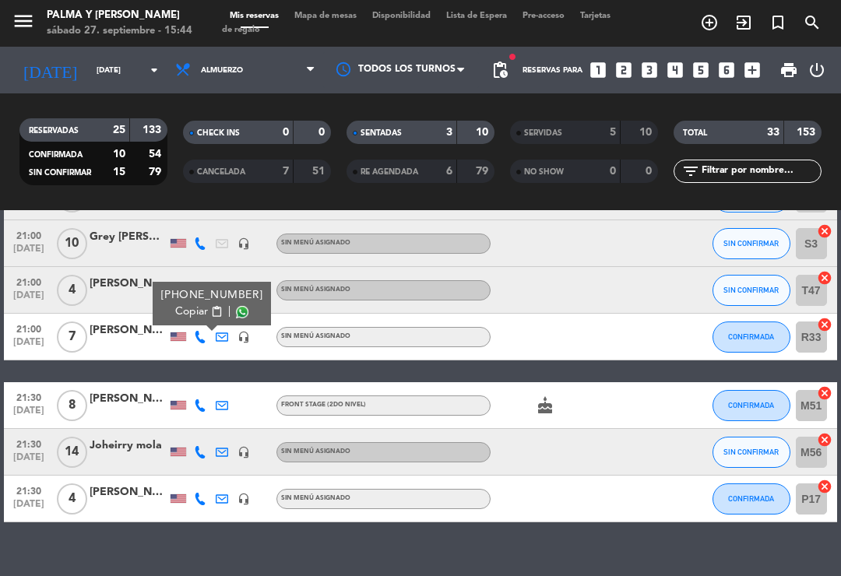
click at [210, 402] on div at bounding box center [200, 405] width 22 height 46
click at [204, 400] on icon at bounding box center [200, 406] width 12 height 12
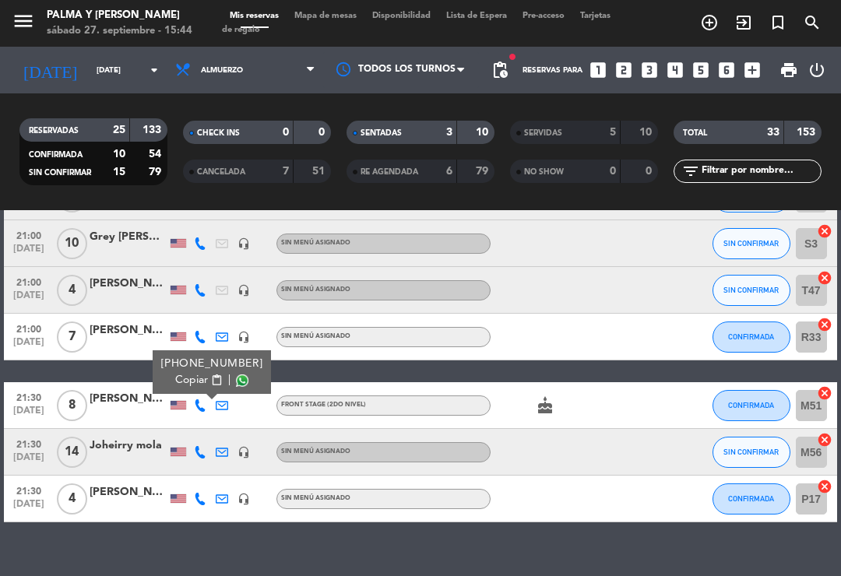
click at [213, 445] on div at bounding box center [222, 452] width 22 height 46
click at [203, 446] on icon at bounding box center [200, 452] width 12 height 12
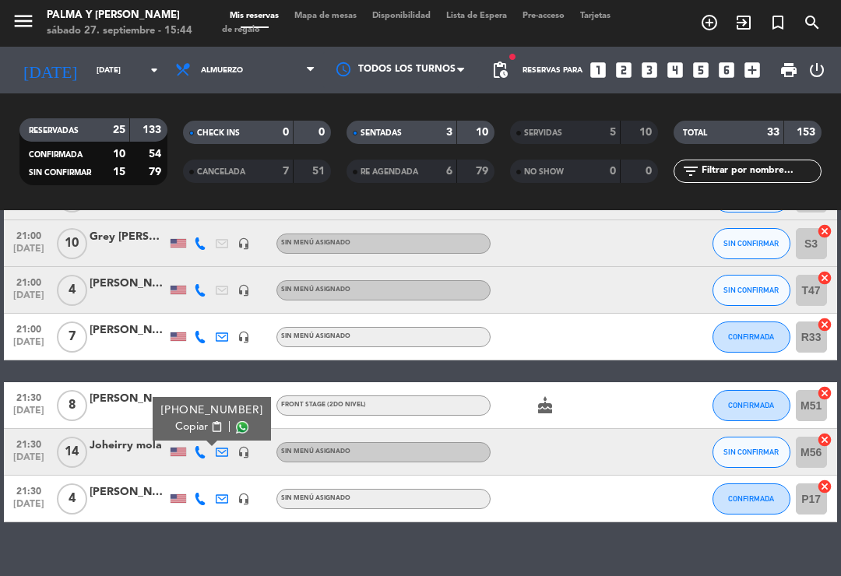
click at [206, 502] on icon at bounding box center [200, 499] width 12 height 12
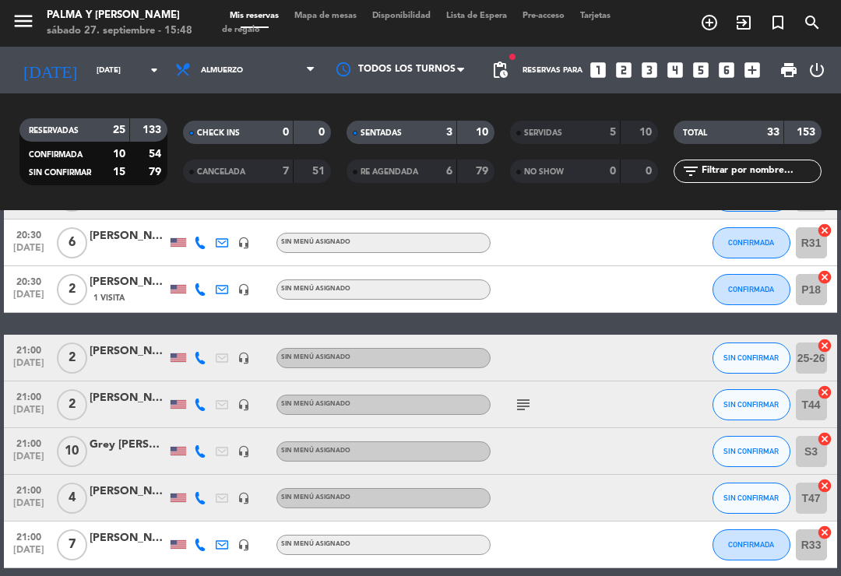
scroll to position [988, 0]
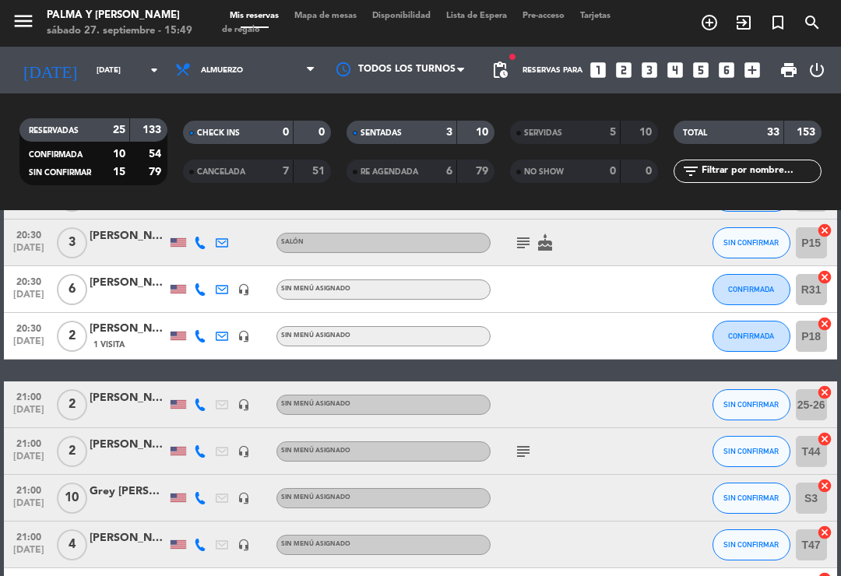
click at [339, 12] on span "Mapa de mesas" at bounding box center [326, 16] width 78 height 9
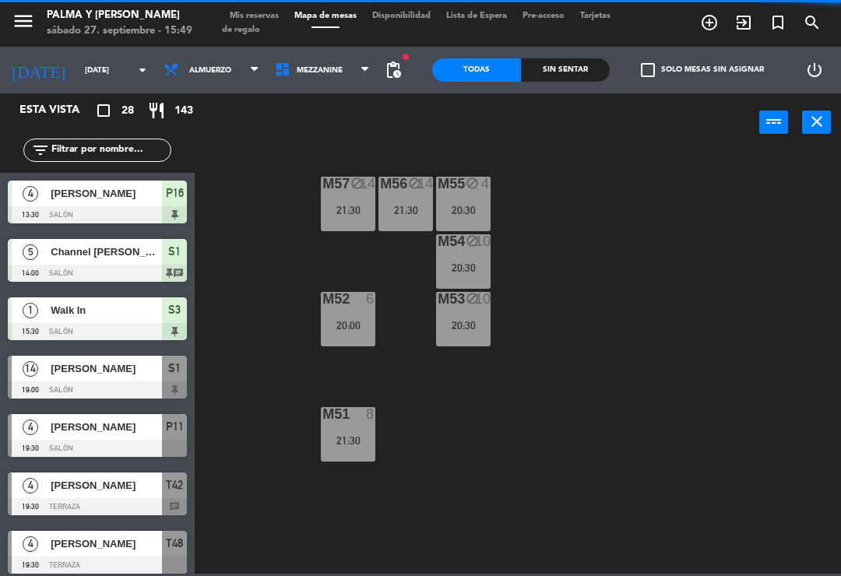
click at [143, 155] on input "text" at bounding box center [110, 150] width 121 height 17
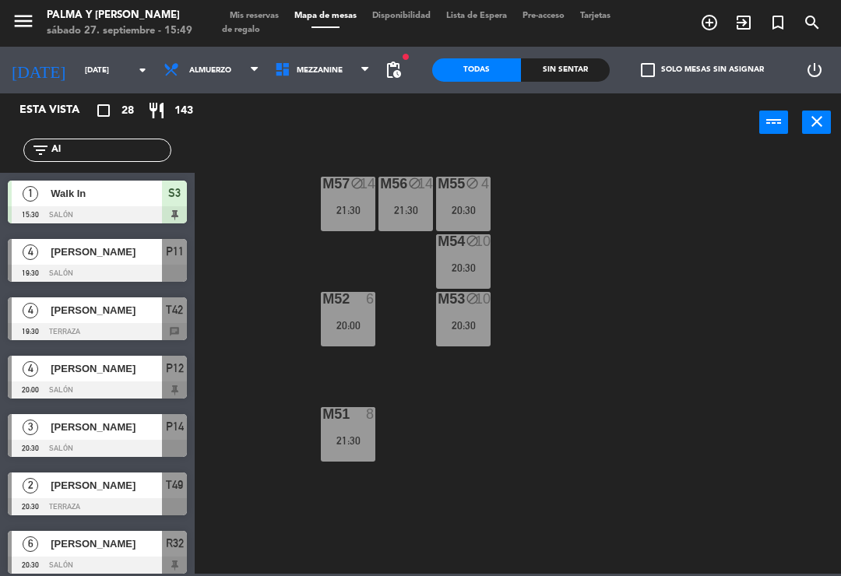
type input "Al"
click at [712, 230] on div "M57 block 14 21:30 M56 block 14 21:30 M55 block 4 20:30 M54 block 10 20:30 M52 …" at bounding box center [522, 362] width 638 height 424
click at [120, 423] on span "[PERSON_NAME]" at bounding box center [106, 427] width 111 height 16
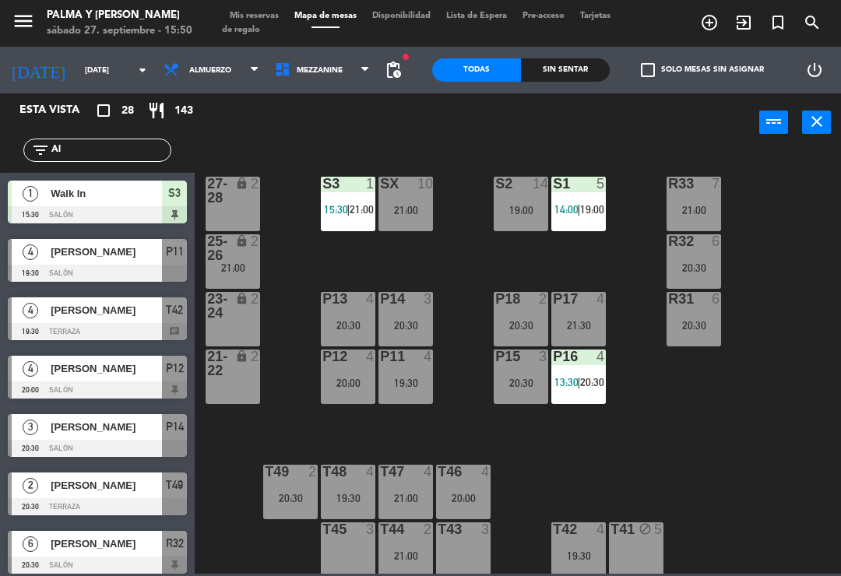
click at [97, 158] on input "Al" at bounding box center [110, 150] width 121 height 17
click at [108, 154] on input "Al" at bounding box center [110, 150] width 121 height 17
type input "A"
type input "Er"
click at [790, 213] on div "R33 7 21:00 S1 5 14:00 | 19:00 S2 14 19:00 S3 1 15:30 | 21:00 SX 10 21:00 27-28…" at bounding box center [522, 362] width 638 height 424
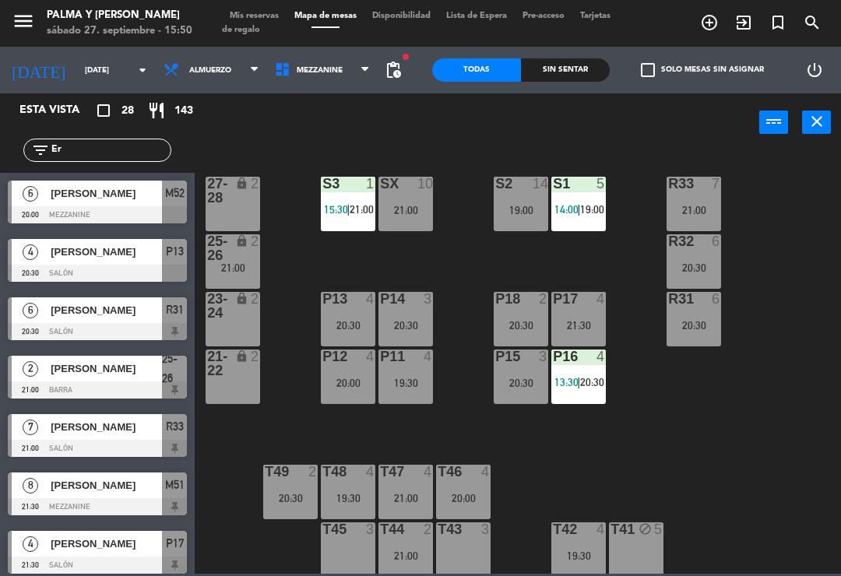
click at [72, 264] on div "[PERSON_NAME]" at bounding box center [105, 252] width 113 height 26
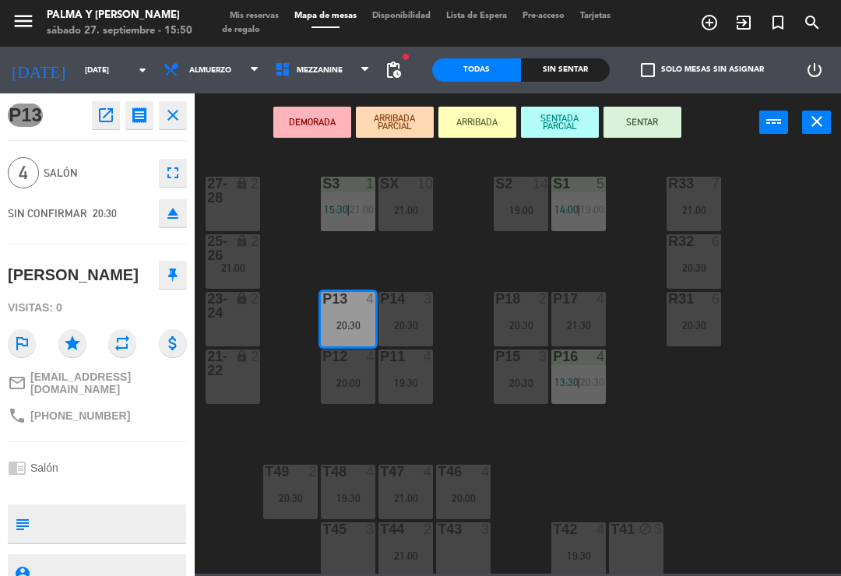
click at [93, 116] on button "open_in_new" at bounding box center [106, 115] width 28 height 28
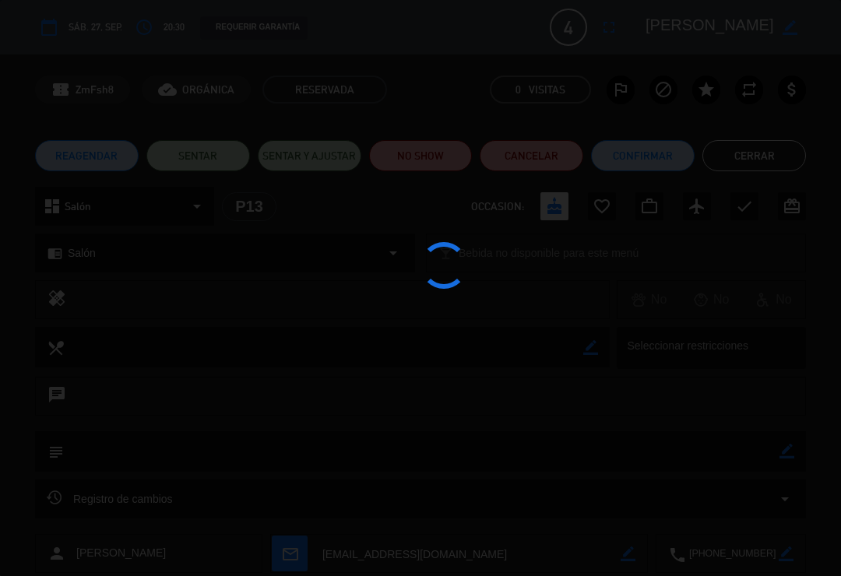
click at [655, 165] on div at bounding box center [420, 288] width 841 height 576
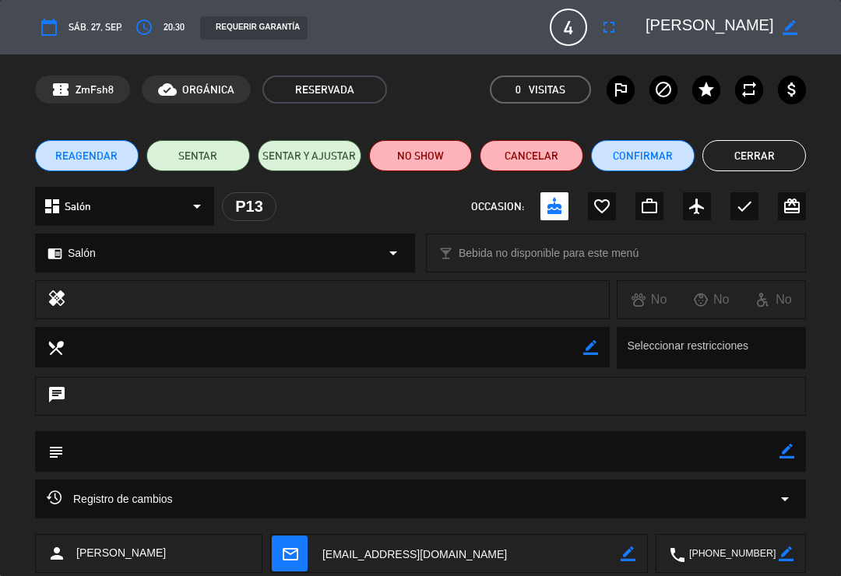
click at [648, 160] on button "Confirmar" at bounding box center [643, 155] width 104 height 31
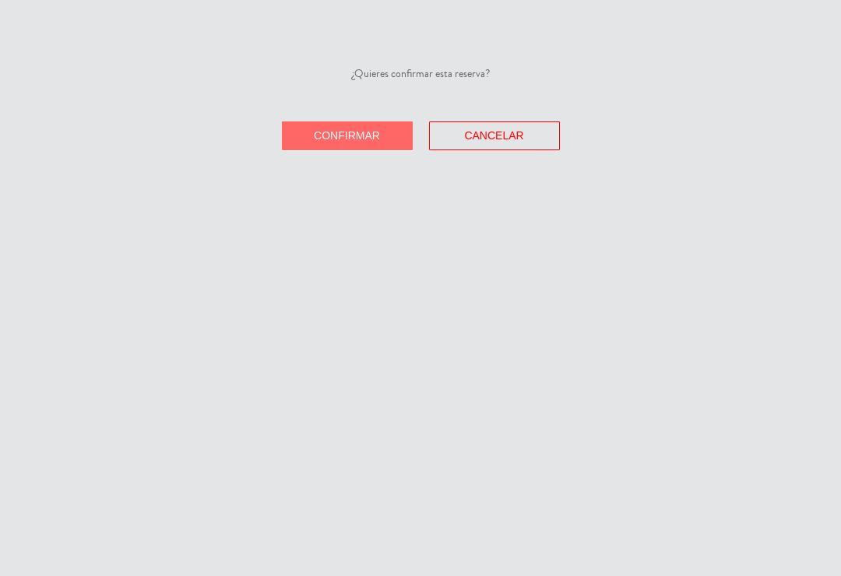
click at [346, 136] on span "Confirmar" at bounding box center [347, 135] width 66 height 12
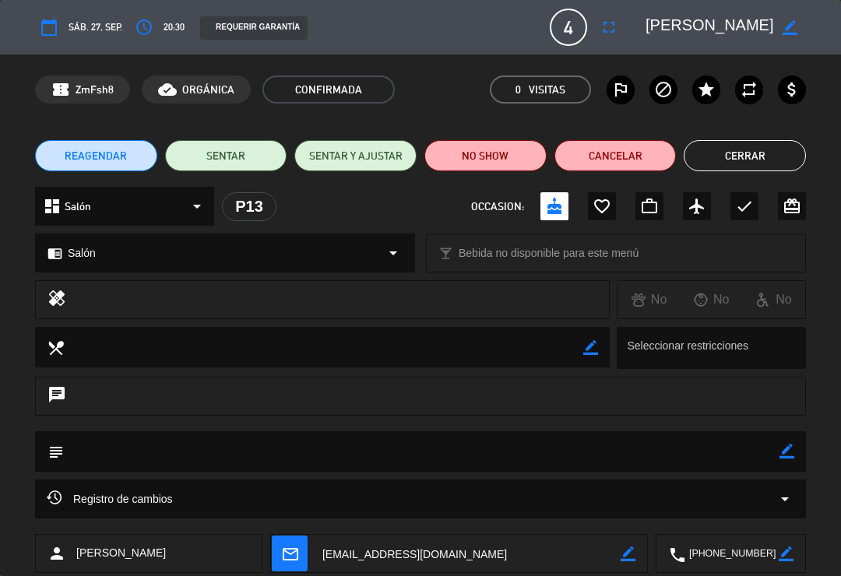
click at [755, 158] on button "Cerrar" at bounding box center [745, 155] width 122 height 31
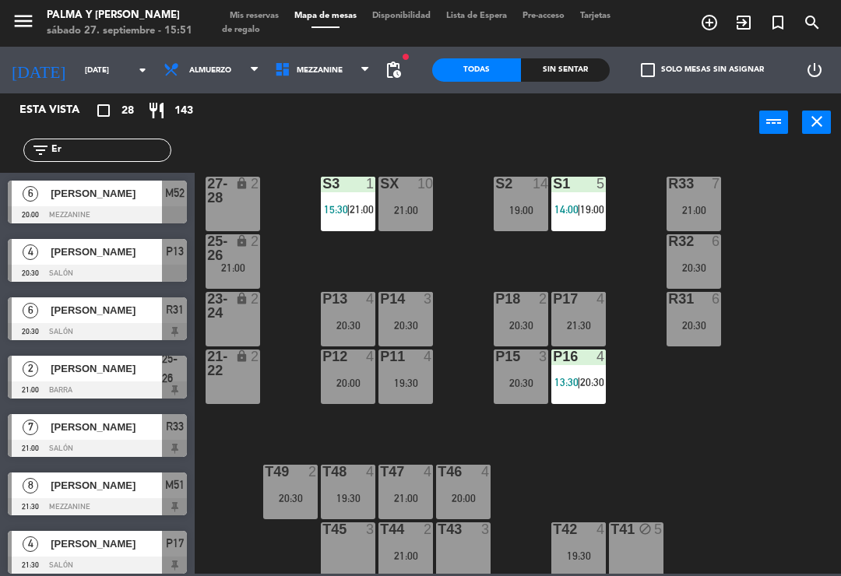
click at [793, 466] on div "R33 7 21:00 S1 5 14:00 | 19:00 S2 14 19:00 S3 1 15:30 | 21:00 SX 10 21:00 27-28…" at bounding box center [522, 362] width 638 height 424
click at [298, 486] on div "T49 2 20:30" at bounding box center [290, 492] width 55 height 55
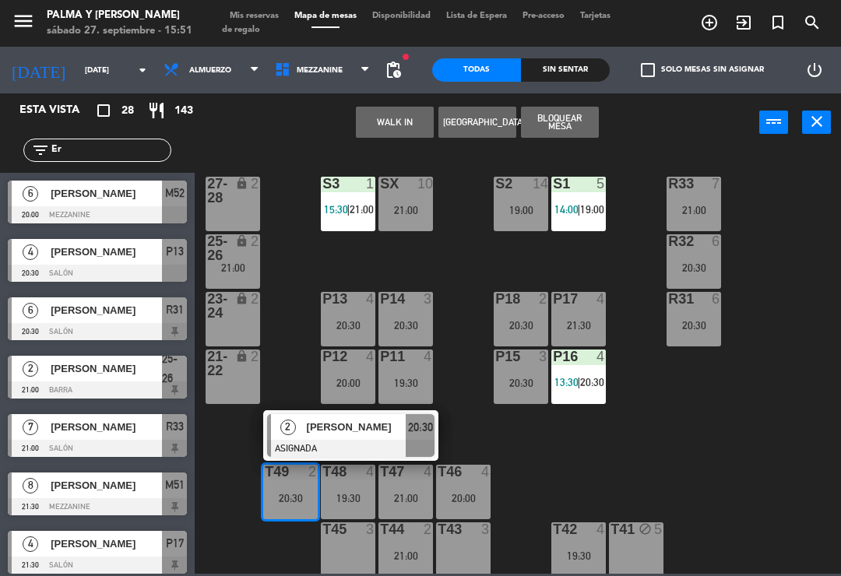
click at [331, 428] on span "[PERSON_NAME]" at bounding box center [357, 427] width 100 height 16
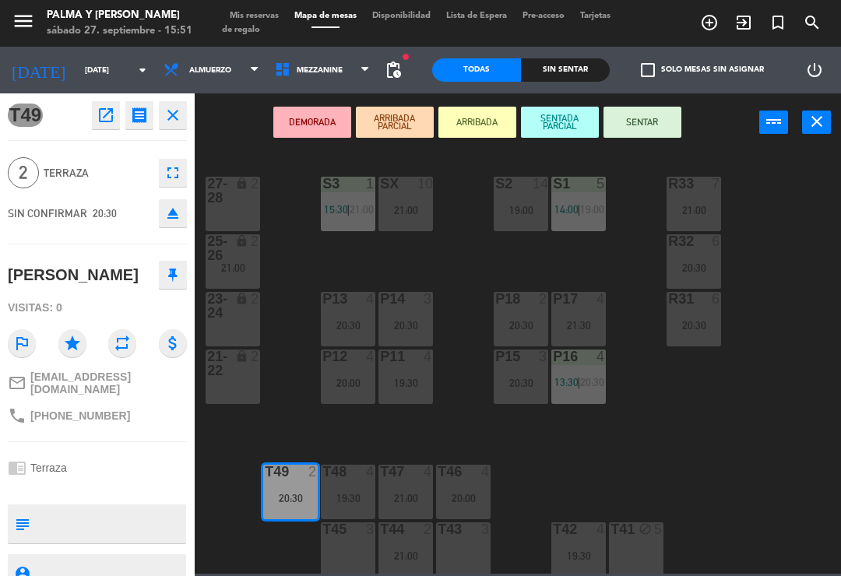
click at [345, 534] on div at bounding box center [349, 530] width 26 height 14
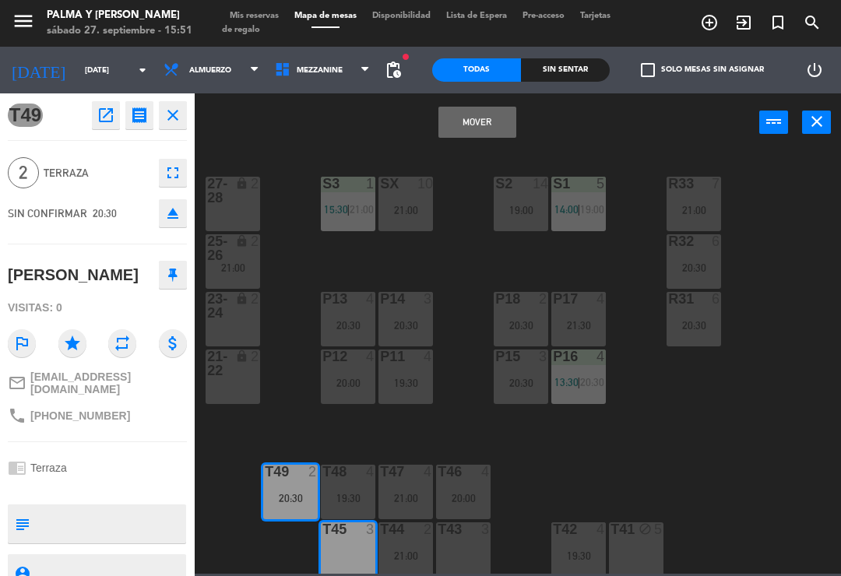
click at [477, 123] on button "Mover" at bounding box center [477, 122] width 78 height 31
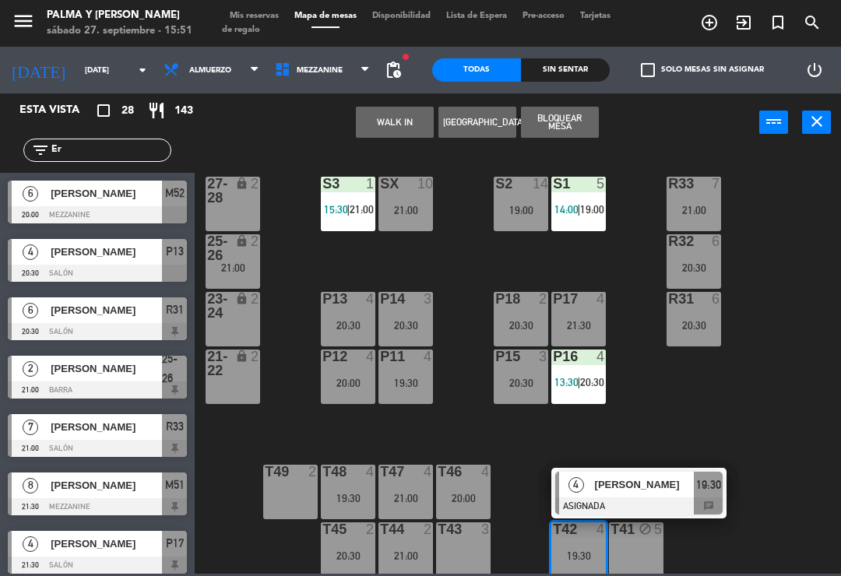
click at [628, 491] on span "[PERSON_NAME]" at bounding box center [645, 485] width 100 height 16
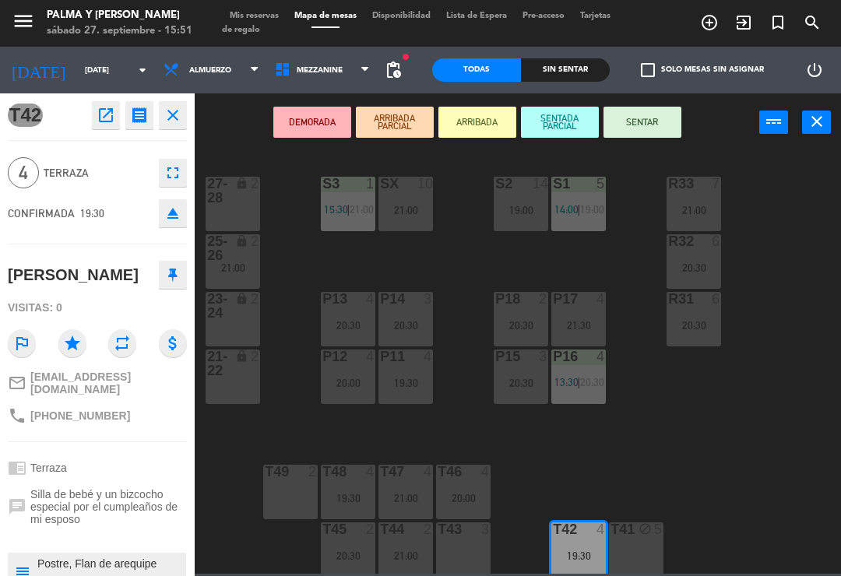
click at [270, 484] on div "T49 2" at bounding box center [290, 492] width 55 height 55
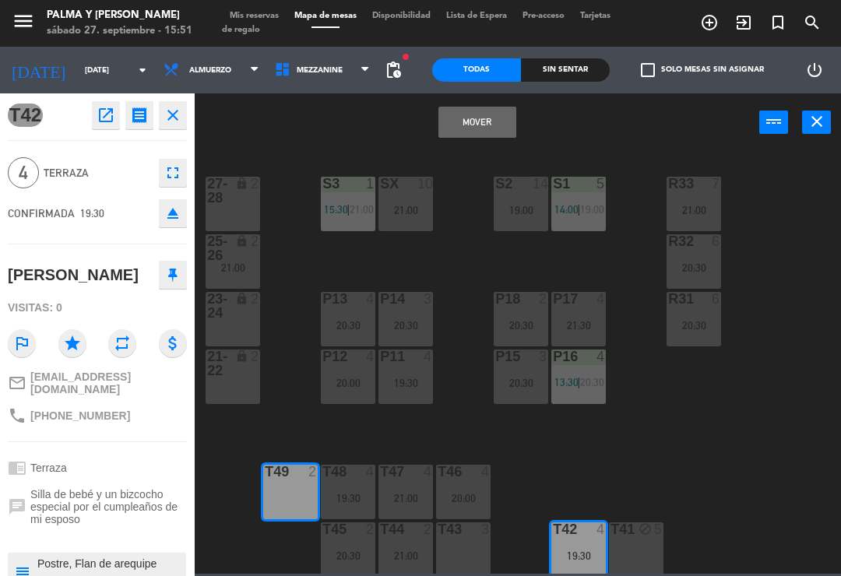
click at [479, 121] on button "Mover" at bounding box center [477, 122] width 78 height 31
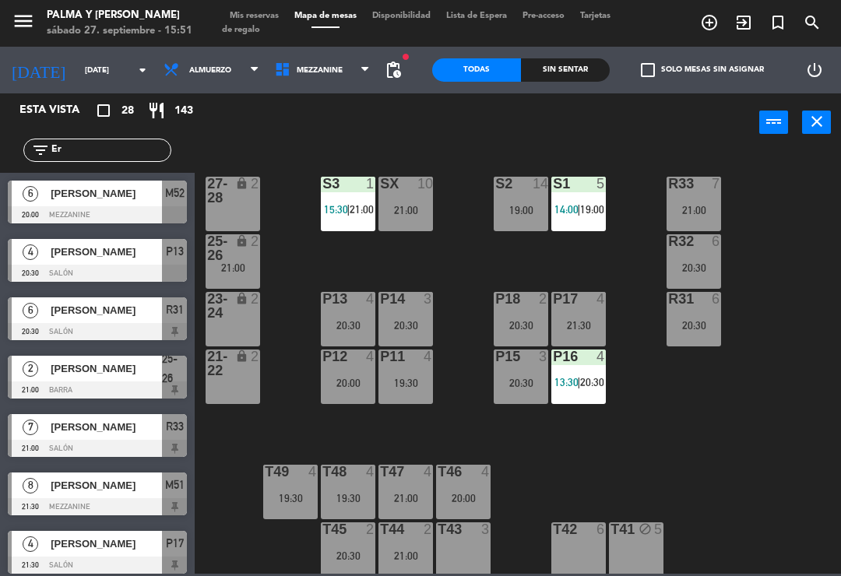
click at [583, 539] on div "T42 6" at bounding box center [578, 550] width 55 height 55
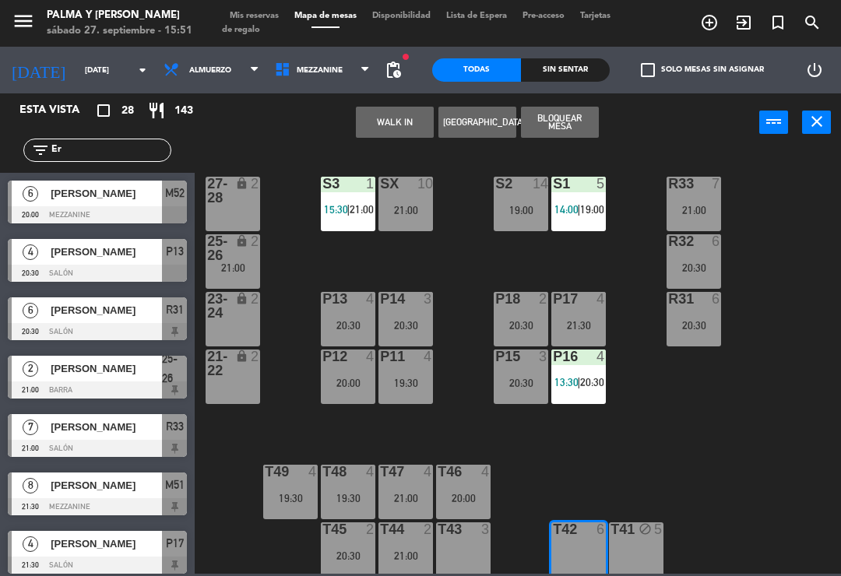
click at [558, 118] on button "Bloquear Mesa" at bounding box center [560, 122] width 78 height 31
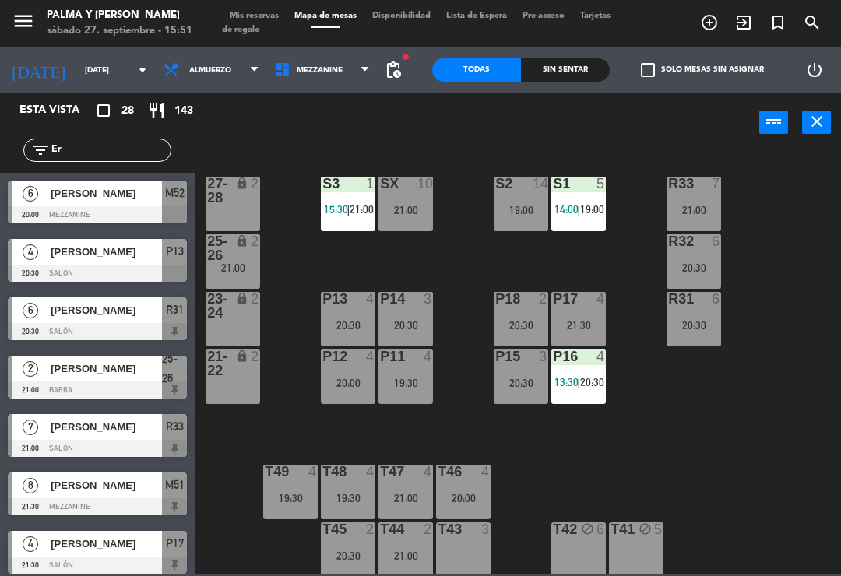
click at [324, 214] on span "15:30" at bounding box center [336, 209] width 24 height 12
click at [624, 476] on div "R33 7 21:00 S1 5 14:00 | 19:00 S2 14 19:00 S3 1 15:30 | 21:00 SX 10 21:00 27-28…" at bounding box center [522, 362] width 638 height 424
click at [576, 195] on div "S1 5 14:00 | 19:00" at bounding box center [578, 204] width 55 height 55
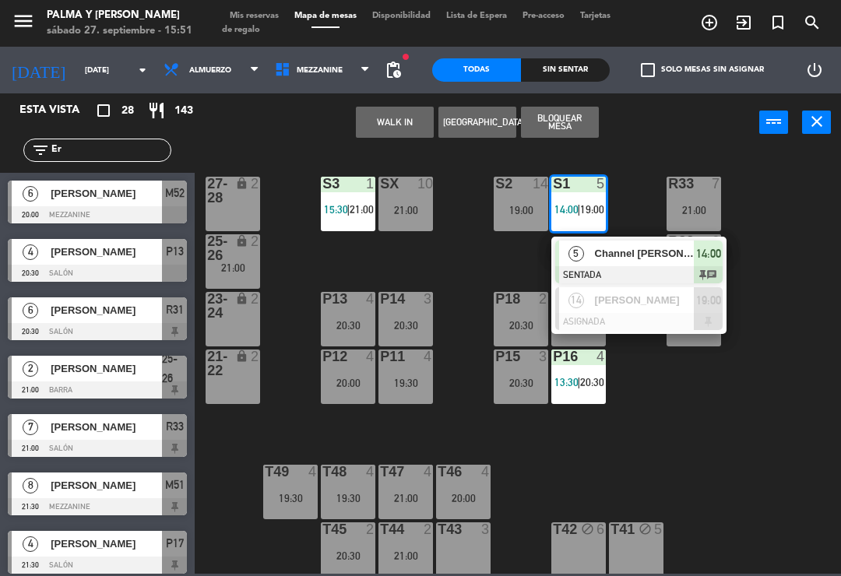
click at [656, 250] on span "Channel [PERSON_NAME]" at bounding box center [645, 253] width 100 height 16
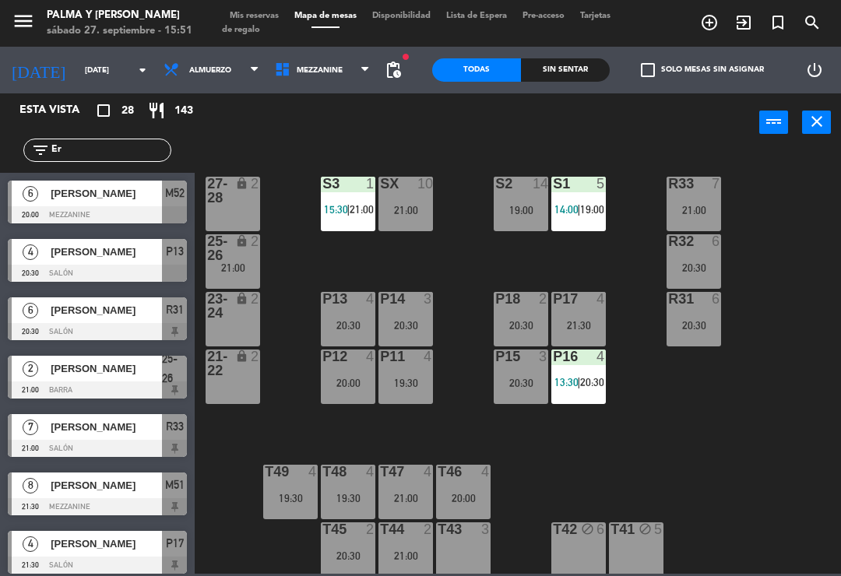
click at [555, 383] on span "13:30" at bounding box center [567, 382] width 24 height 12
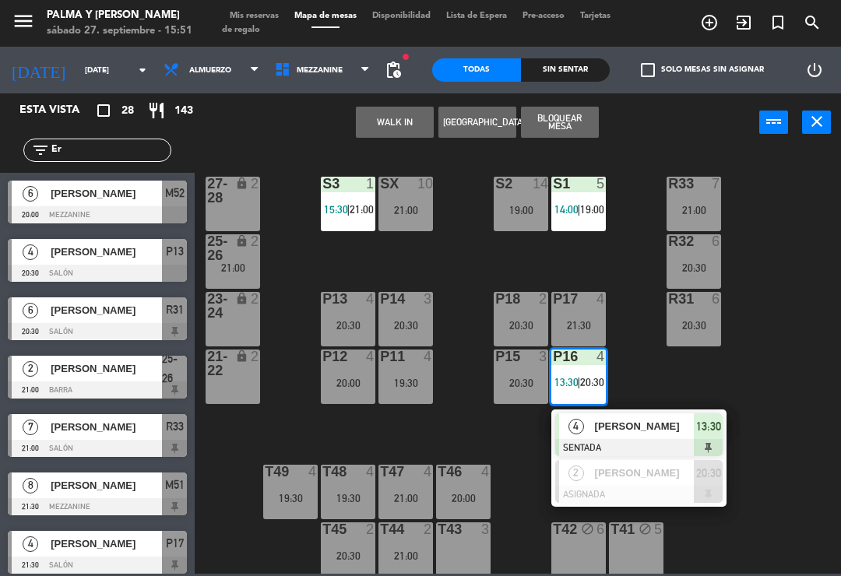
click at [764, 251] on div "R33 7 21:00 S1 5 14:00 | 19:00 S2 14 19:00 S3 1 15:30 | 21:00 SX 10 21:00 27-28…" at bounding box center [522, 362] width 638 height 424
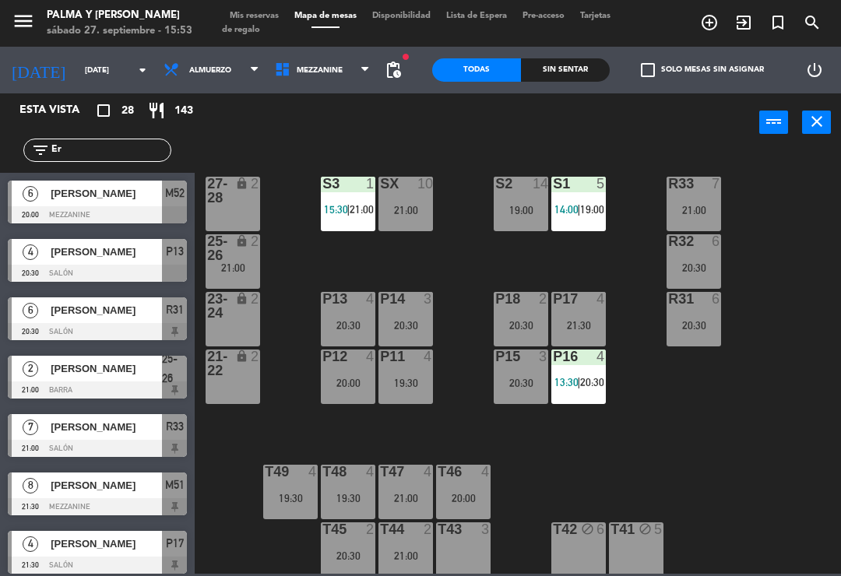
click at [93, 77] on input "[DATE]" at bounding box center [130, 70] width 107 height 24
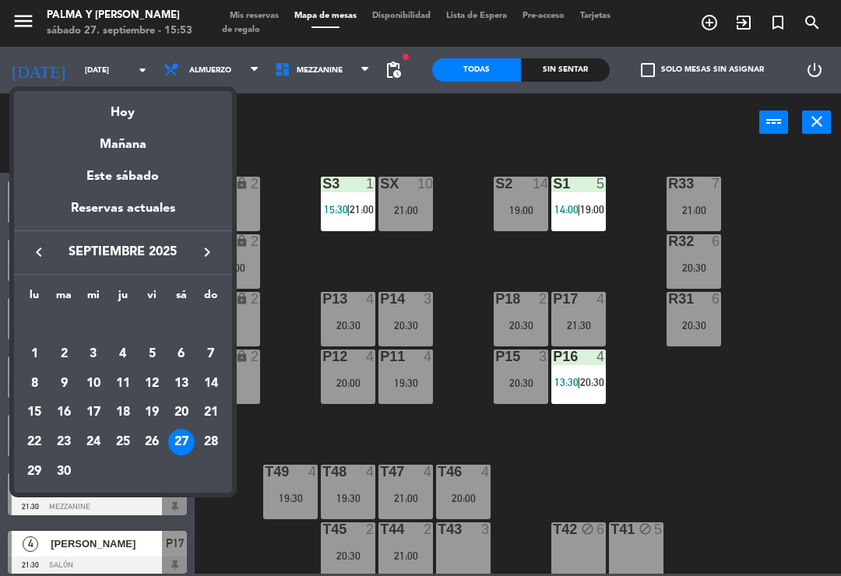
click at [206, 249] on icon "keyboard_arrow_right" at bounding box center [207, 252] width 19 height 19
click at [185, 350] on div "4" at bounding box center [181, 354] width 26 height 26
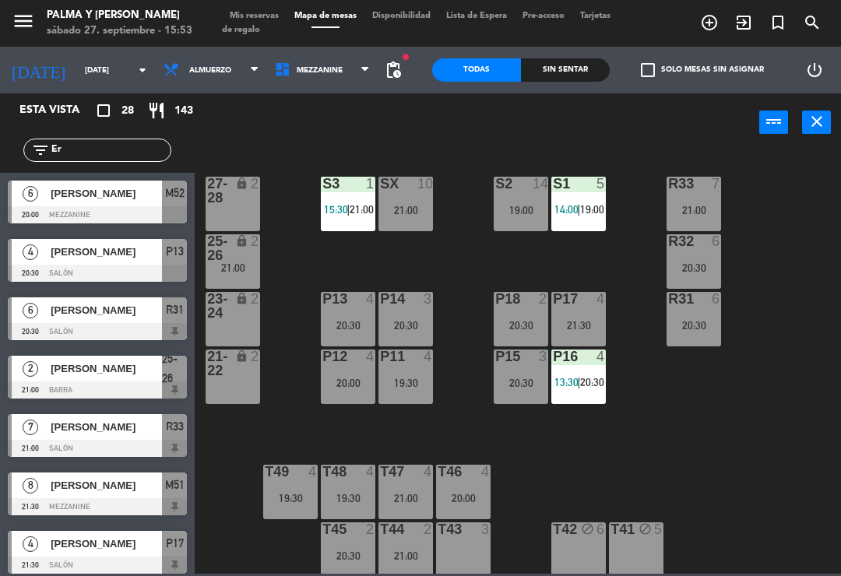
type input "[DATE]"
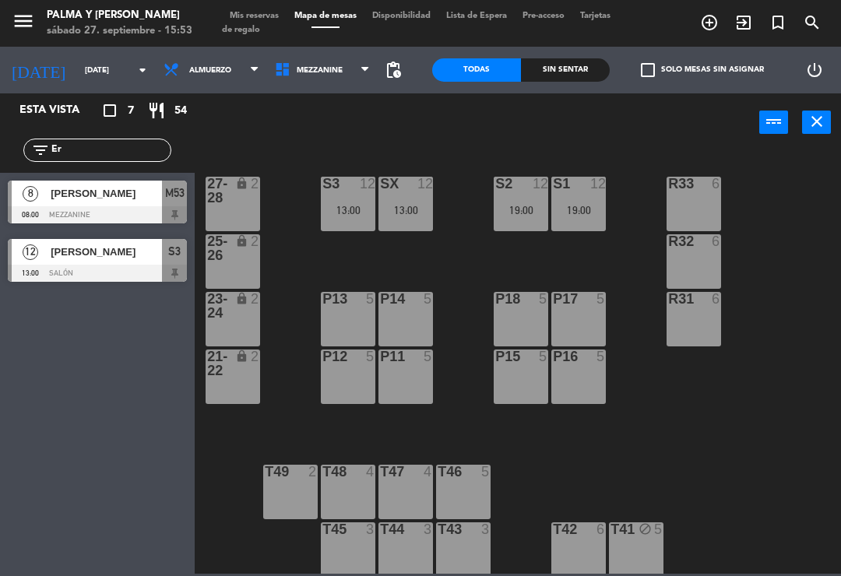
click at [334, 74] on span "Mezzanine" at bounding box center [322, 70] width 111 height 34
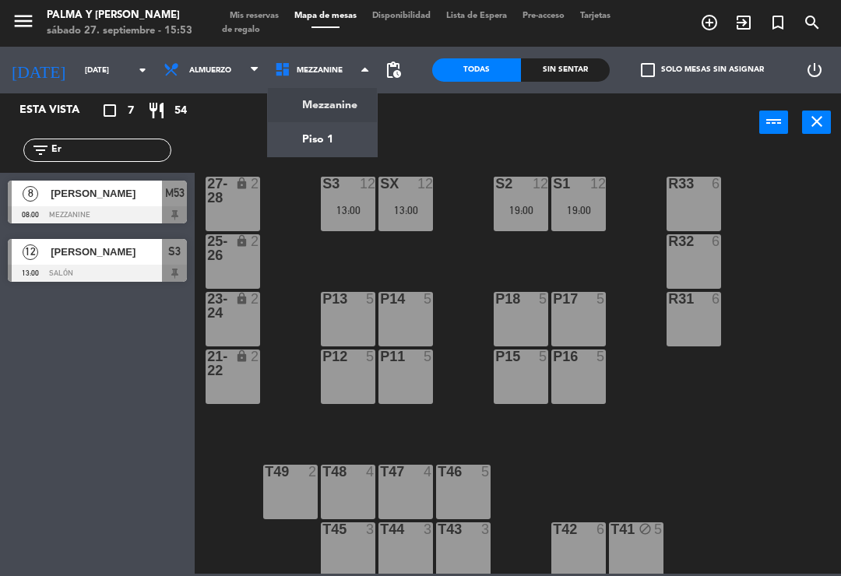
click at [333, 107] on ng-component "menu Palma y [PERSON_NAME][DATE] 27. septiembre - 15:53 Mis reservas Mapa de me…" at bounding box center [420, 287] width 841 height 574
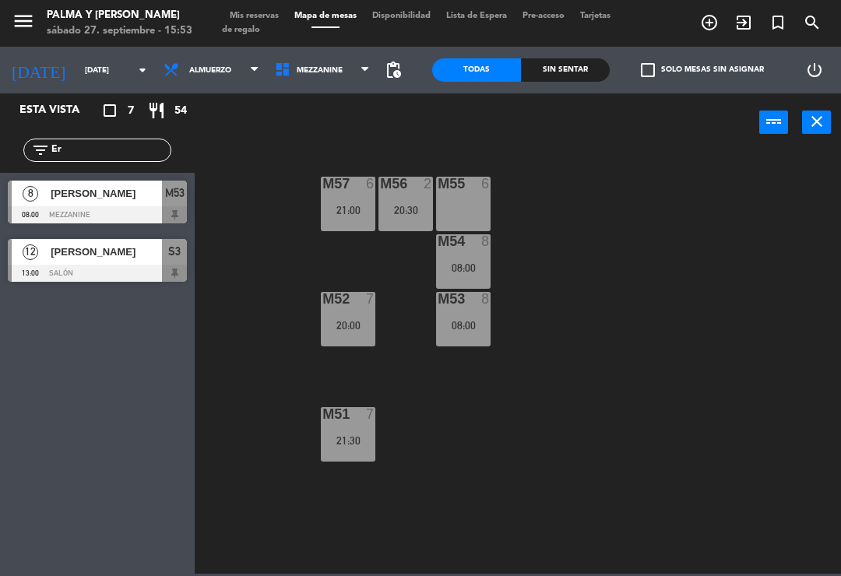
click at [254, 16] on span "Mis reservas" at bounding box center [254, 16] width 65 height 9
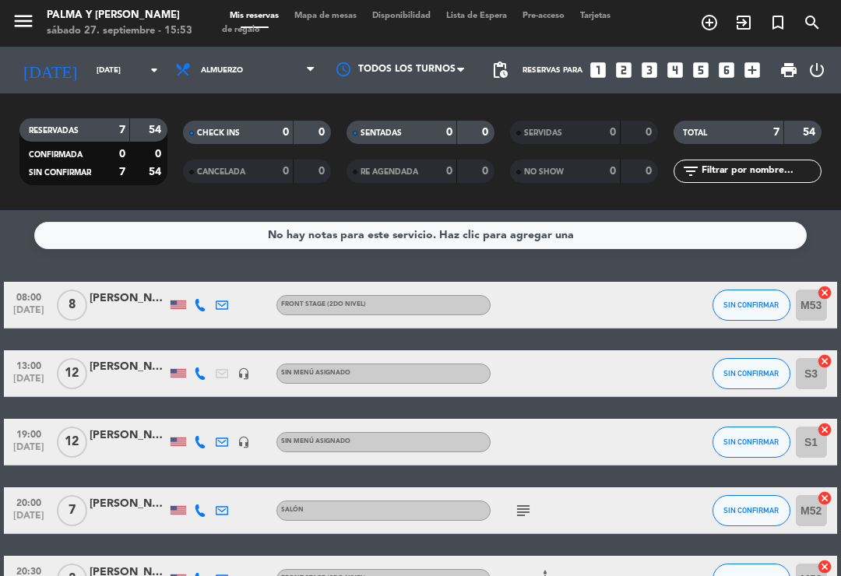
click at [136, 67] on input "[DATE]" at bounding box center [142, 70] width 107 height 24
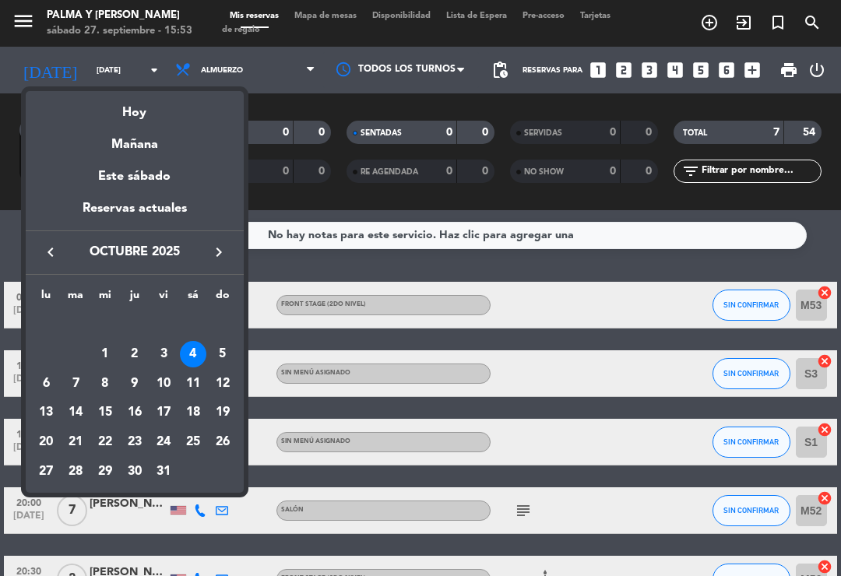
click at [143, 127] on div "Mañana" at bounding box center [135, 139] width 218 height 32
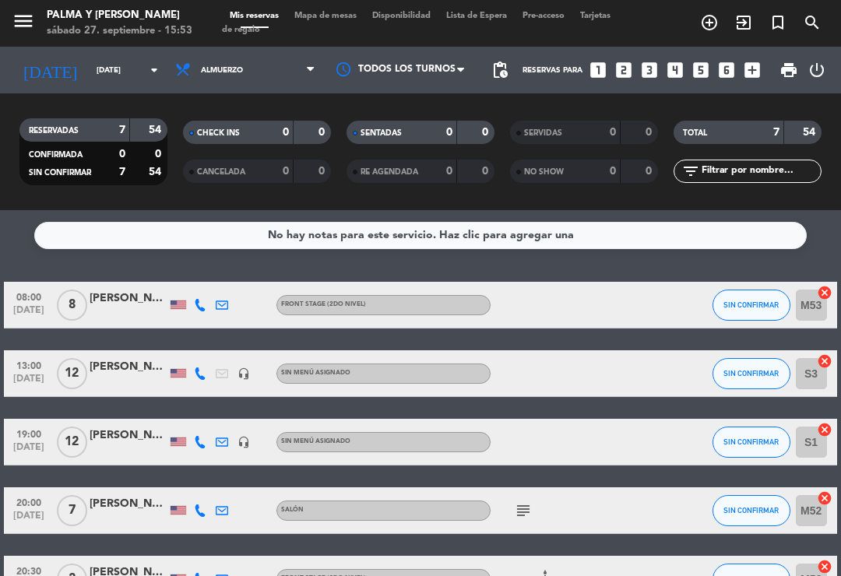
type input "[DATE]"
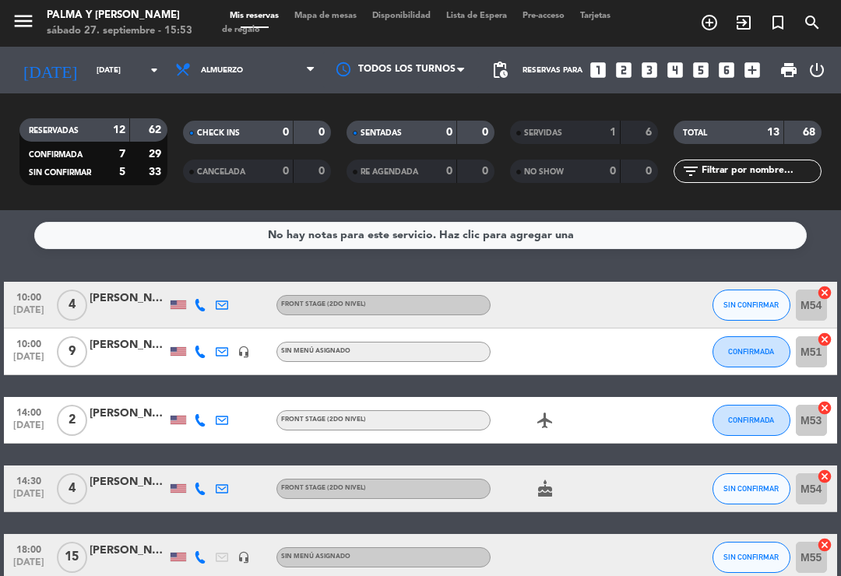
click at [334, 20] on span "Mapa de mesas" at bounding box center [326, 16] width 78 height 9
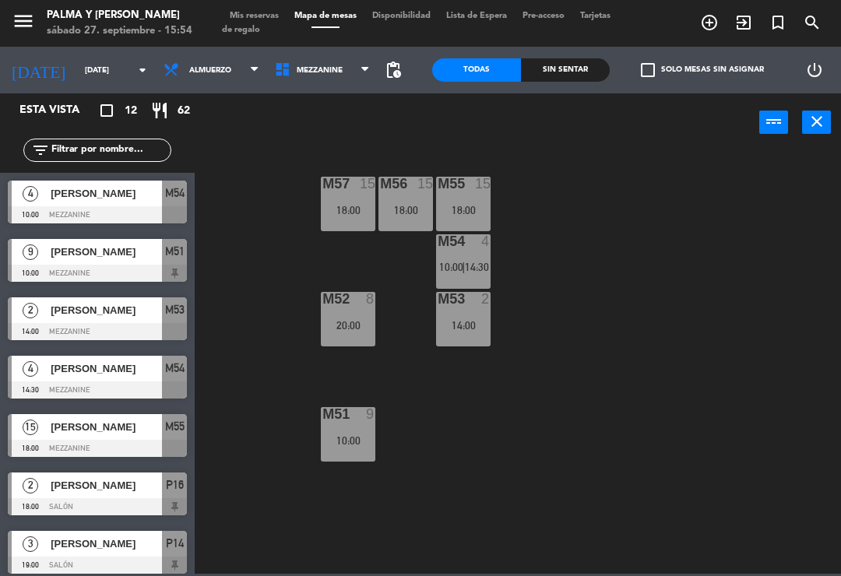
click at [611, 444] on div "M57 15 18:00 M56 15 18:00 M55 15 18:00 M54 4 10:00 | 14:30 M52 8 20:00 M53 2 14…" at bounding box center [522, 362] width 638 height 424
click at [97, 72] on input "[DATE]" at bounding box center [130, 70] width 107 height 24
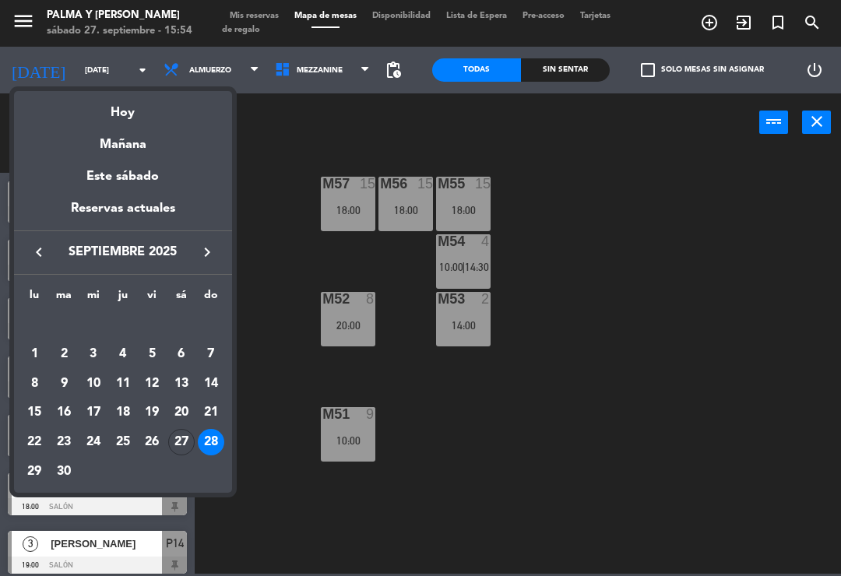
click at [149, 118] on div "Hoy" at bounding box center [123, 107] width 218 height 32
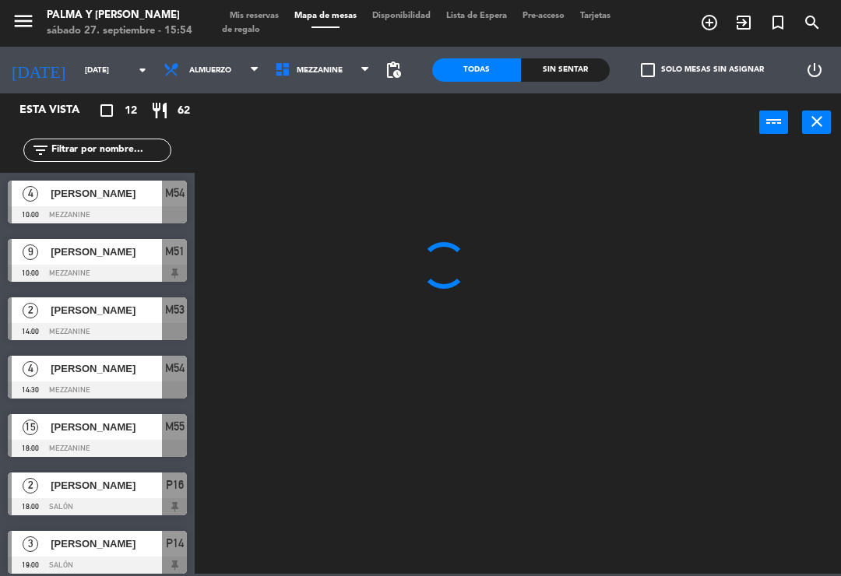
type input "[DATE]"
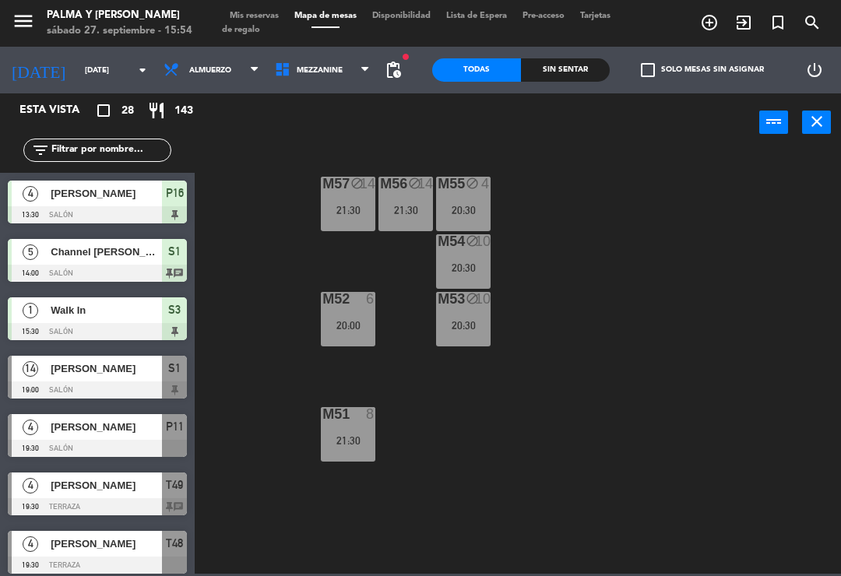
click at [743, 431] on div "M57 block 14 21:30 M56 block 14 21:30 M55 block 4 20:30 M54 block 10 20:30 M52 …" at bounding box center [522, 362] width 638 height 424
click at [353, 65] on span "Mezzanine" at bounding box center [322, 70] width 111 height 34
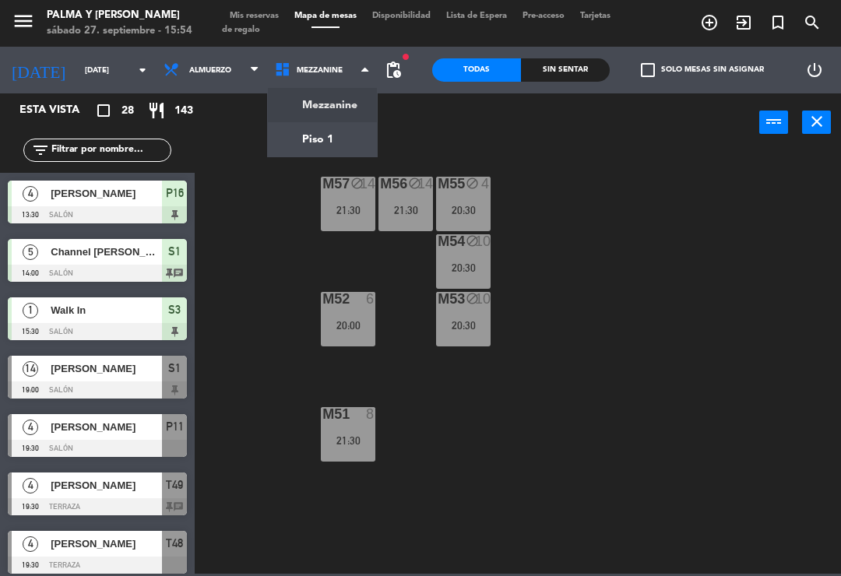
click at [354, 146] on ng-component "menu Palma y [PERSON_NAME][DATE] 27. septiembre - 15:54 Mis reservas Mapa de me…" at bounding box center [420, 287] width 841 height 574
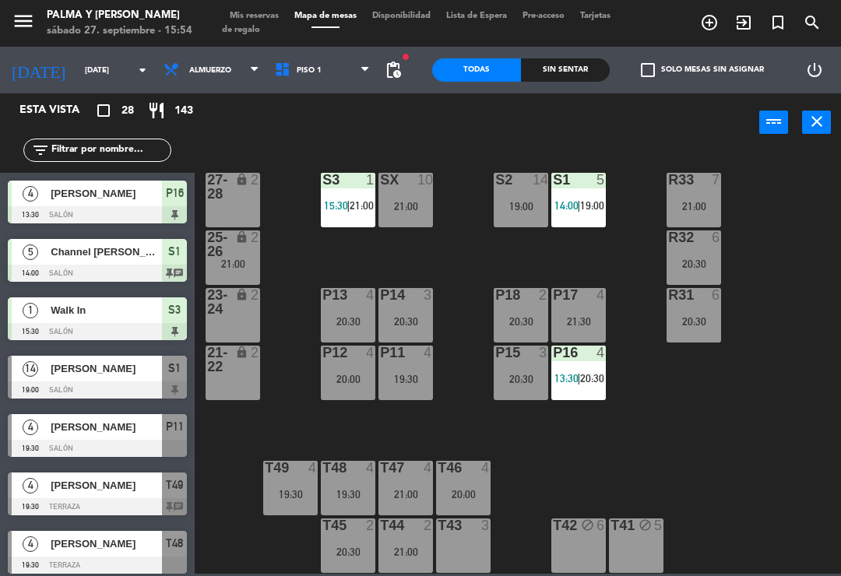
scroll to position [4, 0]
click at [583, 540] on div "T42 block 6" at bounding box center [578, 546] width 55 height 55
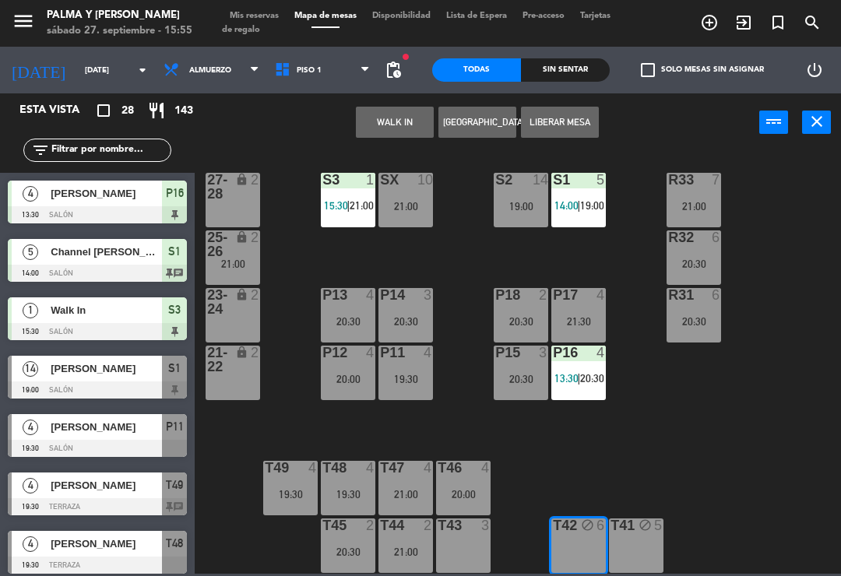
click at [577, 131] on button "Liberar Mesa" at bounding box center [560, 122] width 78 height 31
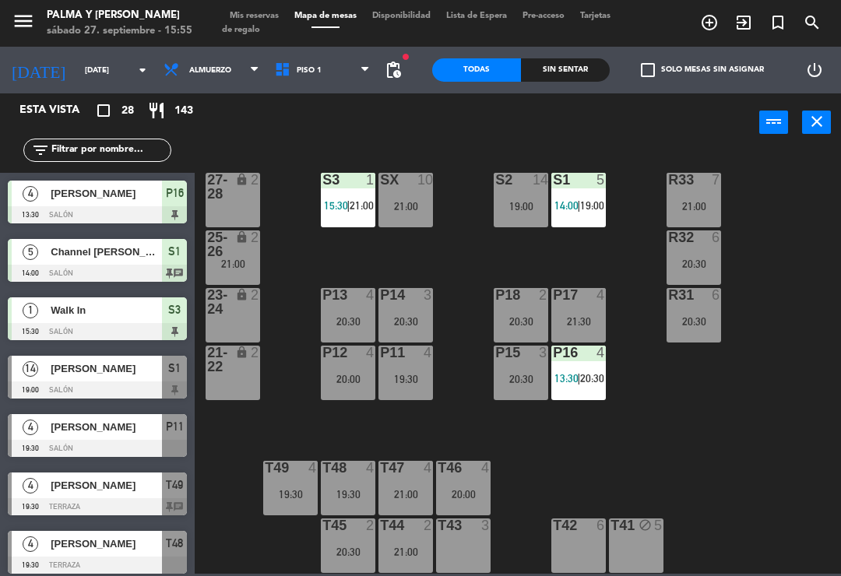
click at [815, 341] on div "R33 7 21:00 S1 5 14:00 | 19:00 S2 14 19:00 S3 1 15:30 | 21:00 SX 10 21:00 27-28…" at bounding box center [522, 362] width 638 height 424
click at [777, 495] on div "R33 7 21:00 S1 5 14:00 | 19:00 S2 14 19:00 S3 1 15:30 | 21:00 SX 10 21:00 27-28…" at bounding box center [522, 362] width 638 height 424
click at [105, 159] on input "text" at bounding box center [110, 150] width 121 height 17
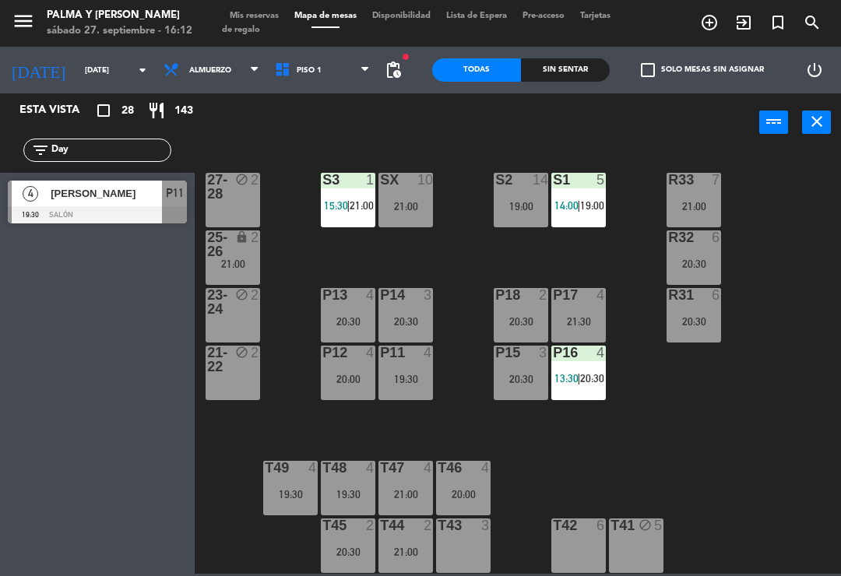
type input "Day"
click at [755, 217] on div "R33 7 21:00 S1 5 14:00 | 19:00 S2 14 19:00 S3 1 15:30 | 21:00 SX 10 21:00 27-28…" at bounding box center [522, 362] width 638 height 424
click at [77, 201] on span "[PERSON_NAME]" at bounding box center [106, 193] width 111 height 16
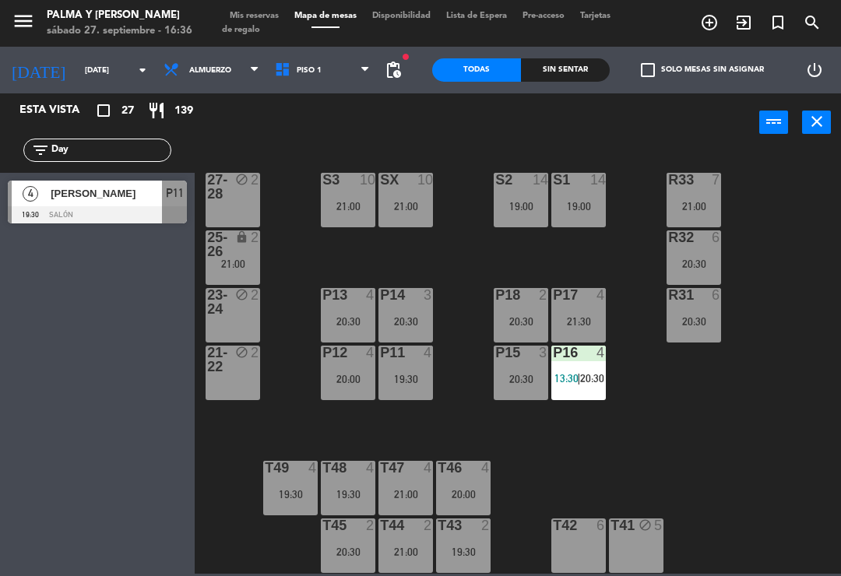
click at [132, 153] on input "Day" at bounding box center [110, 150] width 121 height 17
type input "D"
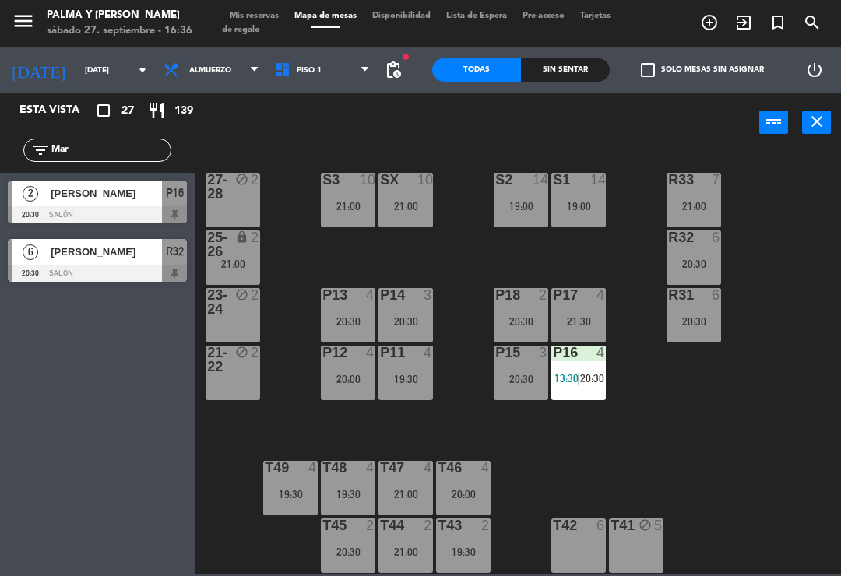
type input "Mar"
click at [766, 200] on div "R33 7 21:00 S1 14 19:00 S2 14 19:00 S3 10 21:00 SX 10 21:00 27-28 block 2 R32 6…" at bounding box center [522, 362] width 638 height 424
click at [119, 201] on span "[PERSON_NAME]" at bounding box center [106, 193] width 111 height 16
click at [796, 322] on div "R33 7 21:00 S1 14 19:00 S2 14 19:00 S3 10 21:00 SX 10 21:00 27-28 block 2 R32 6…" at bounding box center [522, 362] width 638 height 424
click at [130, 345] on div "Esta vista crop_square 27 restaurant 139 filter_list [DATE] [PERSON_NAME] 20:30…" at bounding box center [97, 334] width 195 height 483
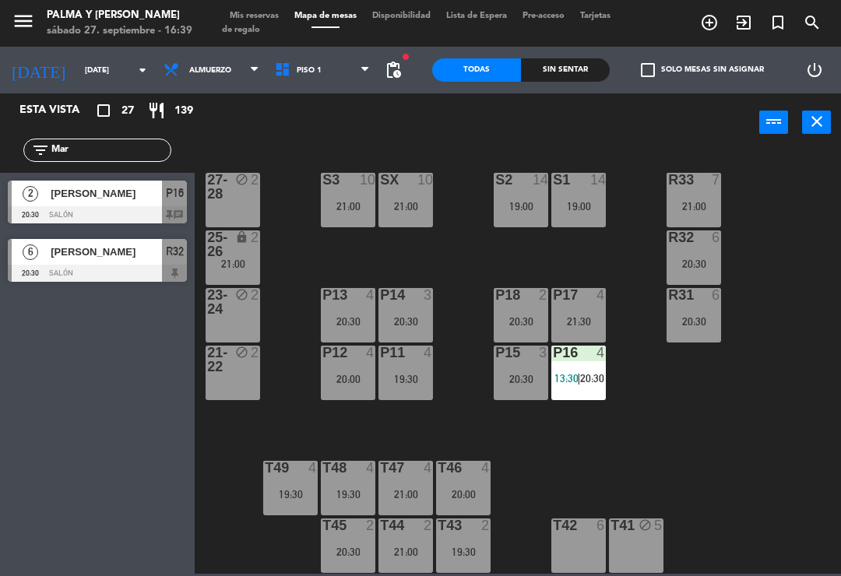
click at [127, 341] on div "Esta vista crop_square 27 restaurant 139 filter_list [DATE] [PERSON_NAME] 20:30…" at bounding box center [97, 334] width 195 height 483
click at [797, 322] on div "R33 7 21:00 S1 14 19:00 S2 14 19:00 S3 10 21:00 SX 10 21:00 27-28 block 2 R32 6…" at bounding box center [522, 362] width 638 height 424
click at [794, 330] on div "R33 7 21:00 S1 14 19:00 S2 14 19:00 S3 10 21:00 SX 10 21:00 27-28 block 2 R32 6…" at bounding box center [522, 362] width 638 height 424
click at [795, 329] on div "R33 7 21:00 S1 14 19:00 S2 14 19:00 S3 10 21:00 SX 10 21:00 27-28 block 2 R32 6…" at bounding box center [522, 362] width 638 height 424
click at [87, 149] on input "Mar" at bounding box center [110, 150] width 121 height 17
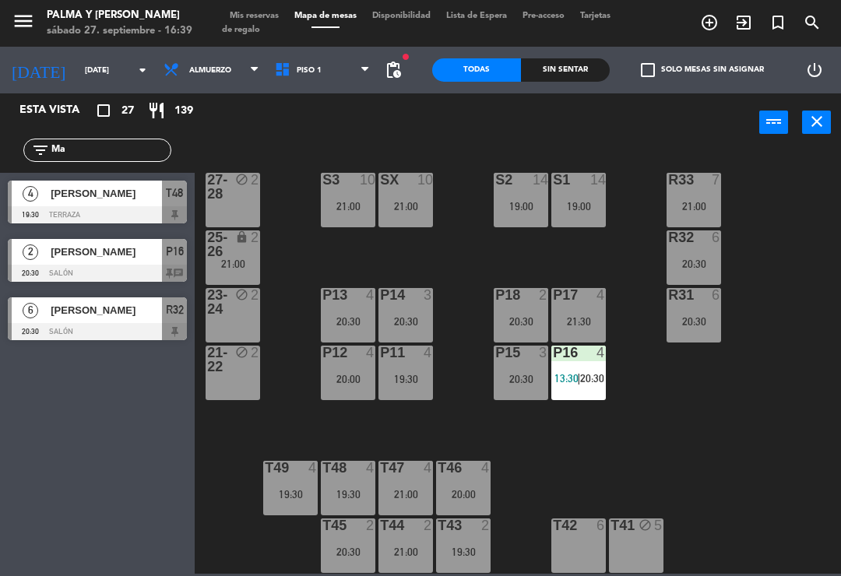
type input "M"
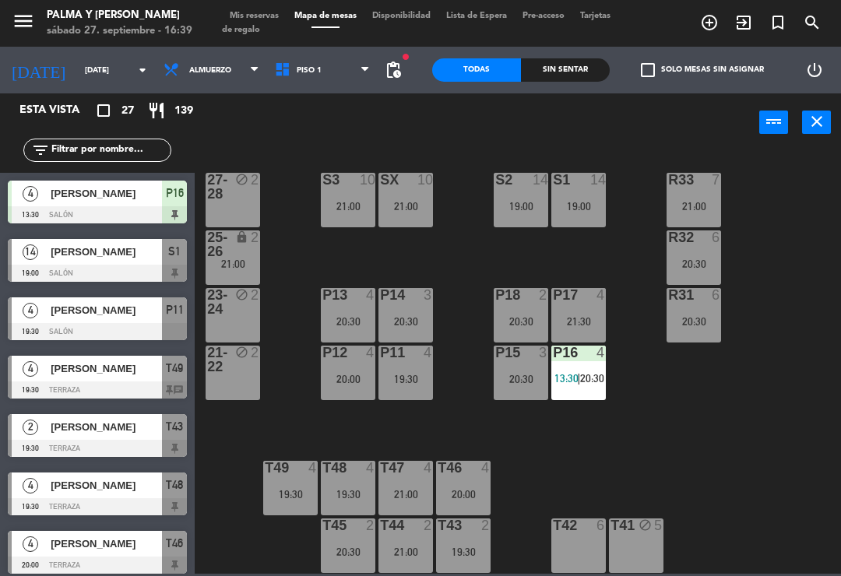
click at [785, 193] on div "R33 7 21:00 S1 14 19:00 S2 14 19:00 S3 10 21:00 SX 10 21:00 27-28 block 2 R32 6…" at bounding box center [522, 362] width 638 height 424
click at [402, 349] on div at bounding box center [406, 353] width 26 height 14
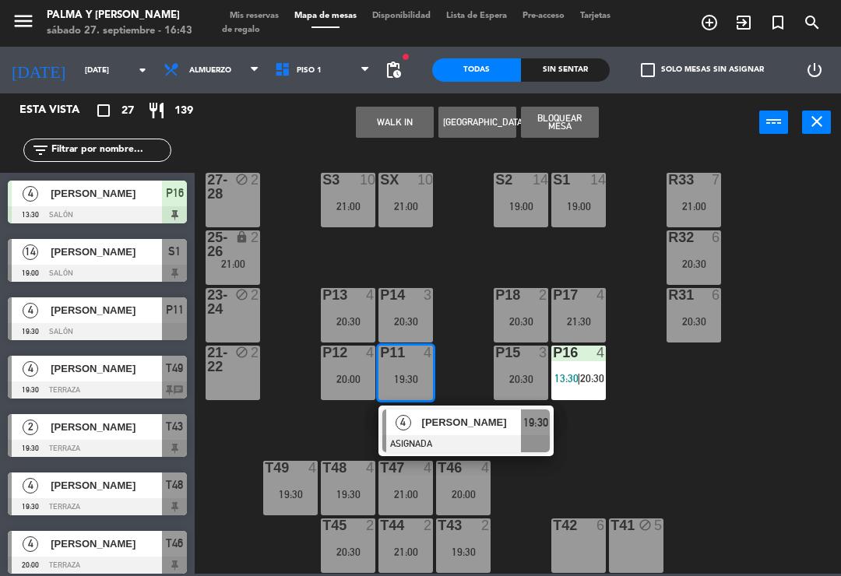
click at [488, 428] on span "[PERSON_NAME]" at bounding box center [472, 422] width 100 height 16
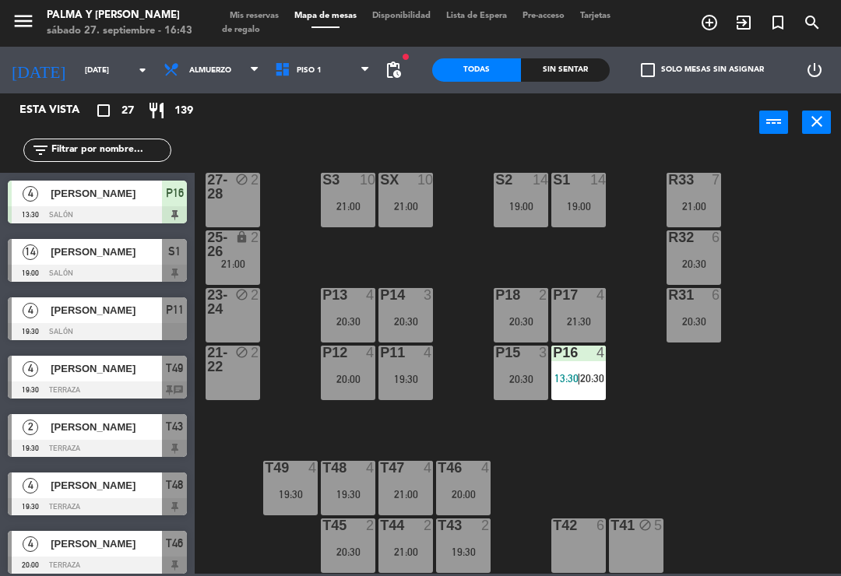
click at [397, 374] on div "19:30" at bounding box center [405, 379] width 55 height 11
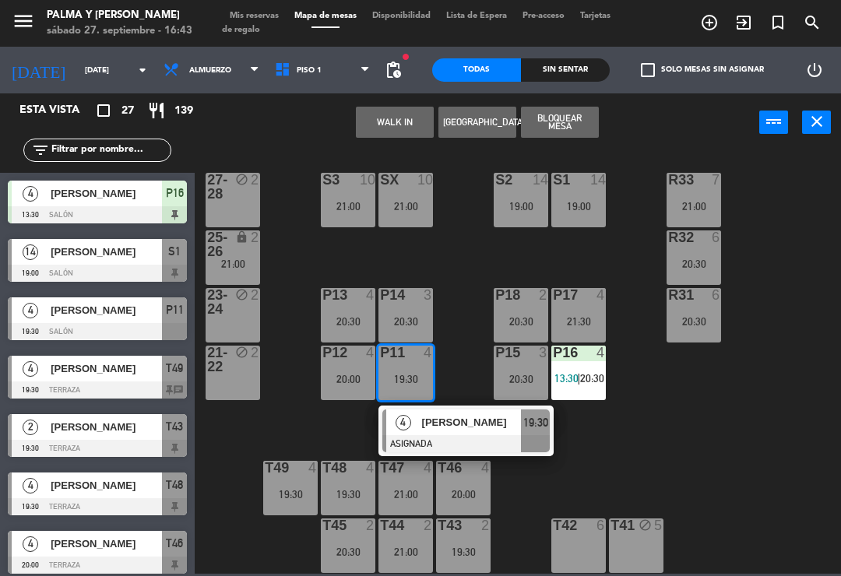
click at [562, 110] on button "Bloquear Mesa" at bounding box center [560, 122] width 78 height 31
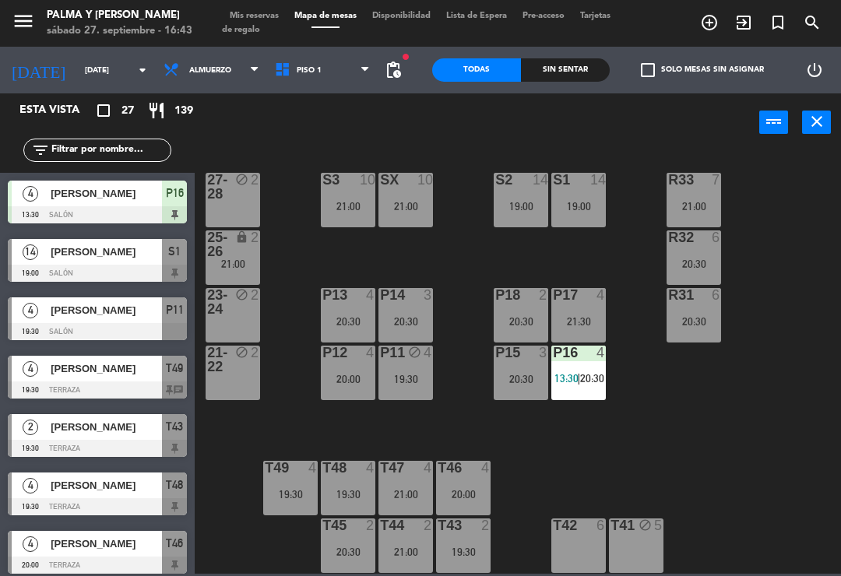
click at [737, 411] on div "R33 7 21:00 S1 14 19:00 S2 14 19:00 S3 10 21:00 SX 10 21:00 27-28 block 2 R32 6…" at bounding box center [522, 362] width 638 height 424
click at [429, 365] on div "P11 block 5" at bounding box center [405, 373] width 55 height 55
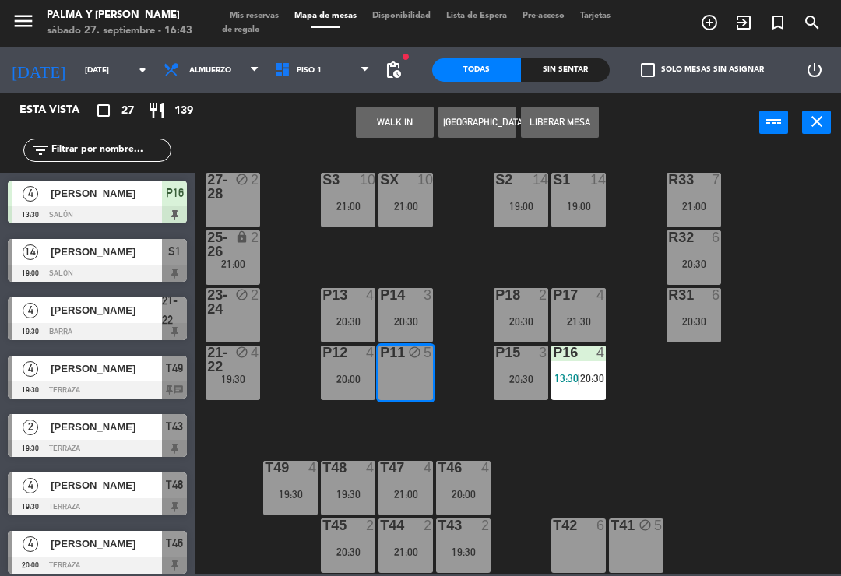
click at [470, 136] on button "[GEOGRAPHIC_DATA]" at bounding box center [477, 122] width 78 height 31
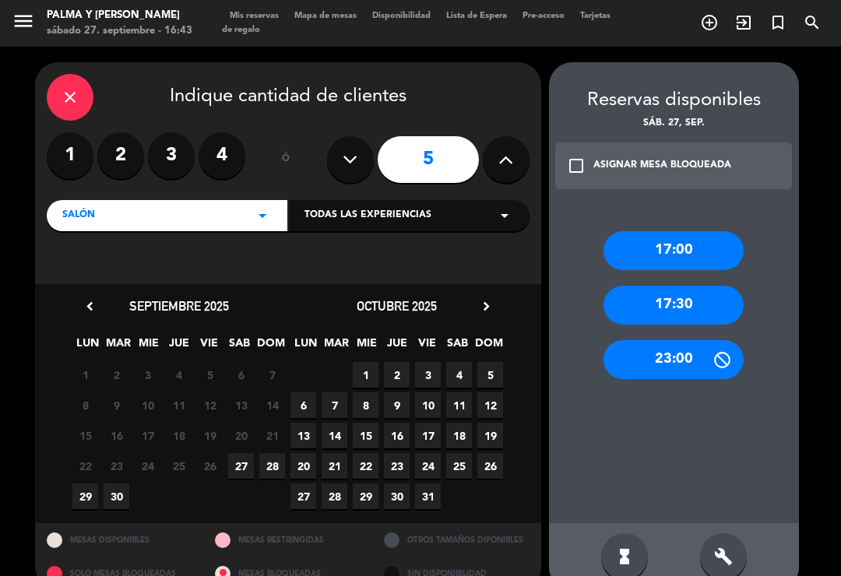
click at [215, 161] on label "4" at bounding box center [222, 155] width 47 height 47
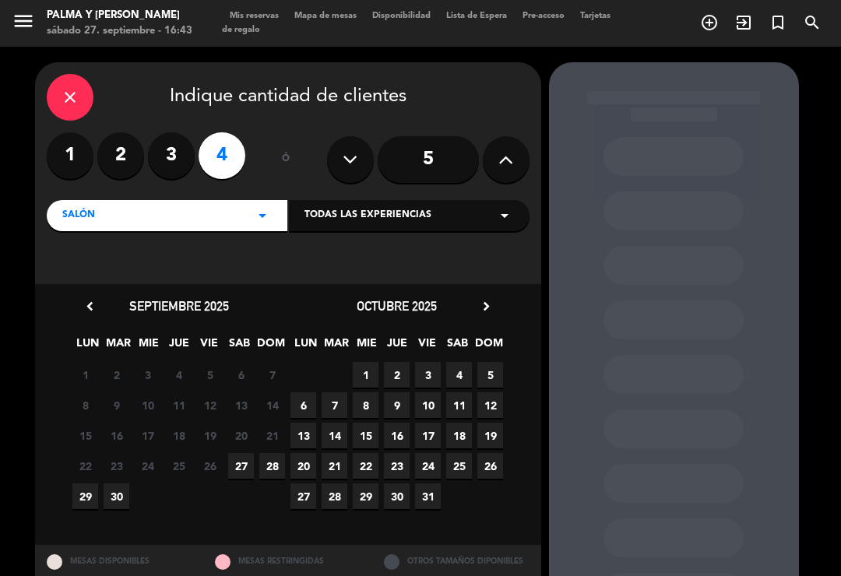
click at [247, 470] on span "27" at bounding box center [241, 466] width 26 height 26
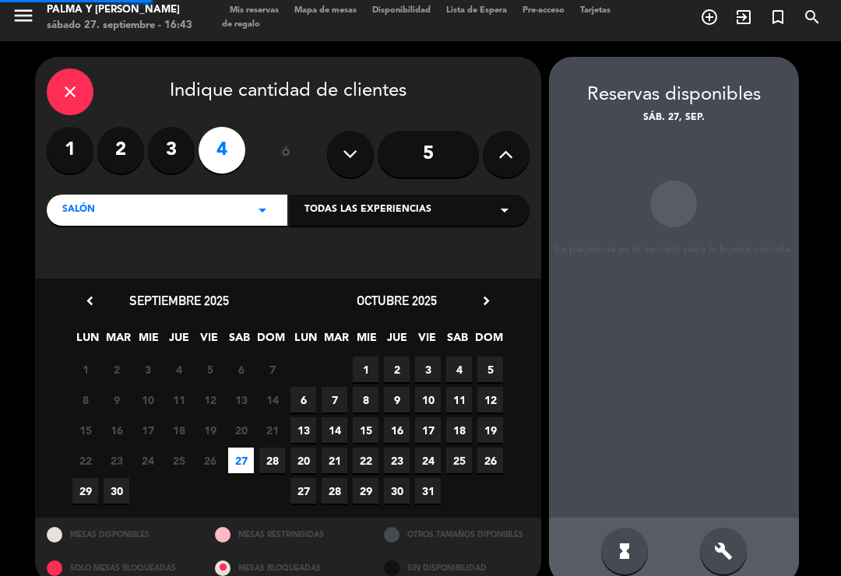
scroll to position [5, 0]
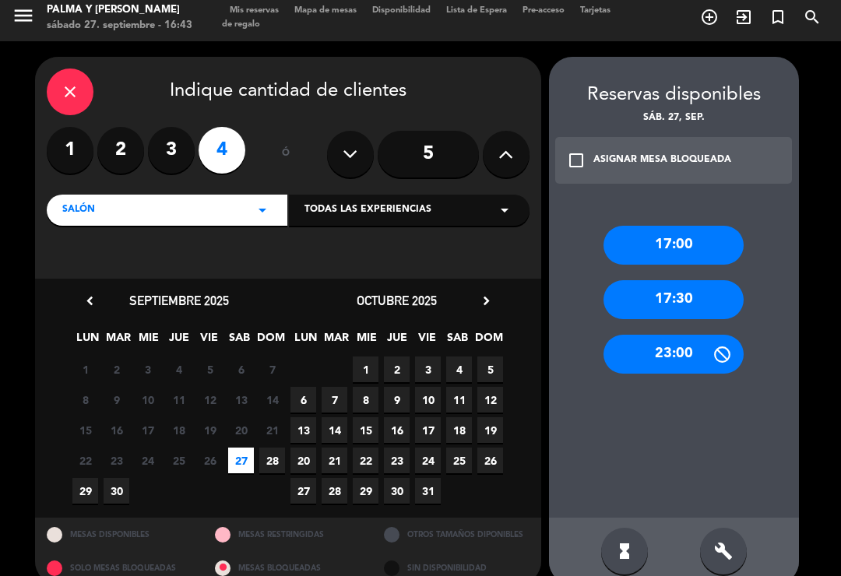
click at [741, 137] on div "check_box_outline_blank ASIGNAR MESA BLOQUEADA" at bounding box center [674, 160] width 238 height 47
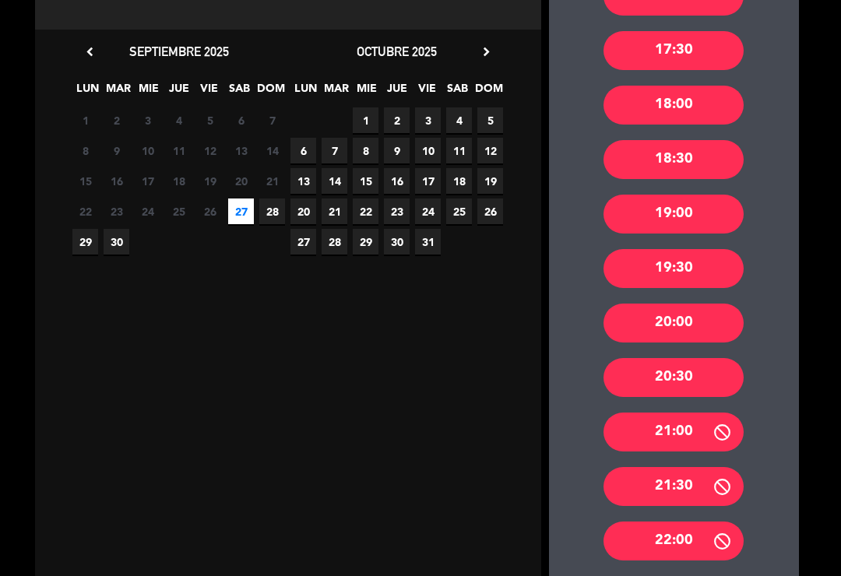
scroll to position [256, 0]
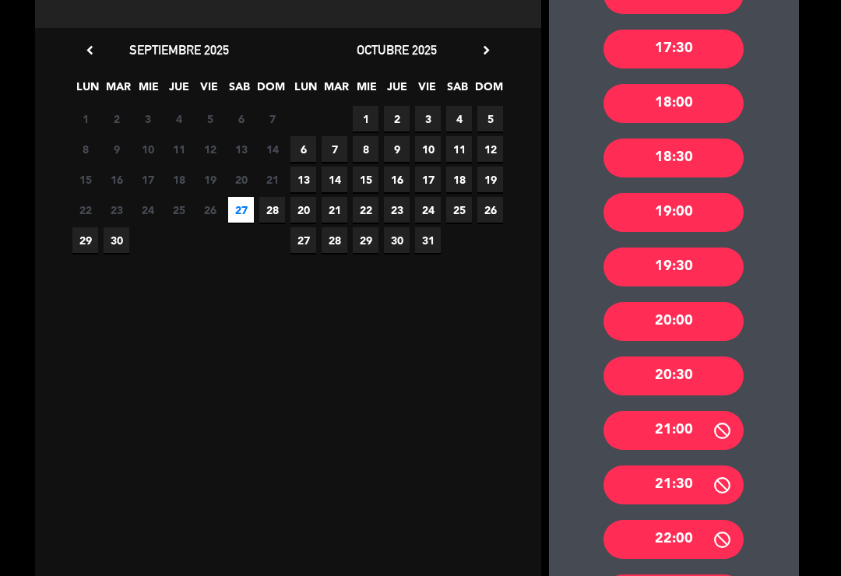
click at [713, 421] on icon at bounding box center [722, 430] width 19 height 19
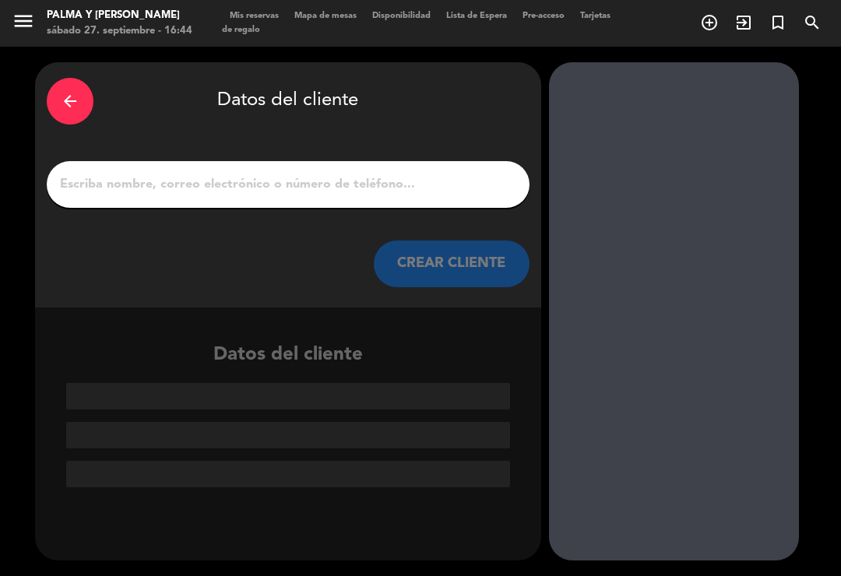
click at [477, 174] on input "1" at bounding box center [287, 185] width 459 height 22
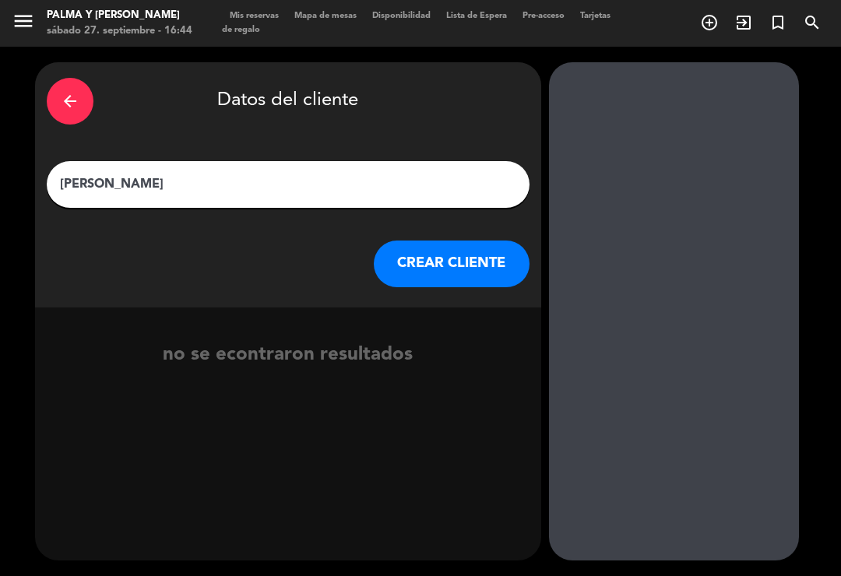
type input "[PERSON_NAME]"
click at [472, 249] on button "CREAR CLIENTE" at bounding box center [452, 264] width 156 height 47
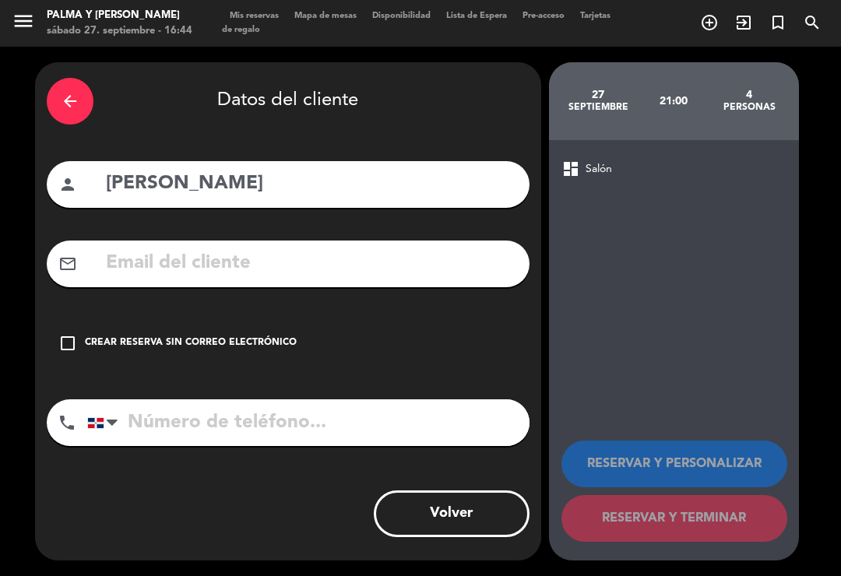
click at [406, 248] on input "text" at bounding box center [311, 264] width 414 height 32
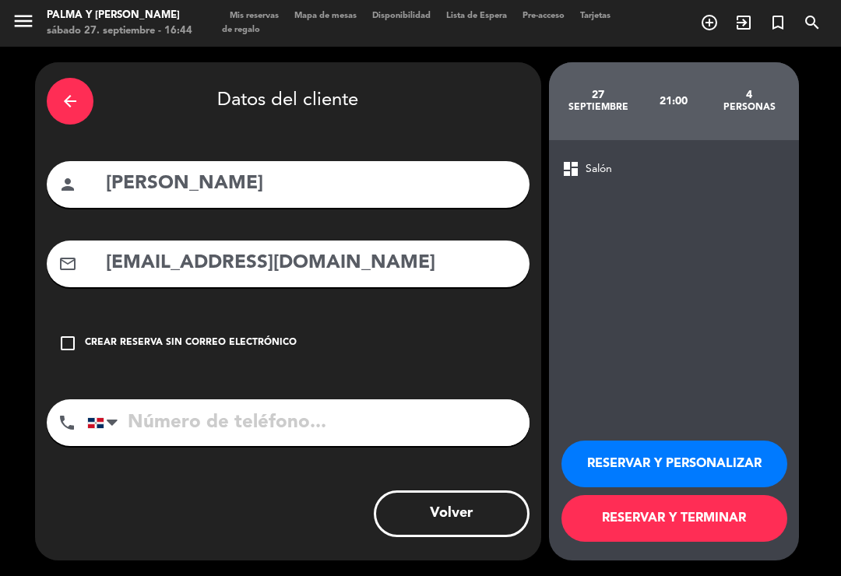
type input "[EMAIL_ADDRESS][DOMAIN_NAME]"
click at [441, 400] on input "tel" at bounding box center [308, 423] width 442 height 47
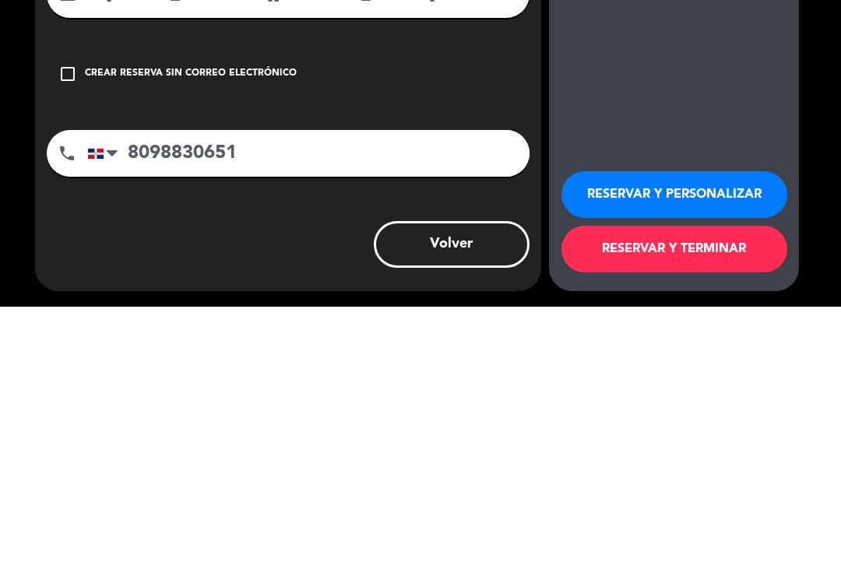
type input "8098830651"
click at [681, 495] on button "RESERVAR Y TERMINAR" at bounding box center [675, 518] width 226 height 47
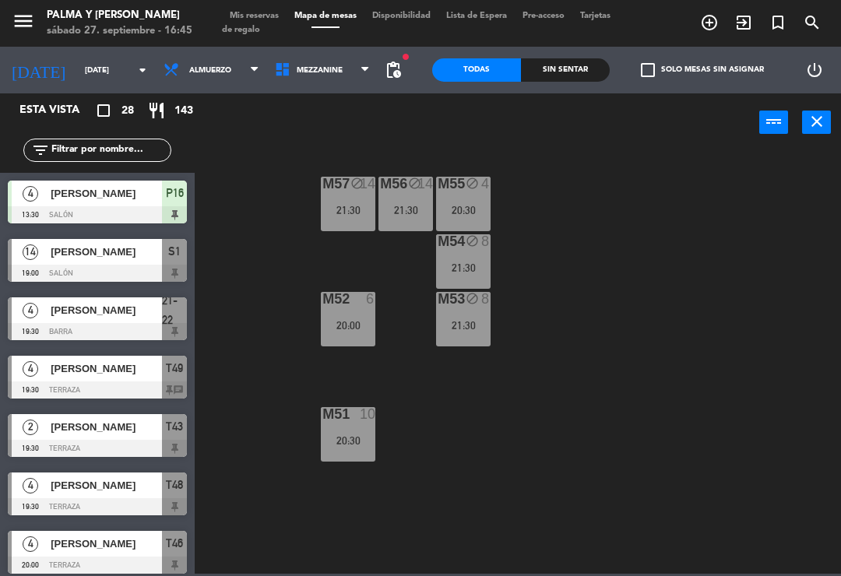
click at [346, 72] on span "Mezzanine" at bounding box center [322, 70] width 111 height 34
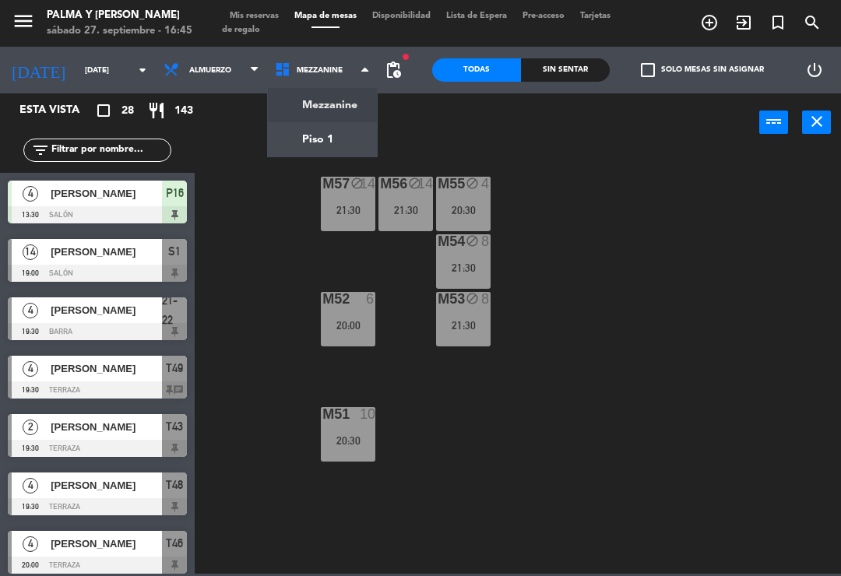
click at [363, 141] on ng-component "menu Palma y [PERSON_NAME][DATE] 27. septiembre - 16:45 Mis reservas Mapa de me…" at bounding box center [420, 287] width 841 height 574
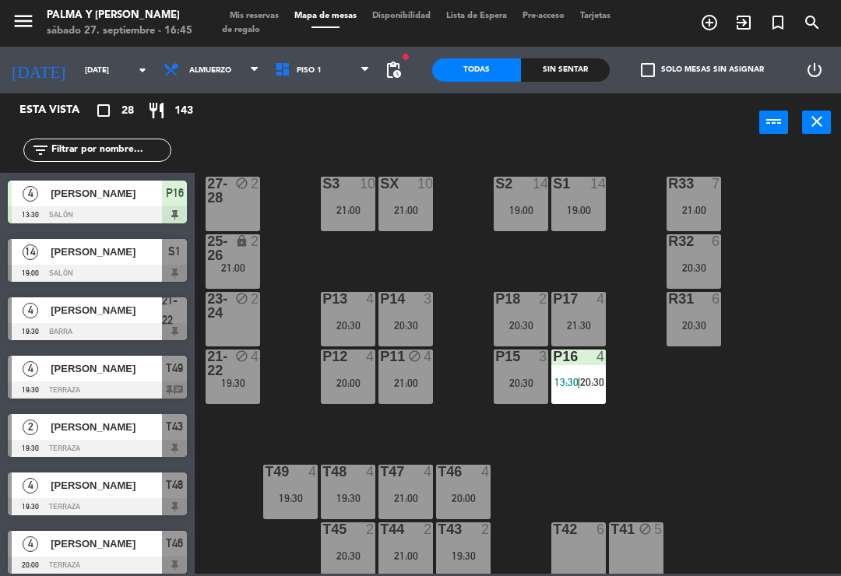
click at [429, 361] on div "4" at bounding box center [428, 357] width 9 height 14
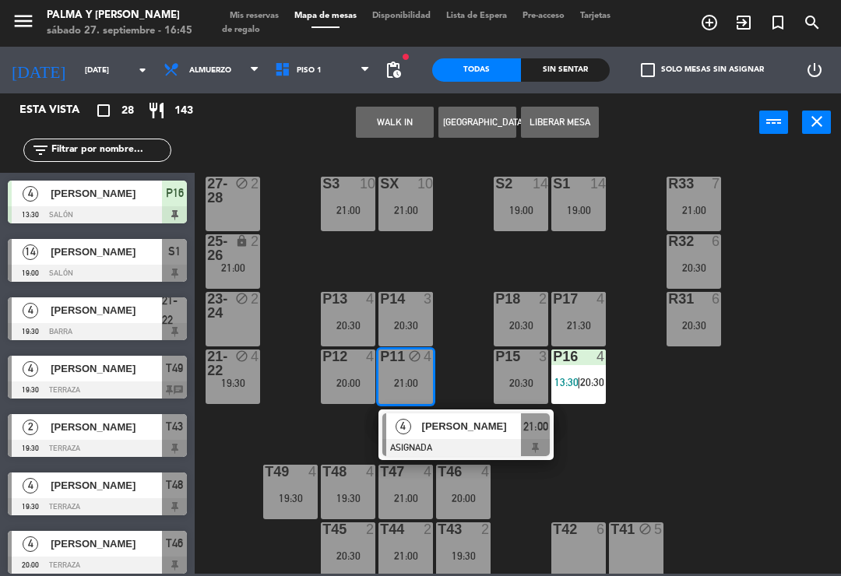
click at [575, 128] on button "Liberar Mesa" at bounding box center [560, 122] width 78 height 31
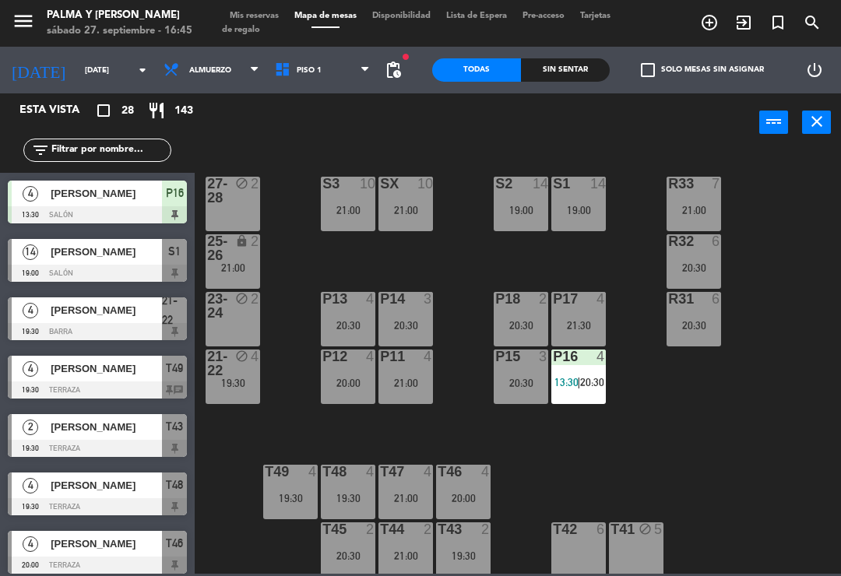
click at [667, 501] on div "R33 7 21:00 S1 14 19:00 S2 14 19:00 S3 10 21:00 SX 10 21:00 27-28 block 2 R32 6…" at bounding box center [522, 362] width 638 height 424
click at [136, 144] on input "text" at bounding box center [110, 150] width 121 height 17
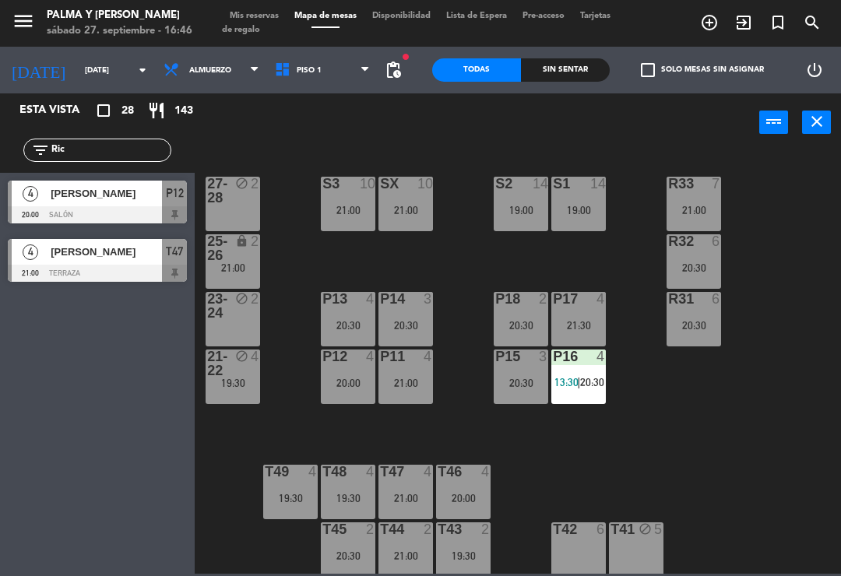
type input "Ric"
click at [795, 195] on div "R33 7 21:00 S1 14 19:00 S2 14 19:00 S3 10 21:00 SX 10 21:00 27-28 block 2 R32 6…" at bounding box center [522, 362] width 638 height 424
click at [120, 254] on span "[PERSON_NAME]" at bounding box center [106, 252] width 111 height 16
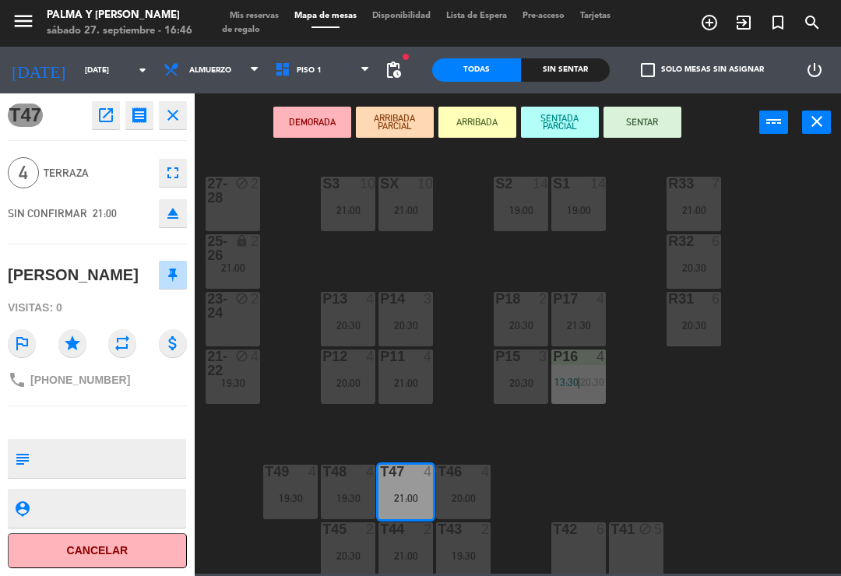
click at [102, 114] on icon "open_in_new" at bounding box center [106, 115] width 19 height 19
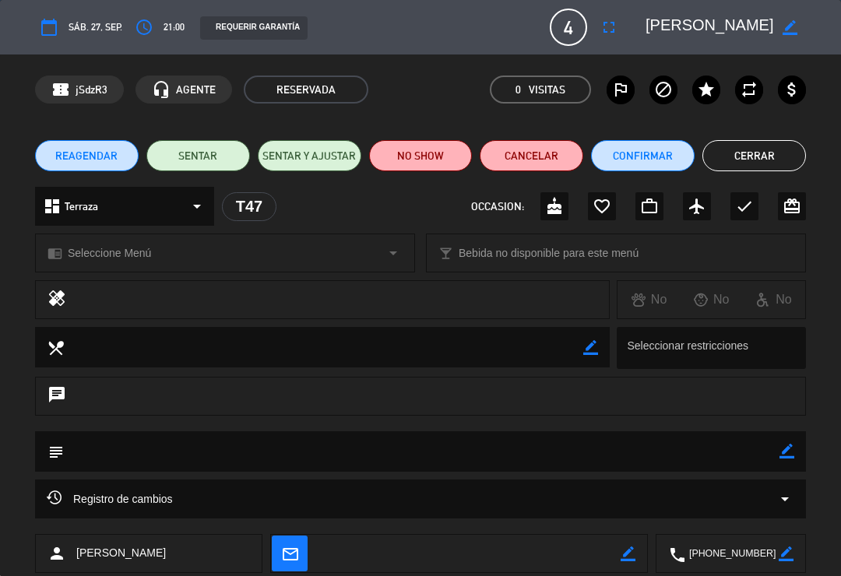
click at [639, 150] on button "Confirmar" at bounding box center [643, 155] width 104 height 31
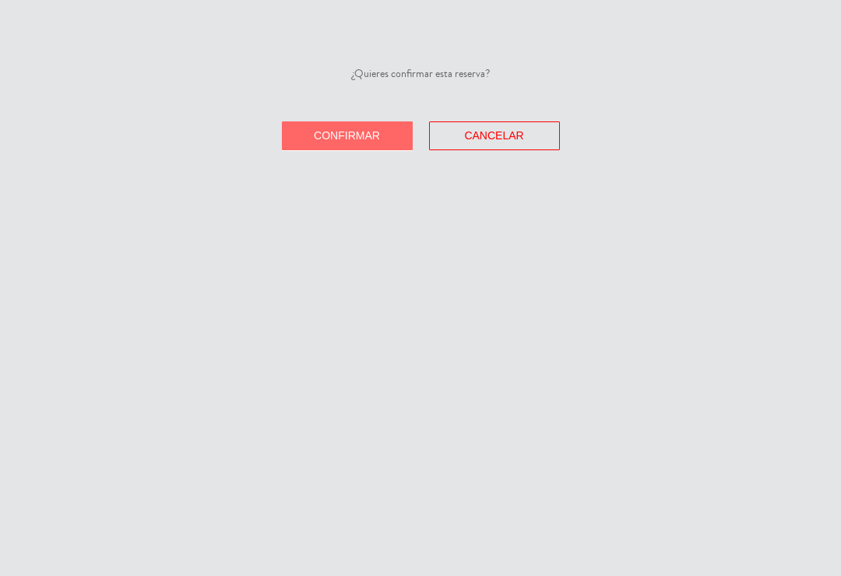
click at [351, 148] on button "Confirmar" at bounding box center [347, 135] width 131 height 29
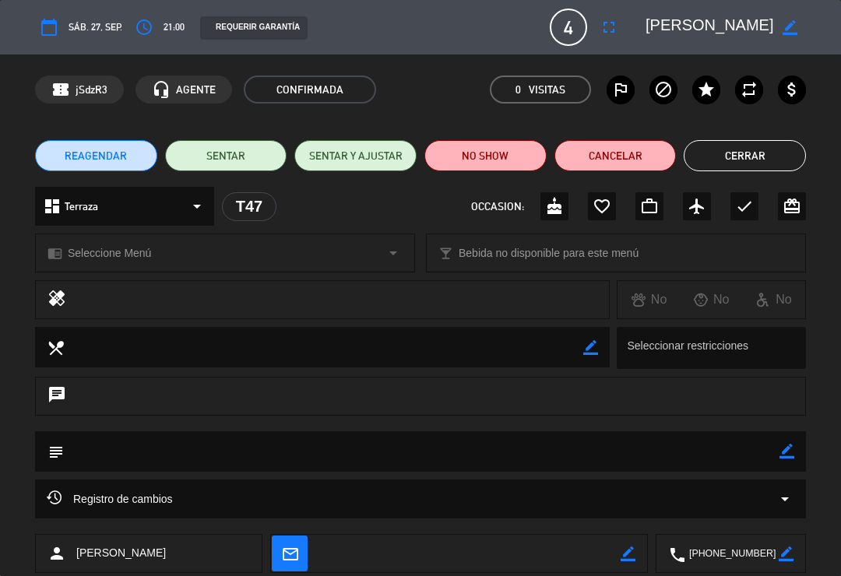
click at [738, 164] on button "Cerrar" at bounding box center [745, 155] width 122 height 31
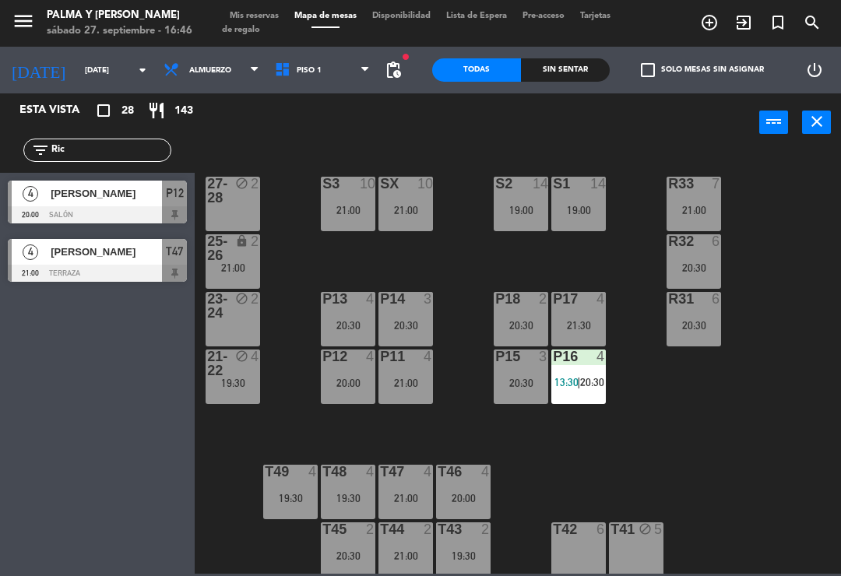
click at [774, 462] on div "R33 7 21:00 S1 14 19:00 S2 14 19:00 S3 10 21:00 SX 10 21:00 27-28 block 2 R32 6…" at bounding box center [522, 362] width 638 height 424
click at [124, 148] on input "Ric" at bounding box center [110, 150] width 121 height 17
type input "R"
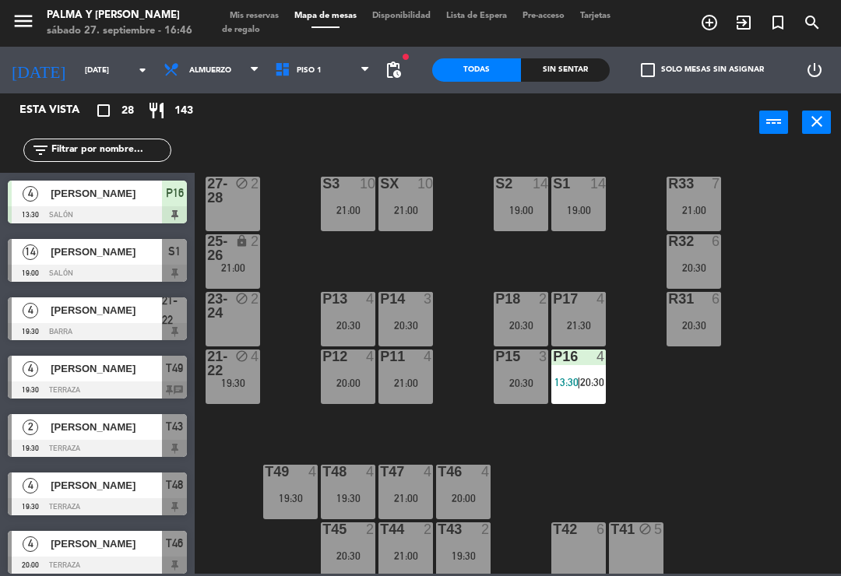
click at [820, 217] on div "R33 7 21:00 S1 14 19:00 S2 14 19:00 S3 10 21:00 SX 10 21:00 27-28 block 2 R32 6…" at bounding box center [522, 362] width 638 height 424
click at [784, 343] on div "R33 7 21:00 S1 14 19:00 S2 14 19:00 S3 10 21:00 SX 10 21:00 27-28 block 2 R32 6…" at bounding box center [522, 362] width 638 height 424
click at [228, 390] on div "21-22 block 4 19:30" at bounding box center [233, 377] width 55 height 55
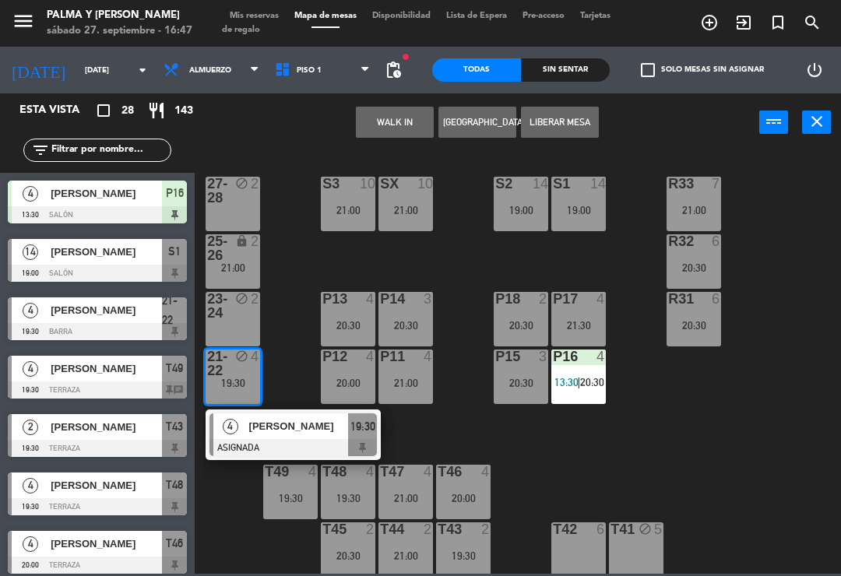
click at [290, 442] on div at bounding box center [292, 447] width 167 height 17
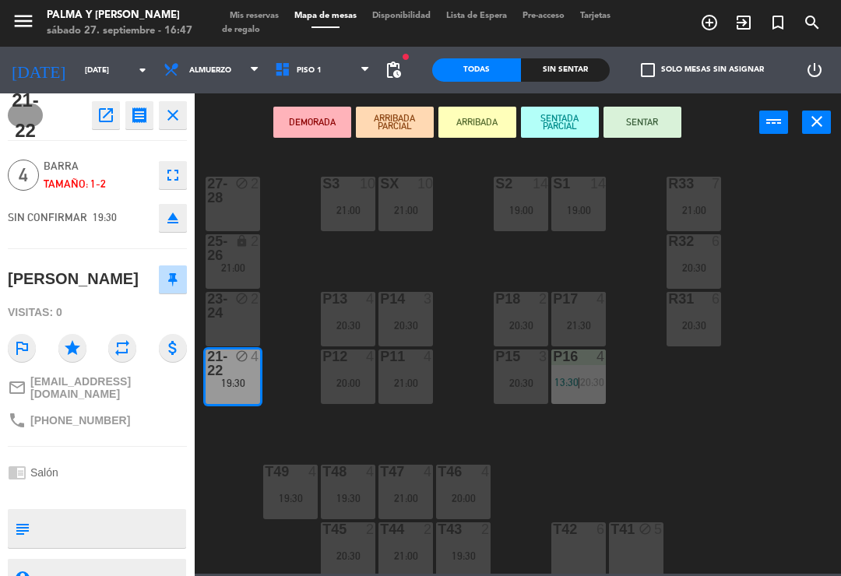
click at [115, 108] on button "open_in_new" at bounding box center [106, 115] width 28 height 28
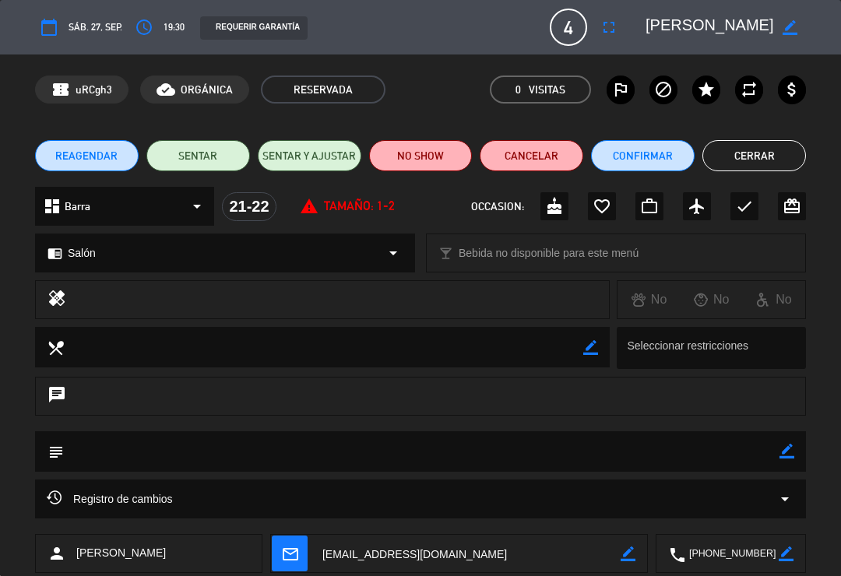
click at [544, 158] on button "Cancelar" at bounding box center [532, 155] width 104 height 31
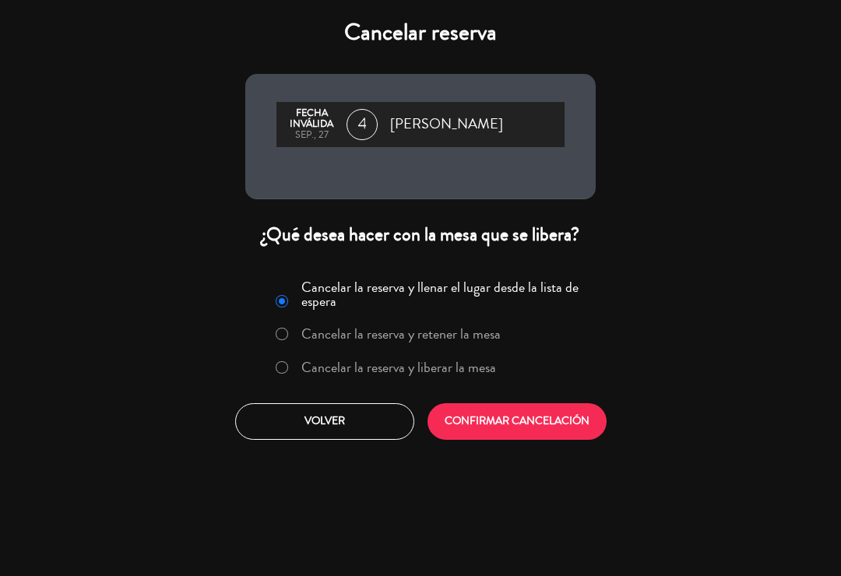
click at [445, 371] on label "Cancelar la reserva y liberar la mesa" at bounding box center [398, 368] width 195 height 14
click at [544, 418] on button "CONFIRMAR CANCELACIÓN" at bounding box center [517, 421] width 179 height 37
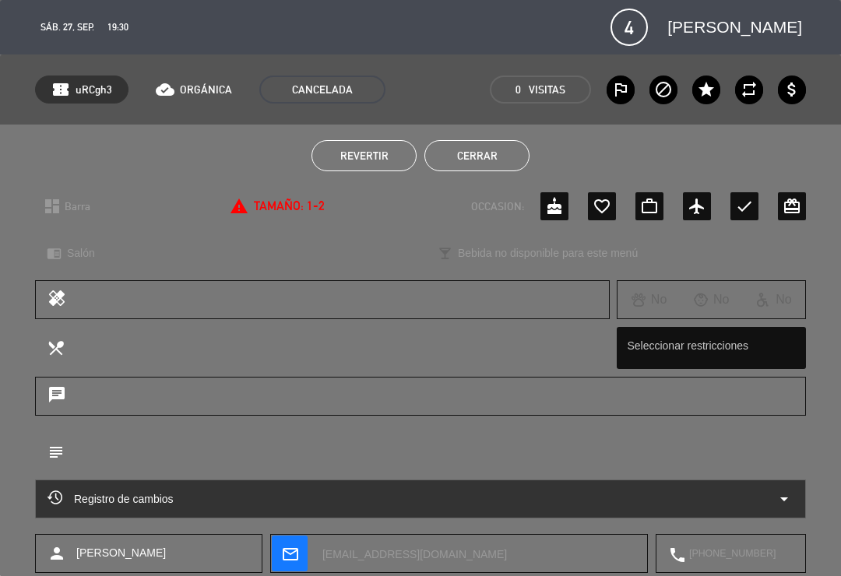
click at [484, 160] on button "Cerrar" at bounding box center [476, 155] width 105 height 31
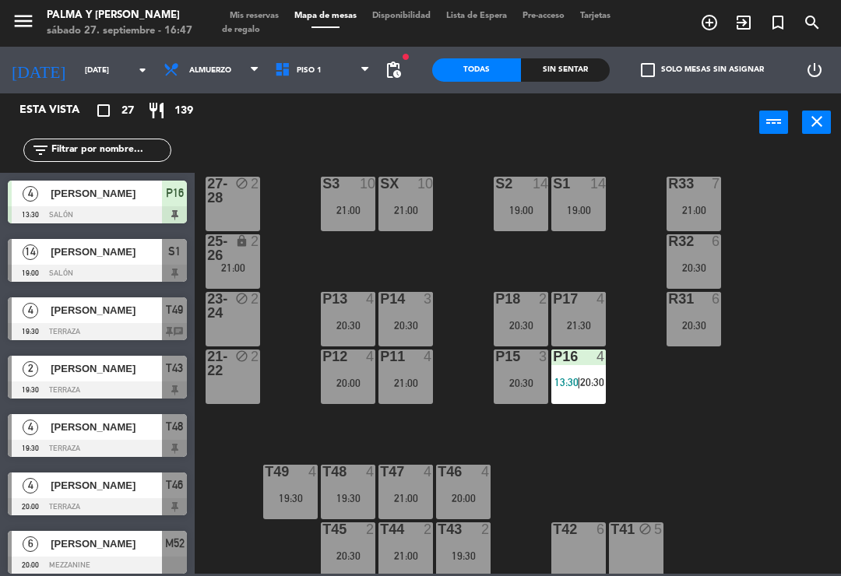
click at [581, 205] on div "19:00" at bounding box center [578, 210] width 55 height 11
click at [763, 527] on div "R33 7 21:00 S1 14 19:00 S2 14 19:00 S3 10 21:00 SX 10 21:00 27-28 block 2 R32 6…" at bounding box center [522, 362] width 638 height 424
click at [315, 57] on span "Piso 1" at bounding box center [322, 70] width 111 height 34
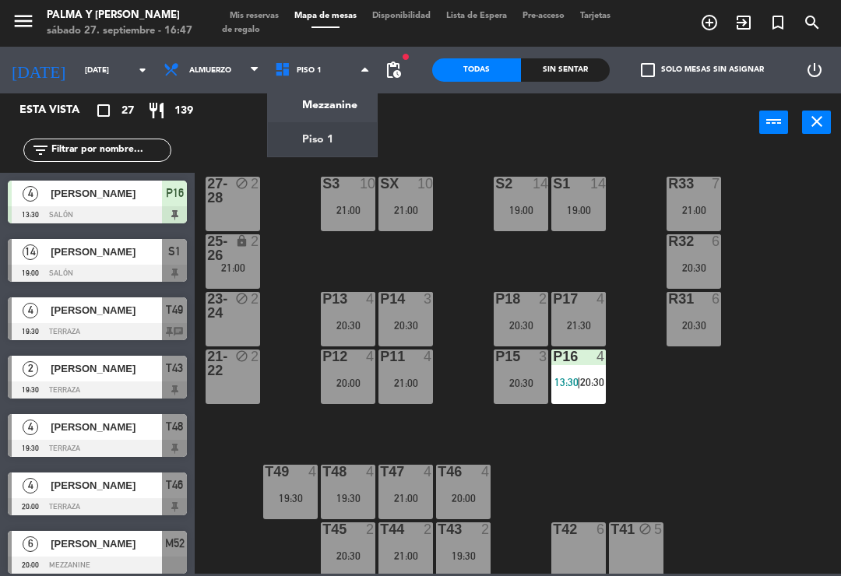
click at [349, 100] on ng-component "menu Palma y [PERSON_NAME][DATE] 27. septiembre - 16:47 Mis reservas Mapa de me…" at bounding box center [420, 287] width 841 height 574
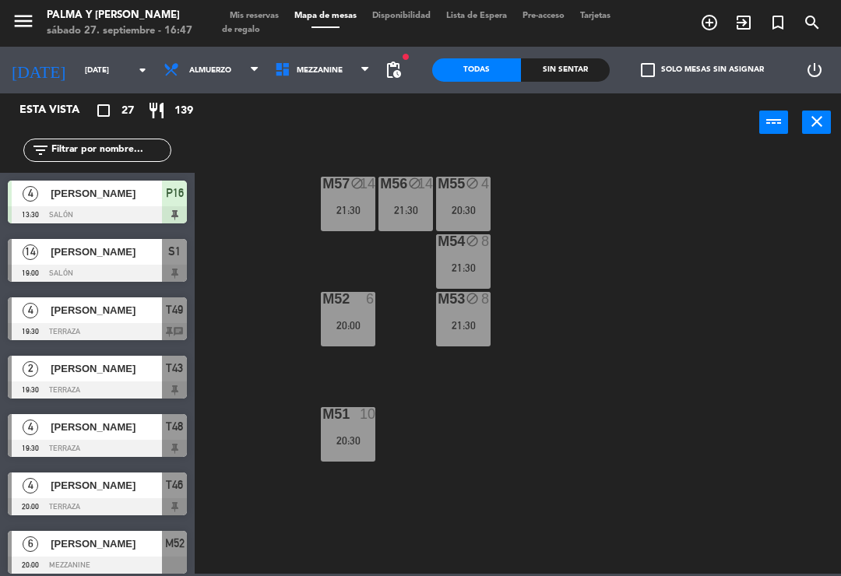
click at [393, 200] on div "M56 block 14 21:30" at bounding box center [405, 204] width 55 height 55
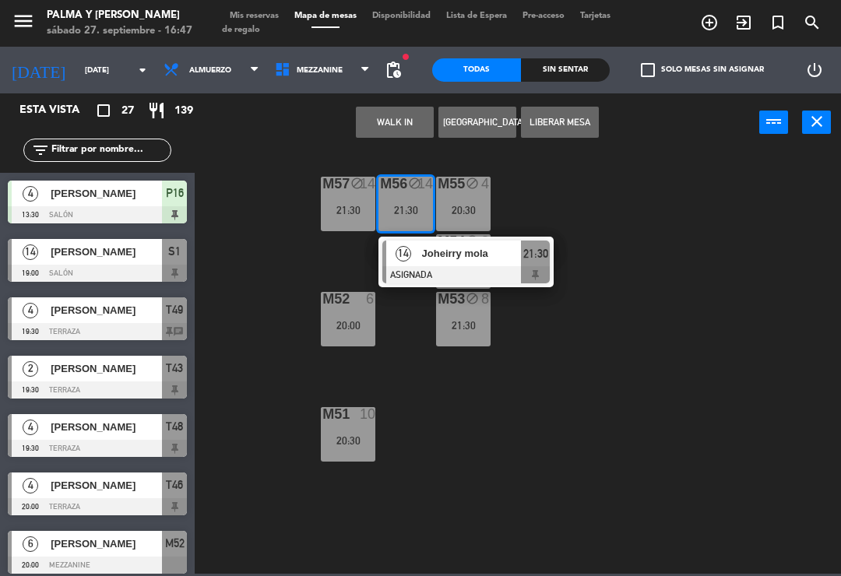
click at [435, 259] on span "Joheirry mola" at bounding box center [472, 253] width 100 height 16
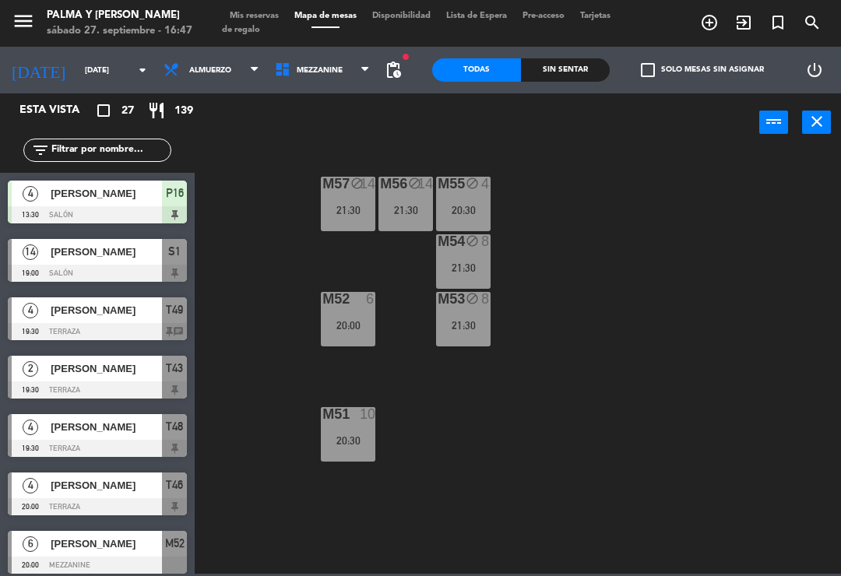
scroll to position [442, 0]
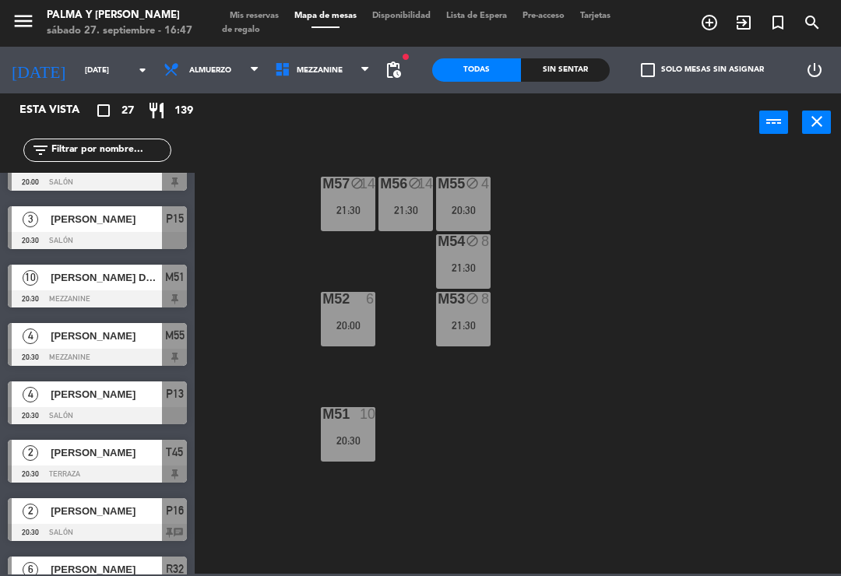
click at [474, 325] on div "21:30" at bounding box center [463, 325] width 55 height 11
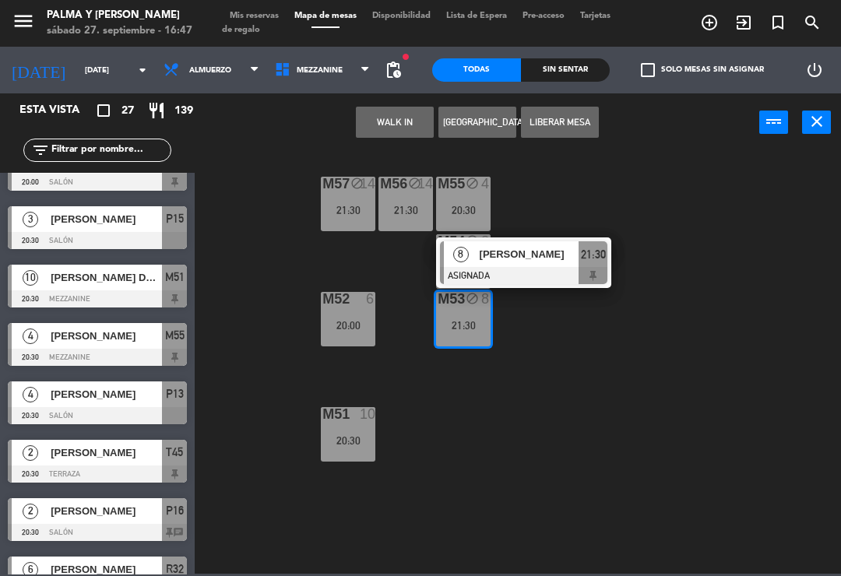
click at [550, 256] on span "[PERSON_NAME]" at bounding box center [530, 254] width 100 height 16
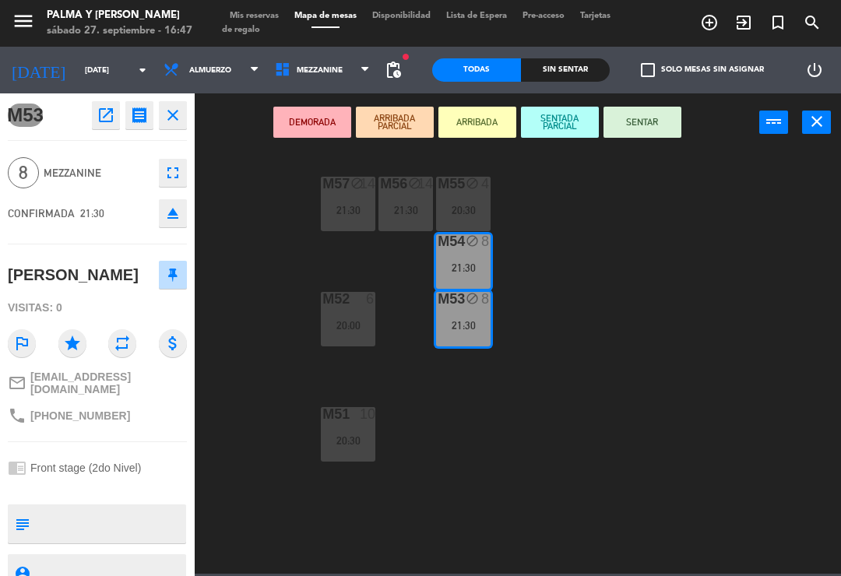
click at [351, 308] on div "M52 6" at bounding box center [348, 300] width 55 height 16
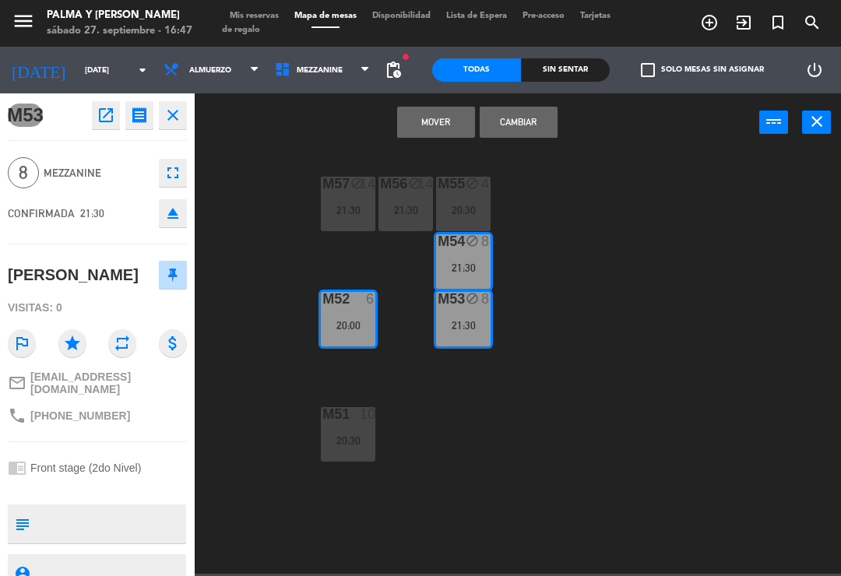
click at [532, 117] on button "Cambiar" at bounding box center [519, 122] width 78 height 31
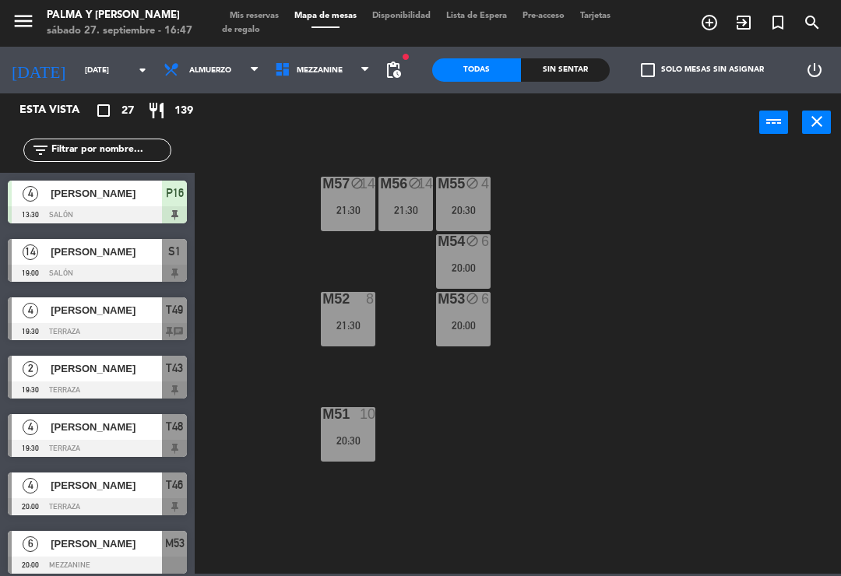
scroll to position [383, 0]
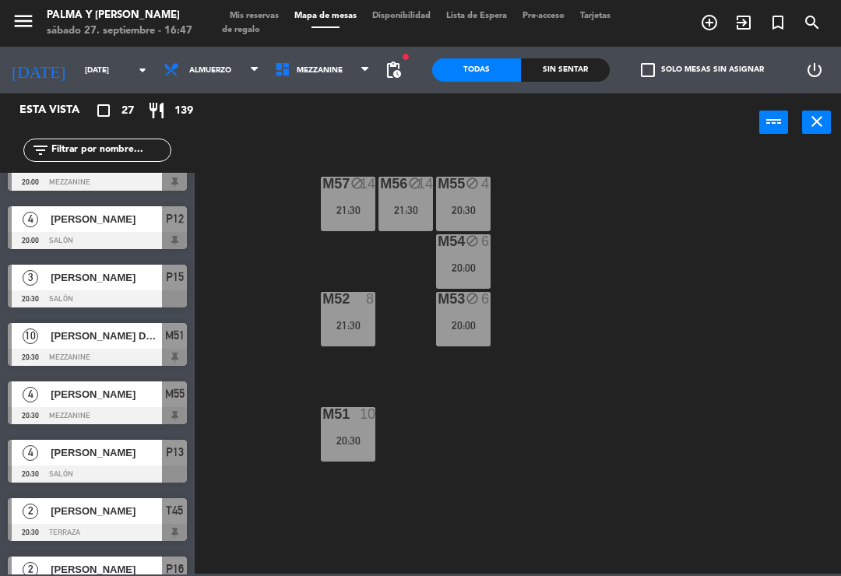
click at [455, 322] on div "20:00" at bounding box center [463, 325] width 55 height 11
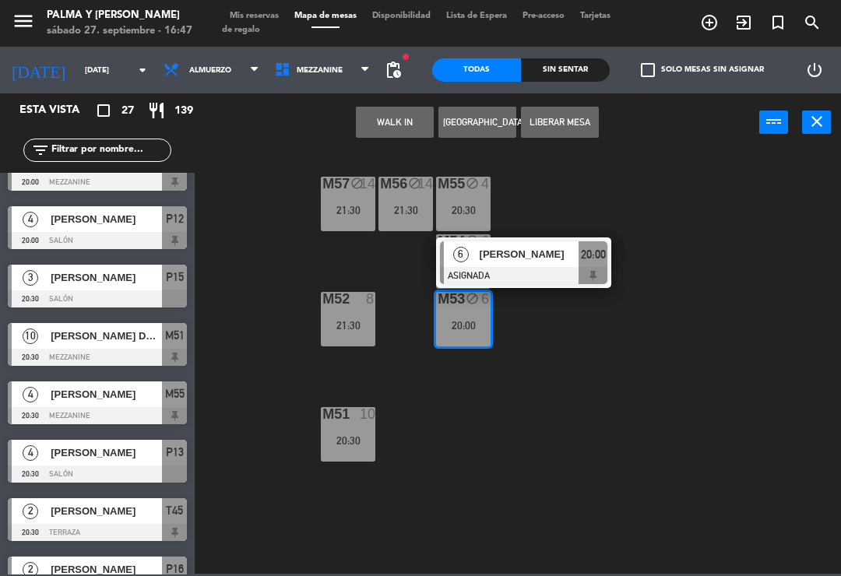
click at [540, 258] on span "[PERSON_NAME]" at bounding box center [530, 254] width 100 height 16
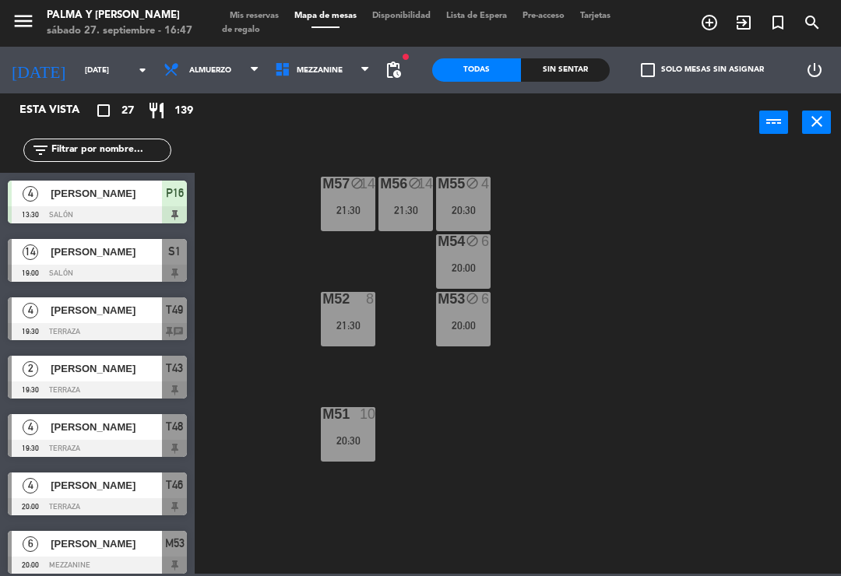
scroll to position [0, 0]
click at [741, 431] on div "M57 block 14 21:30 M56 block 14 21:30 M55 block 4 20:30 M54 block 6 20:00 M52 8…" at bounding box center [522, 362] width 638 height 424
click at [352, 59] on span "Mezzanine" at bounding box center [322, 70] width 111 height 34
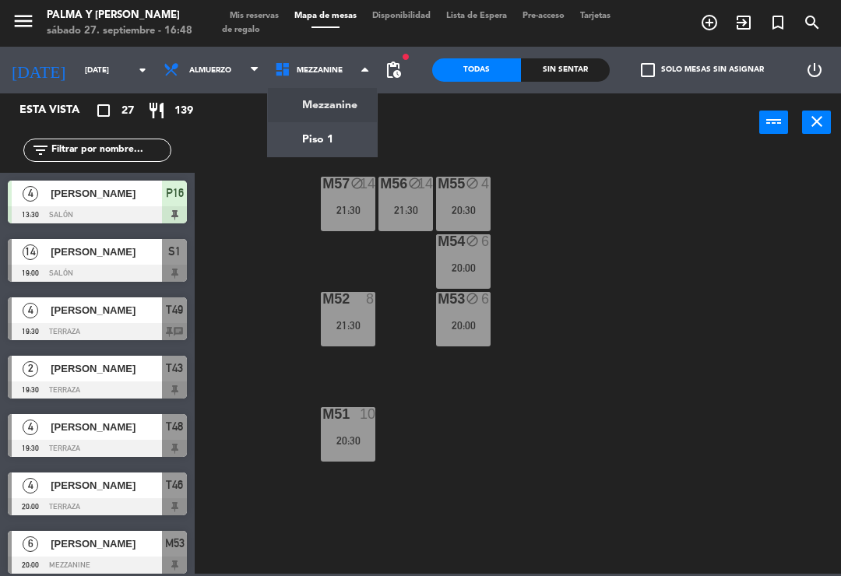
click at [345, 114] on ng-component "menu Palma y [PERSON_NAME][DATE] 27. septiembre - 16:48 Mis reservas Mapa de me…" at bounding box center [420, 287] width 841 height 574
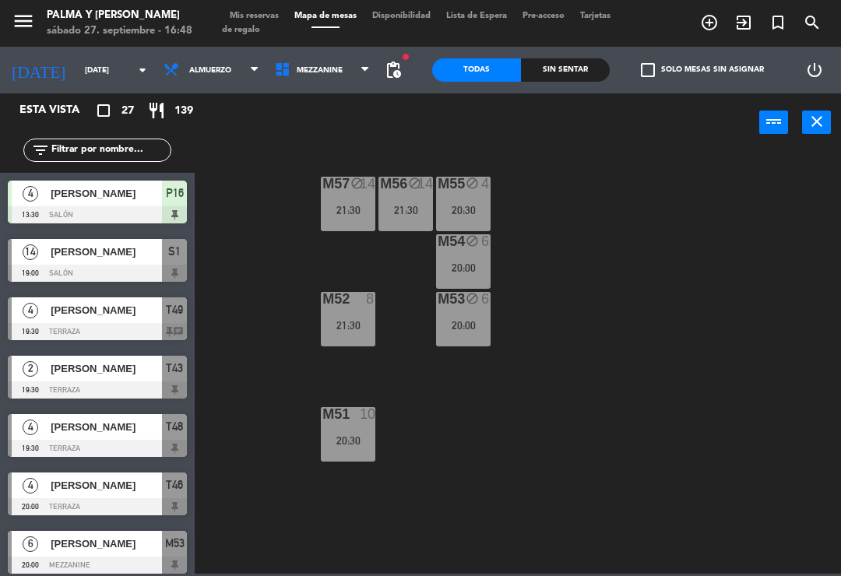
click at [347, 62] on span "Mezzanine" at bounding box center [322, 70] width 111 height 34
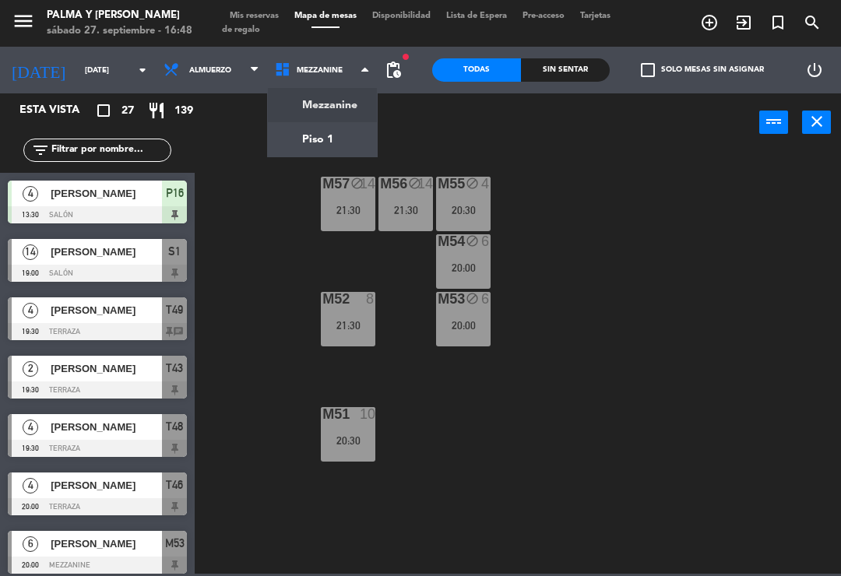
click at [321, 140] on ng-component "menu Palma y [PERSON_NAME][DATE] 27. septiembre - 16:48 Mis reservas Mapa de me…" at bounding box center [420, 287] width 841 height 574
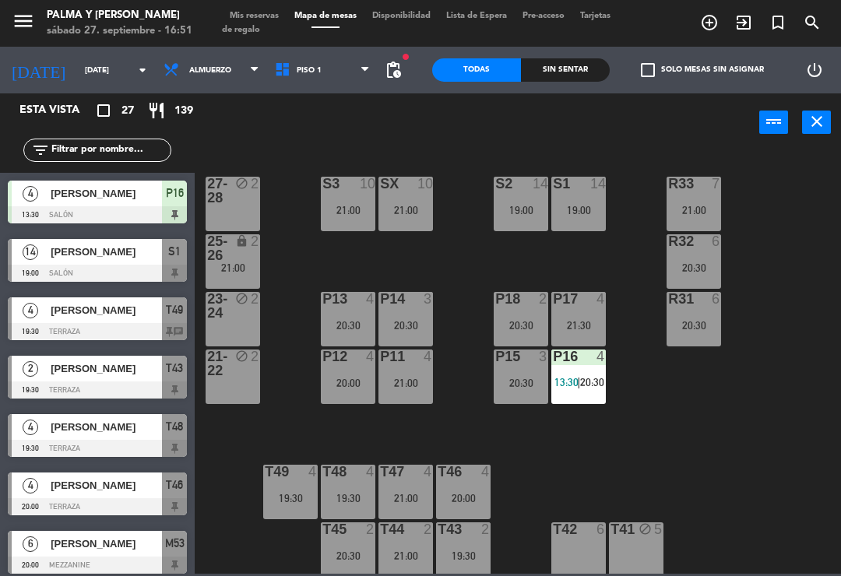
click at [738, 474] on div "R33 7 21:00 S1 14 19:00 S2 14 19:00 S3 10 21:00 SX 10 21:00 27-28 block 2 R32 6…" at bounding box center [522, 362] width 638 height 424
click at [731, 423] on div "R33 7 21:00 S1 14 19:00 S2 14 19:00 S3 10 21:00 SX 10 21:00 27-28 block 2 R32 6…" at bounding box center [522, 362] width 638 height 424
click at [462, 482] on div "T46 4 20:00" at bounding box center [463, 492] width 55 height 55
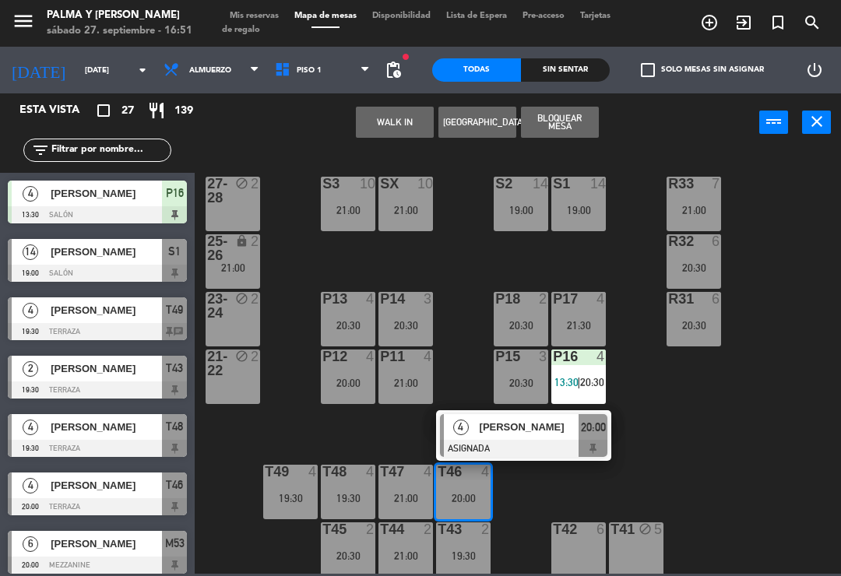
click at [519, 439] on div "[PERSON_NAME]" at bounding box center [528, 427] width 101 height 26
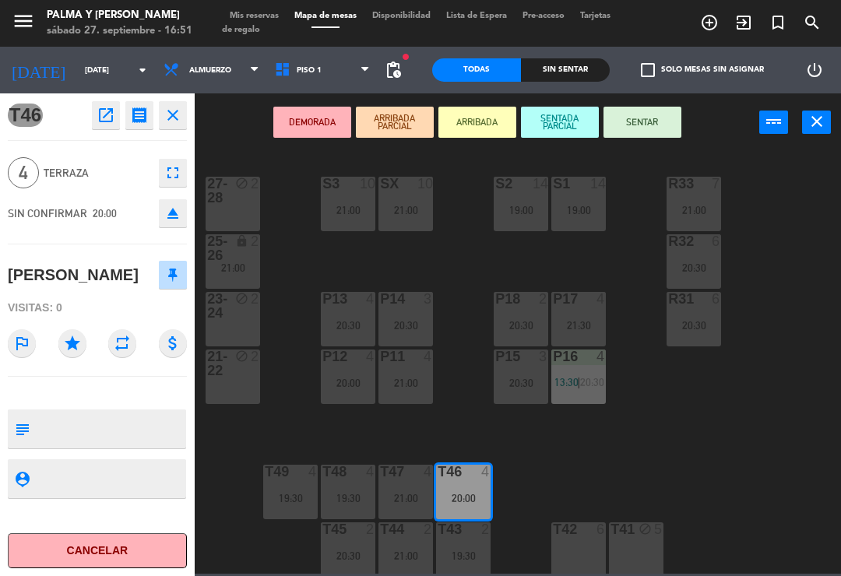
click at [578, 536] on div at bounding box center [579, 530] width 26 height 14
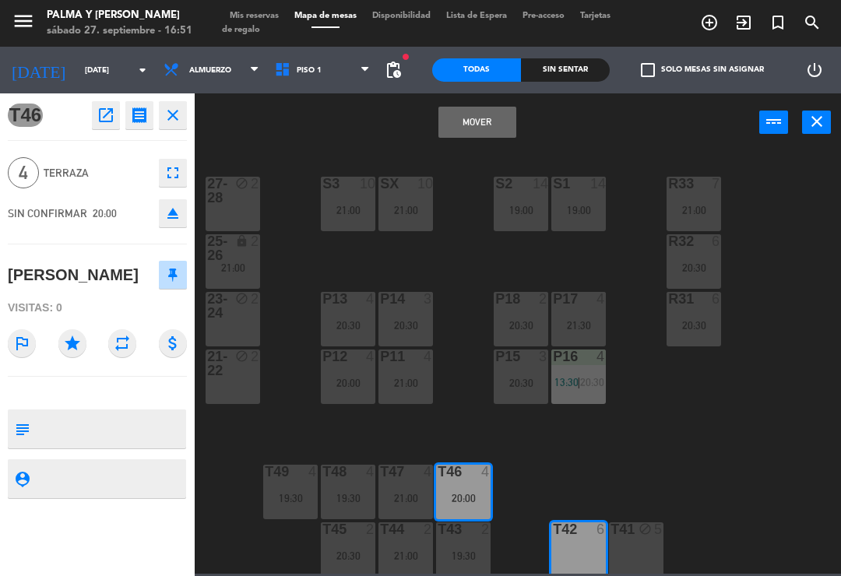
click at [475, 111] on button "Mover" at bounding box center [477, 122] width 78 height 31
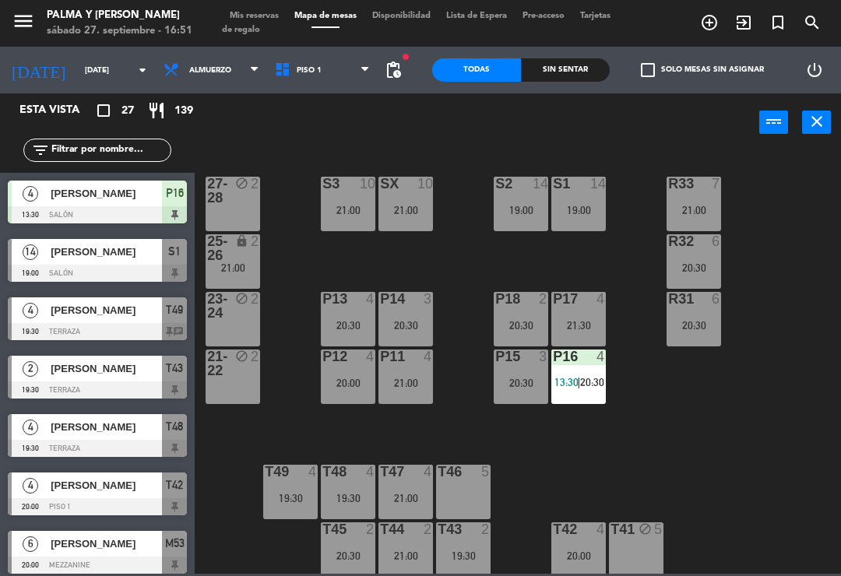
click at [457, 491] on div "T46 5" at bounding box center [463, 492] width 55 height 55
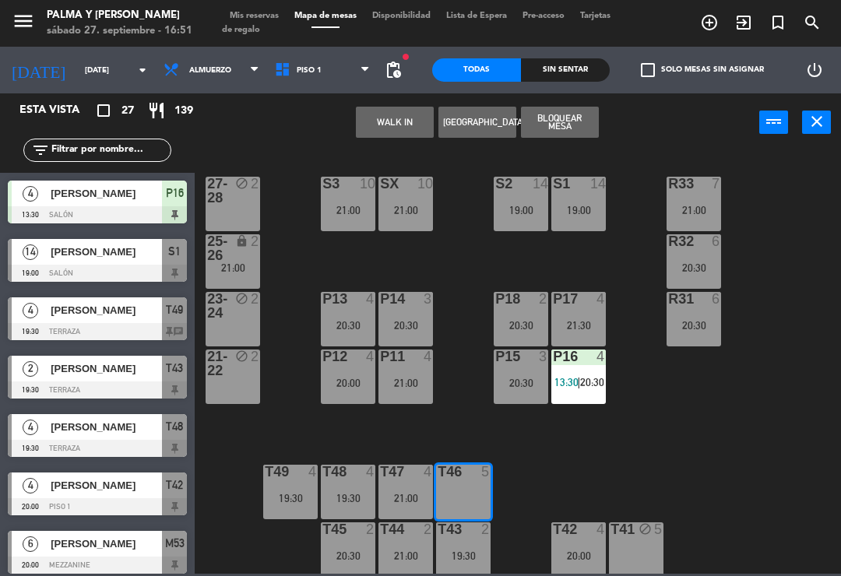
click at [478, 114] on button "[GEOGRAPHIC_DATA]" at bounding box center [477, 122] width 78 height 31
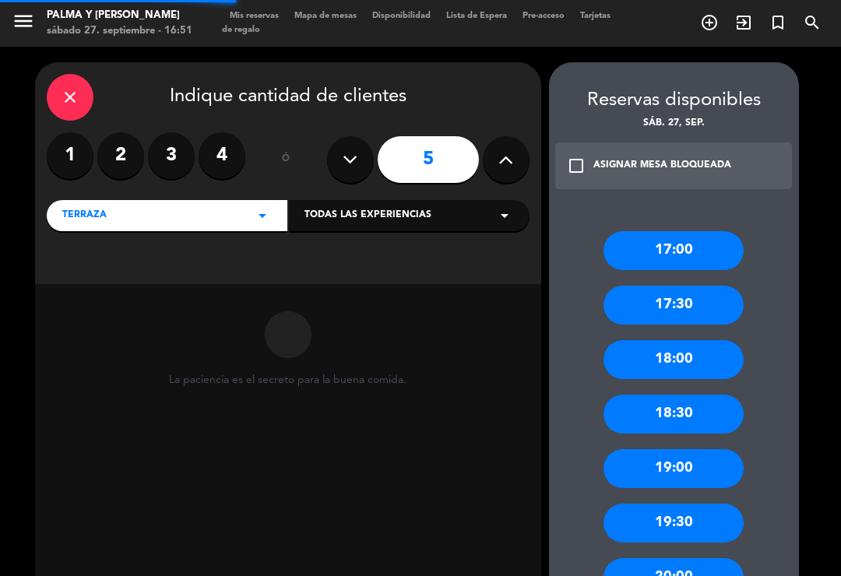
click at [151, 132] on label "3" at bounding box center [171, 155] width 47 height 47
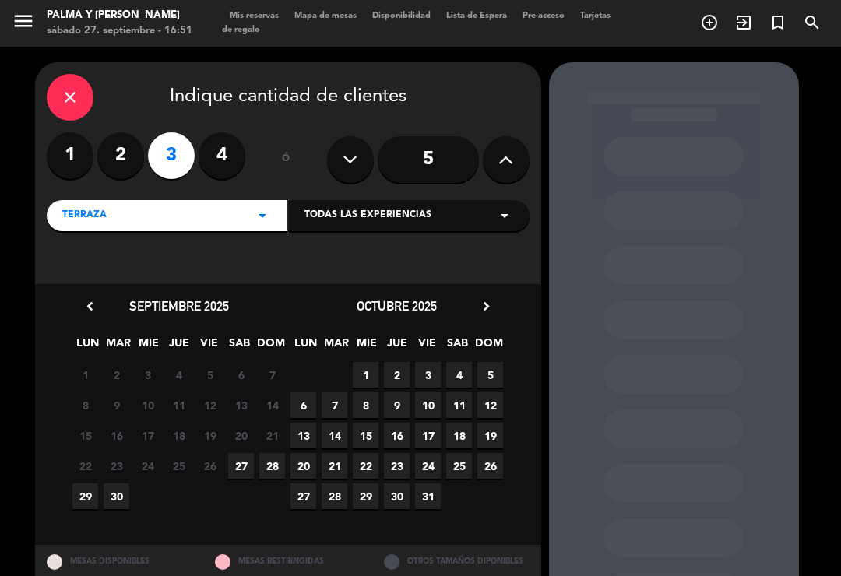
click at [239, 453] on span "27" at bounding box center [241, 466] width 26 height 26
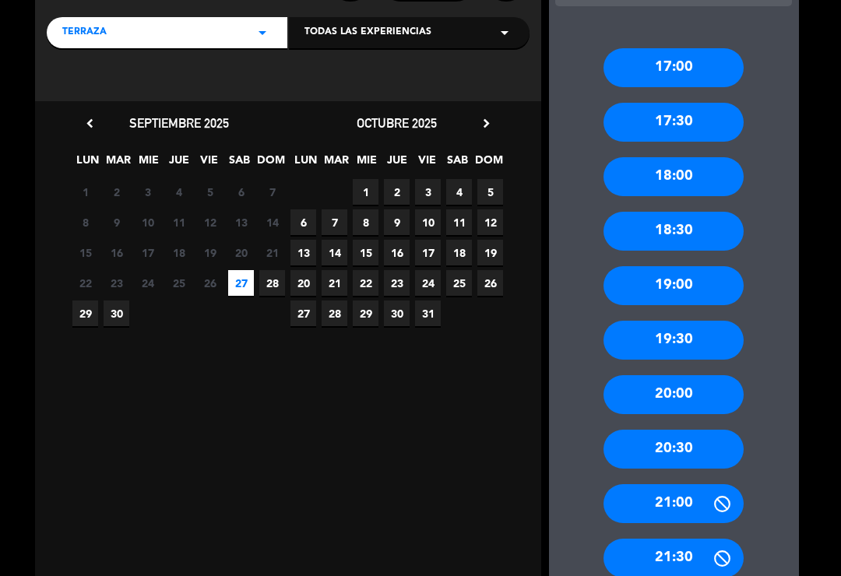
scroll to position [184, 0]
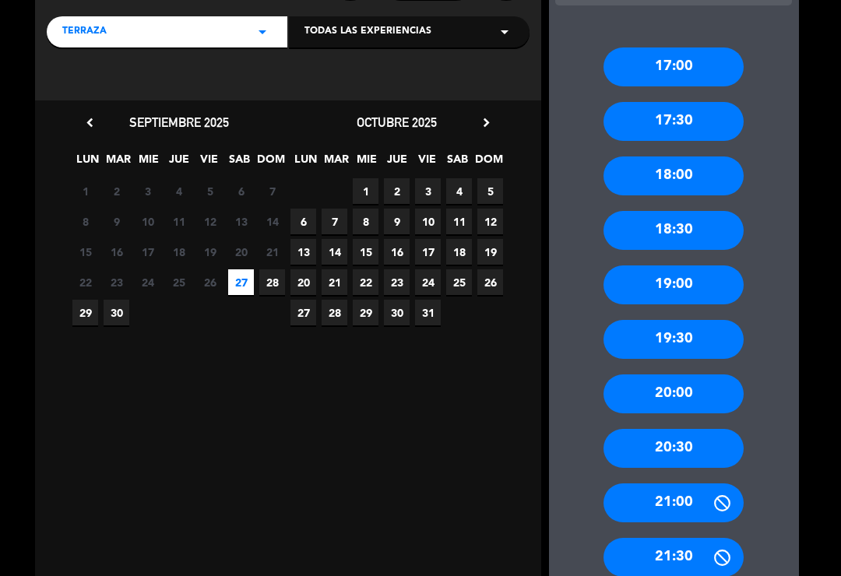
click at [688, 375] on div "20:00" at bounding box center [674, 394] width 140 height 39
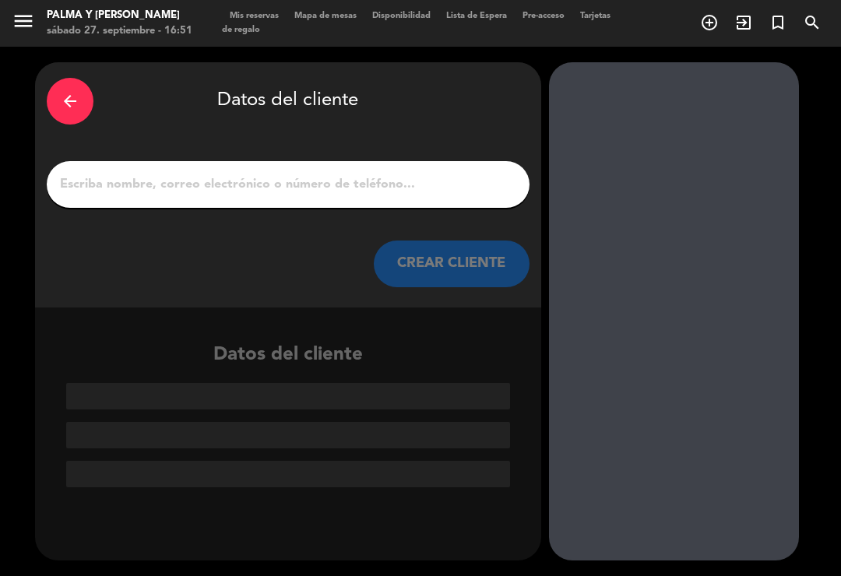
click at [464, 161] on div at bounding box center [288, 184] width 483 height 47
click at [261, 174] on input "1" at bounding box center [287, 185] width 459 height 22
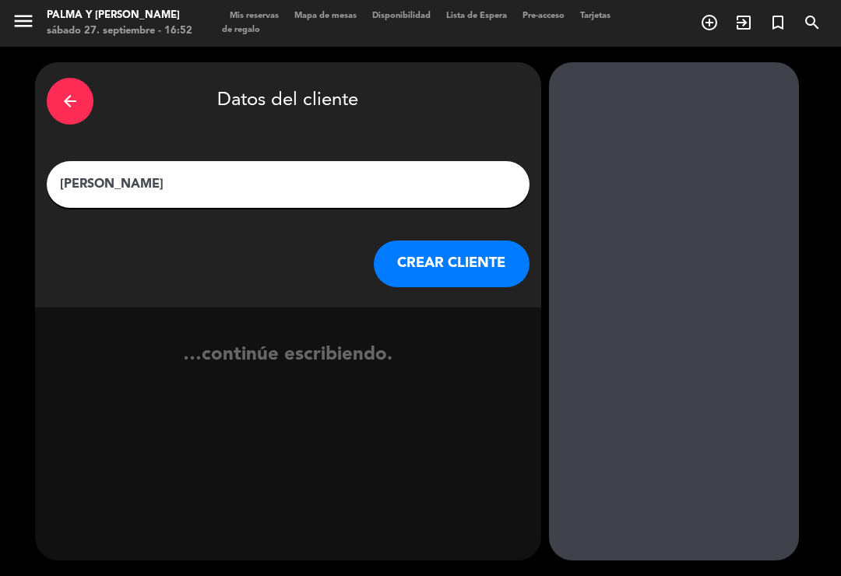
type input "[PERSON_NAME]"
click at [467, 241] on button "CREAR CLIENTE" at bounding box center [452, 264] width 156 height 47
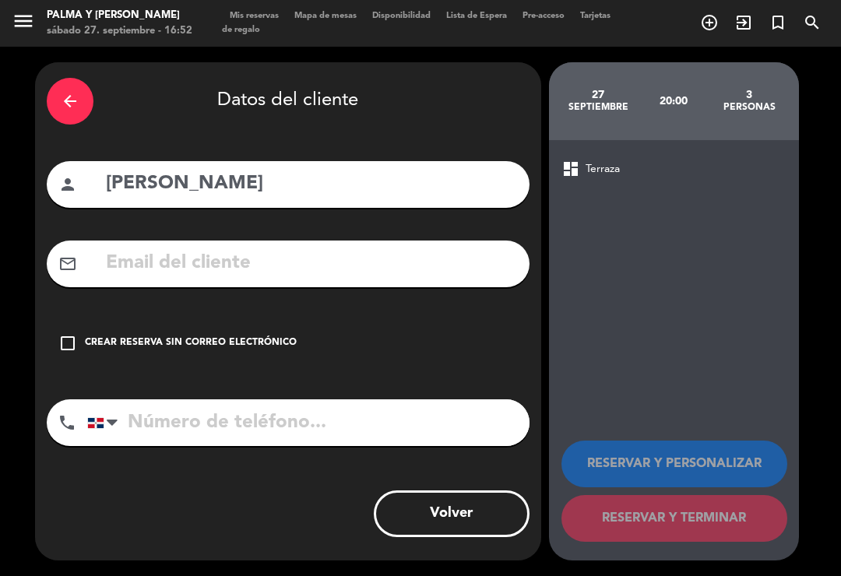
click at [241, 320] on div "check_box_outline_blank Crear reserva sin correo electrónico" at bounding box center [288, 343] width 483 height 47
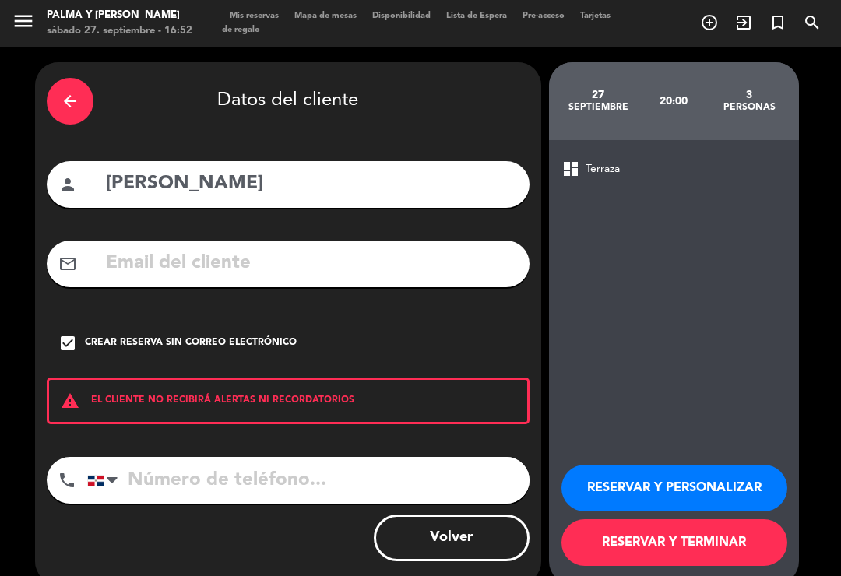
click at [224, 457] on input "tel" at bounding box center [308, 480] width 442 height 47
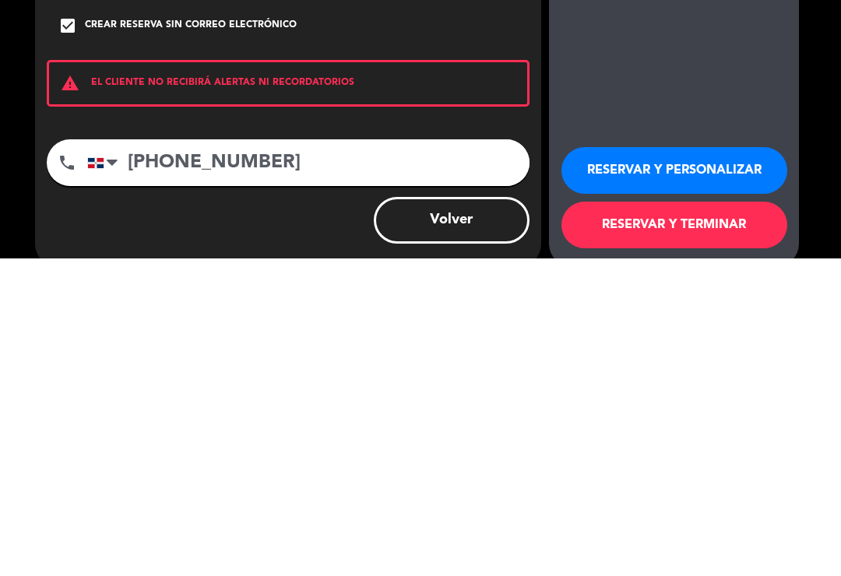
type input "[PHONE_NUMBER]"
click at [713, 519] on button "RESERVAR Y TERMINAR" at bounding box center [675, 542] width 226 height 47
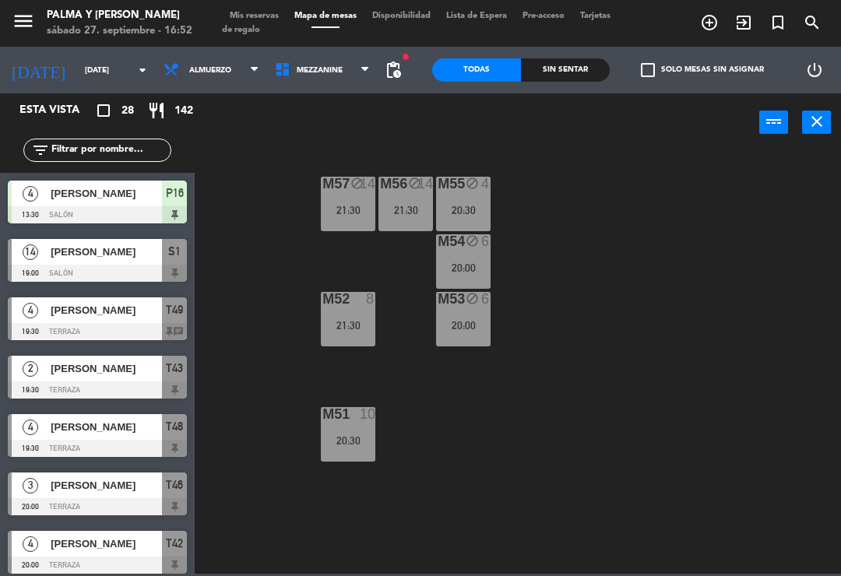
click at [495, 464] on div "M57 block 14 21:30 M56 block 14 21:30 M55 block 4 20:30 M54 block 6 20:00 M52 8…" at bounding box center [522, 362] width 638 height 424
click at [297, 74] on span "Mezzanine" at bounding box center [320, 70] width 46 height 9
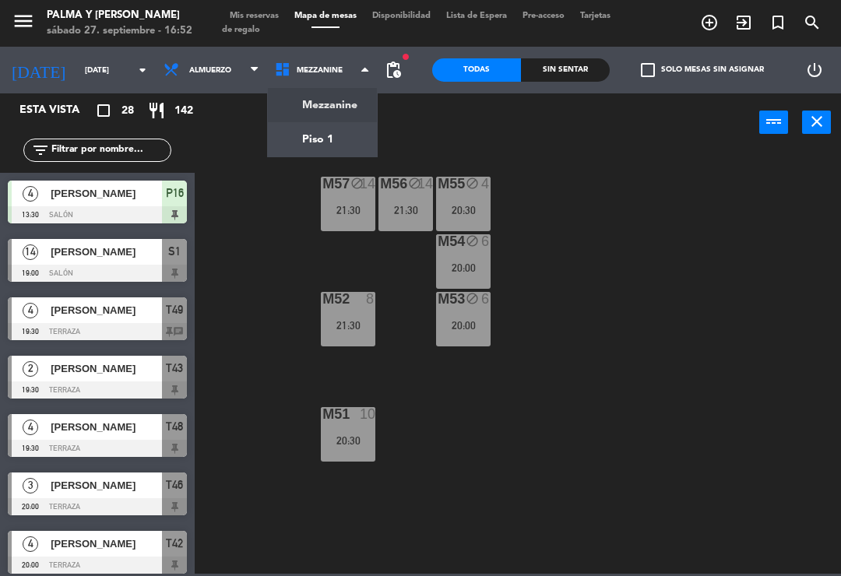
click at [305, 142] on ng-component "menu Palma y [PERSON_NAME][DATE] 27. septiembre - 16:52 Mis reservas Mapa de me…" at bounding box center [420, 287] width 841 height 574
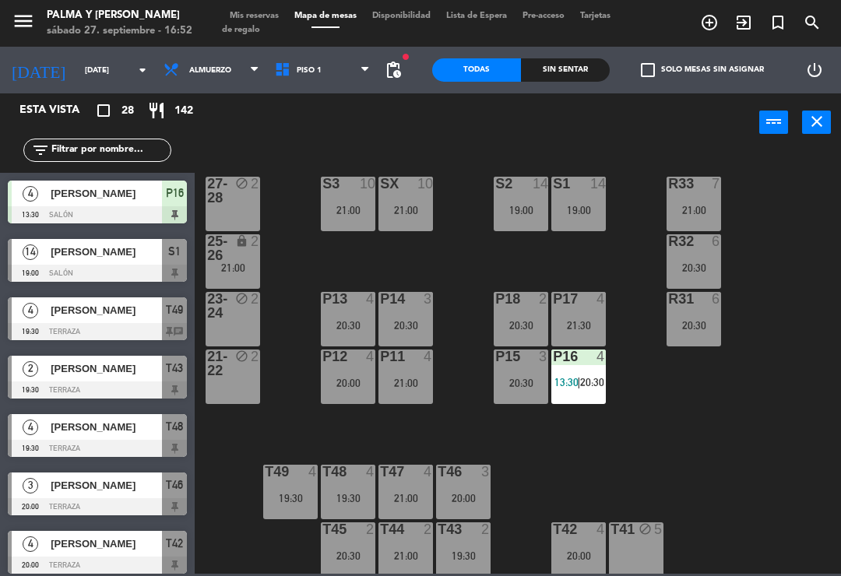
click at [248, 268] on div "21:00" at bounding box center [233, 267] width 55 height 11
click at [613, 450] on div "R33 7 21:00 S1 14 19:00 S2 14 19:00 S3 10 21:00 SX 10 21:00 27-28 block 2 R32 6…" at bounding box center [522, 362] width 638 height 424
